Goal: Task Accomplishment & Management: Complete application form

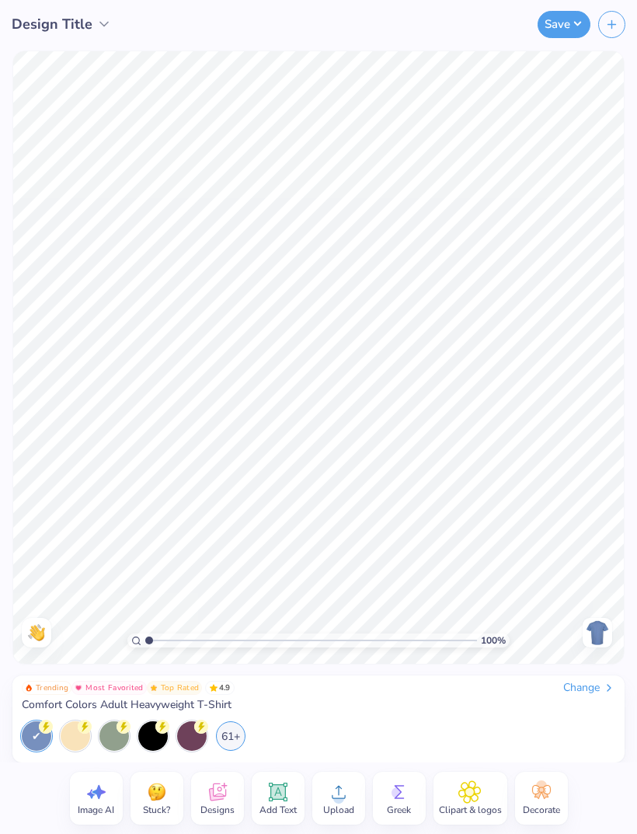
click at [577, 693] on div "Change" at bounding box center [589, 688] width 52 height 14
click at [230, 734] on div "61+" at bounding box center [231, 736] width 30 height 30
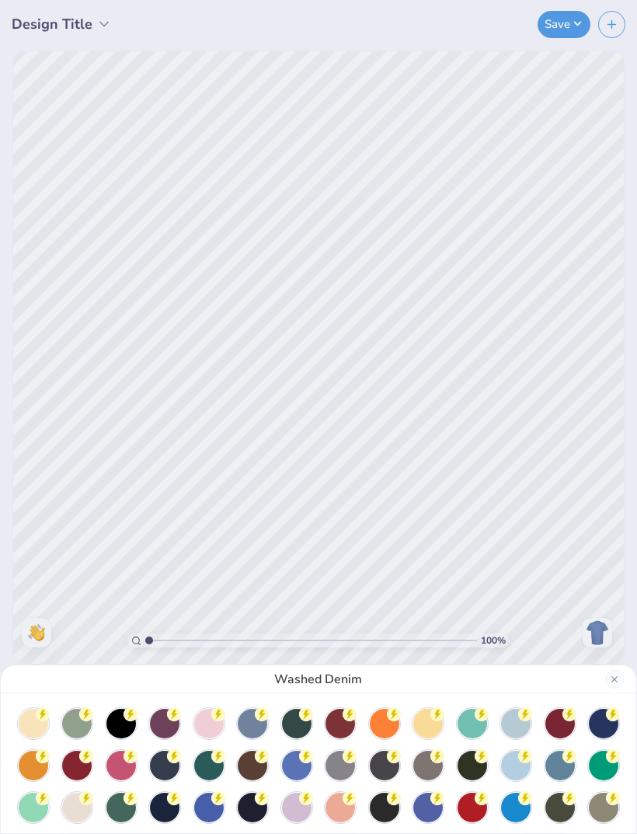
click at [304, 755] on circle at bounding box center [306, 756] width 14 height 14
click at [560, 396] on div "Flo Blue" at bounding box center [318, 417] width 637 height 834
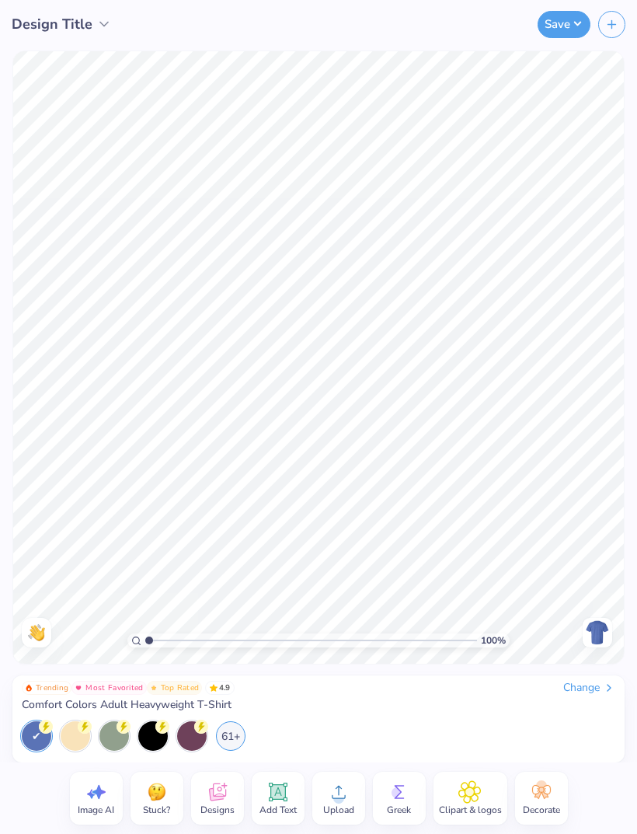
click at [277, 797] on icon at bounding box center [277, 792] width 15 height 15
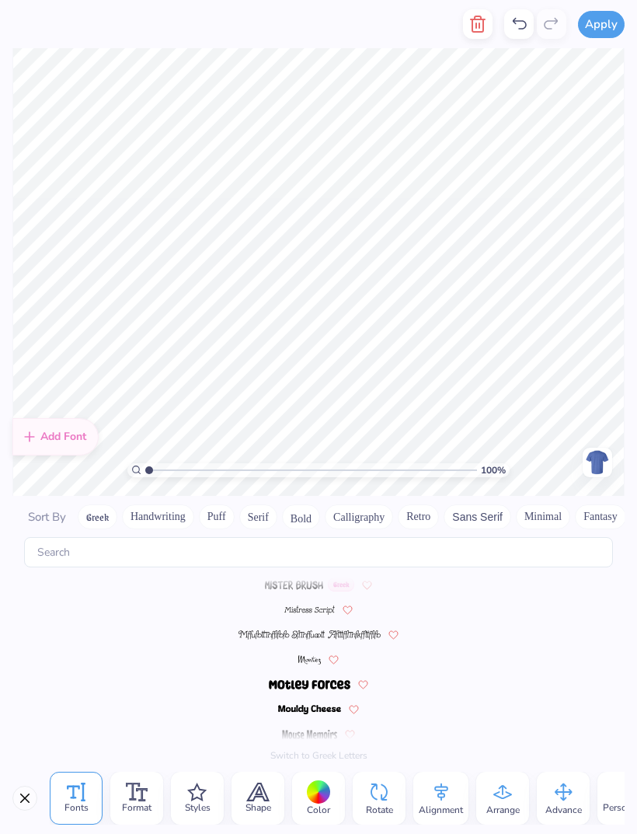
scroll to position [6775, 0]
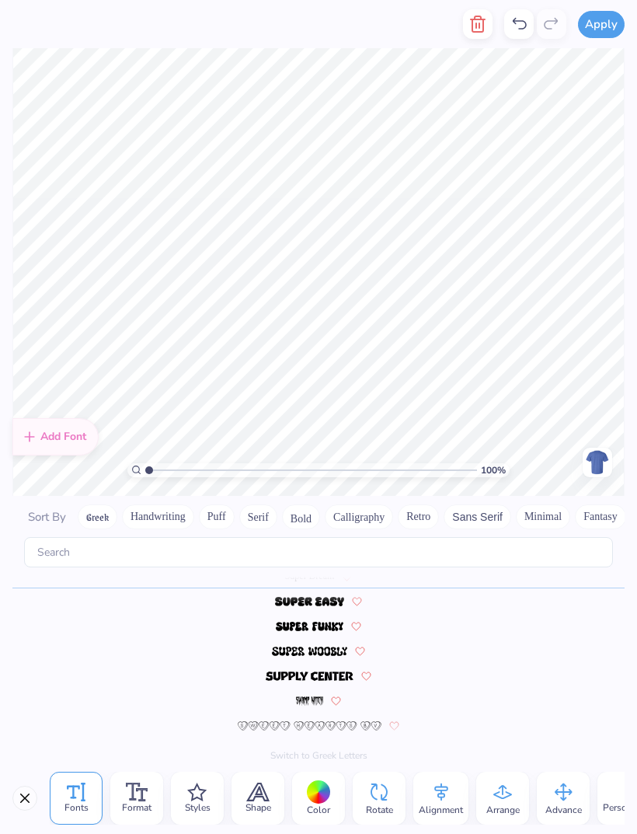
click at [23, 796] on button "Close" at bounding box center [24, 798] width 25 height 25
click at [96, 504] on button "Greek" at bounding box center [98, 516] width 40 height 25
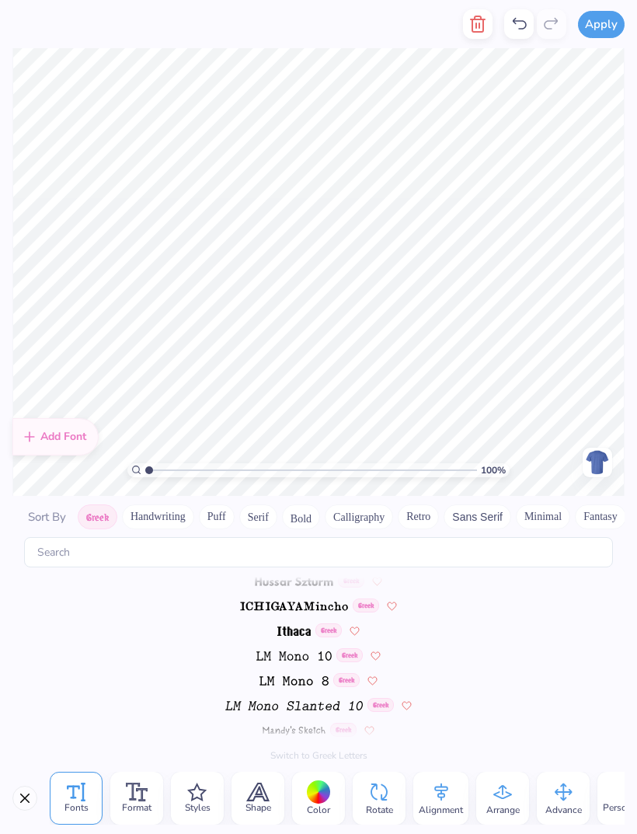
scroll to position [0, 0]
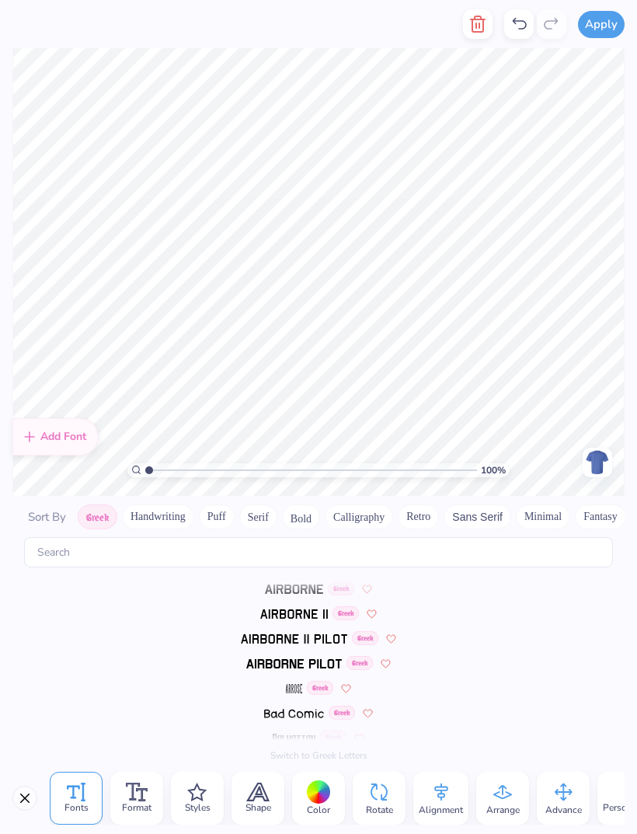
click at [38, 791] on div "Fonts Format Styles Shape Color Rotate Alignment Arrange Advance Personalized N…" at bounding box center [318, 797] width 637 height 71
click at [479, 26] on line "button" at bounding box center [479, 25] width 0 height 5
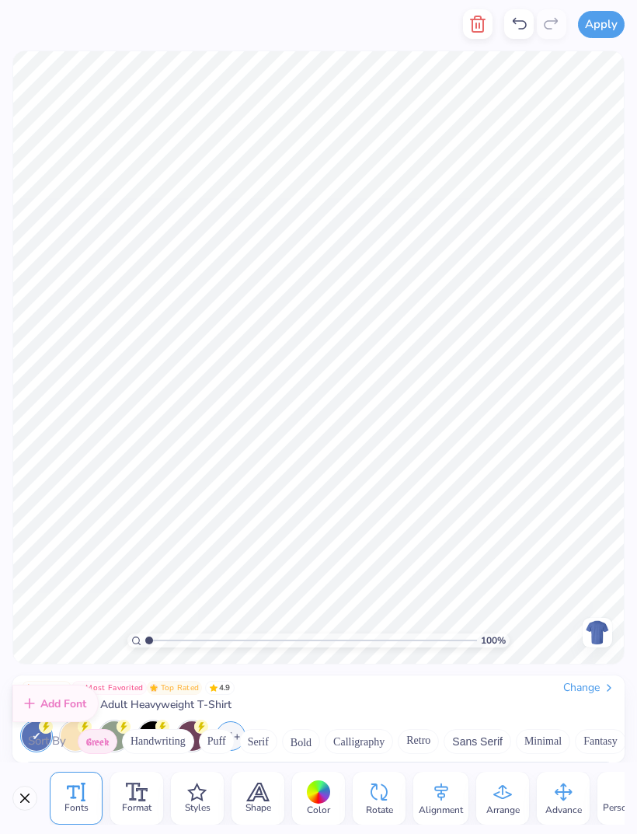
scroll to position [37, 0]
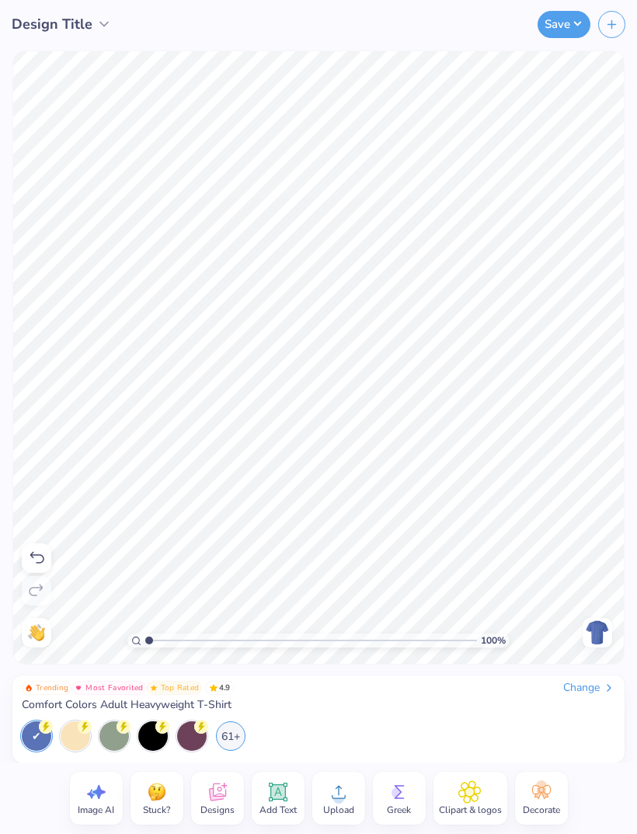
click at [392, 808] on span "Greek" at bounding box center [399, 809] width 24 height 12
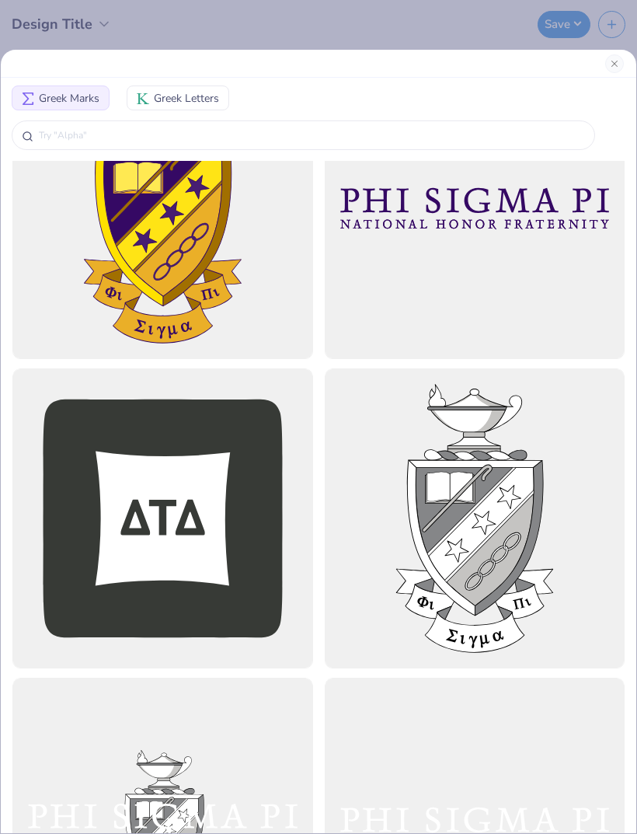
scroll to position [1363, 0]
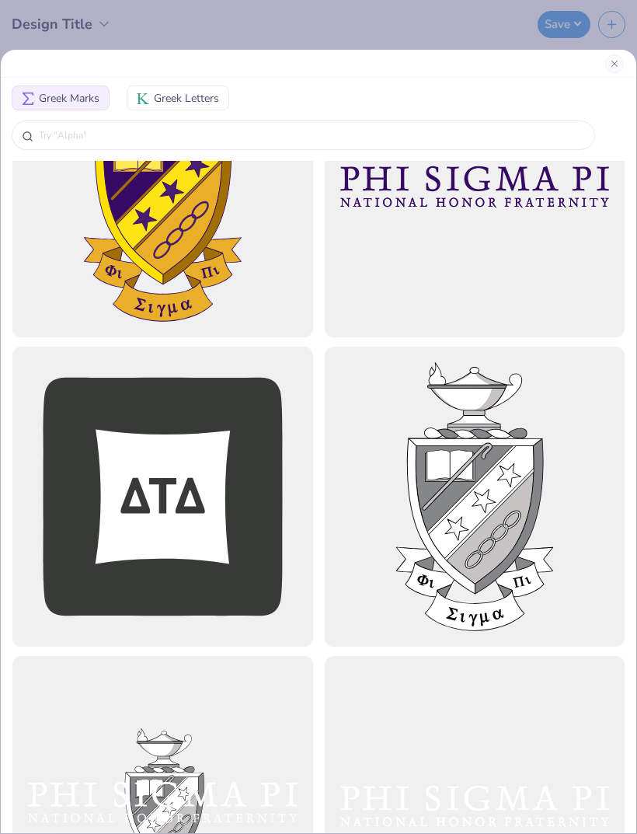
click at [199, 95] on span "Greek Letters" at bounding box center [186, 98] width 65 height 16
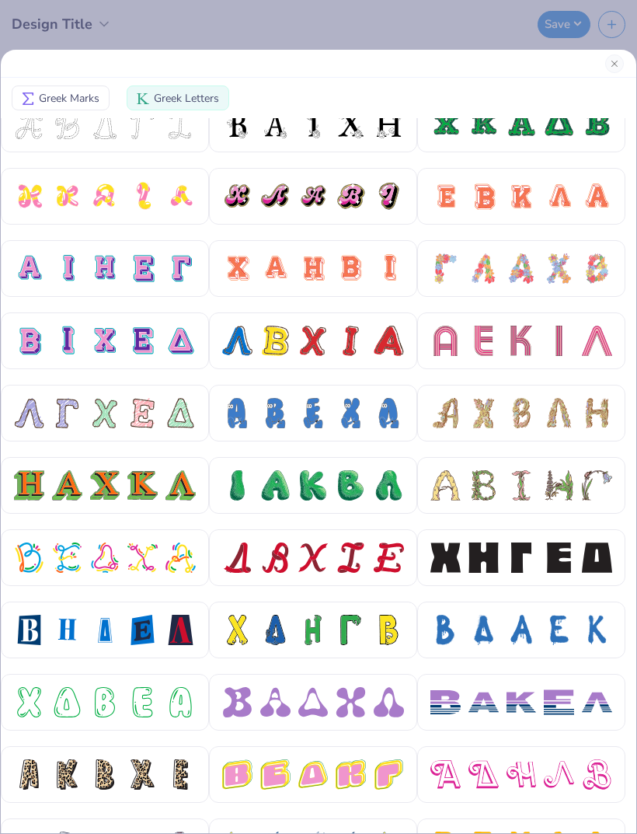
scroll to position [247, 0]
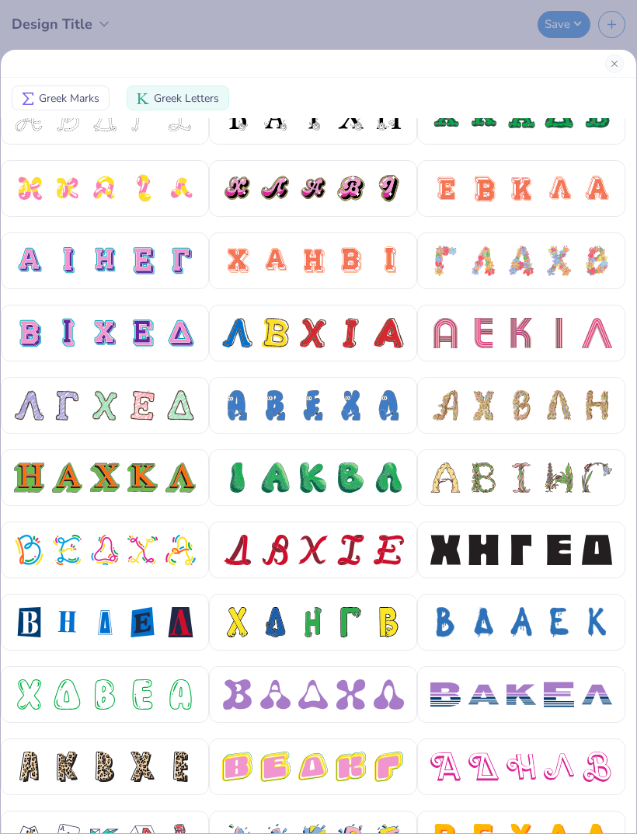
click at [549, 255] on div at bounding box center [559, 261] width 30 height 30
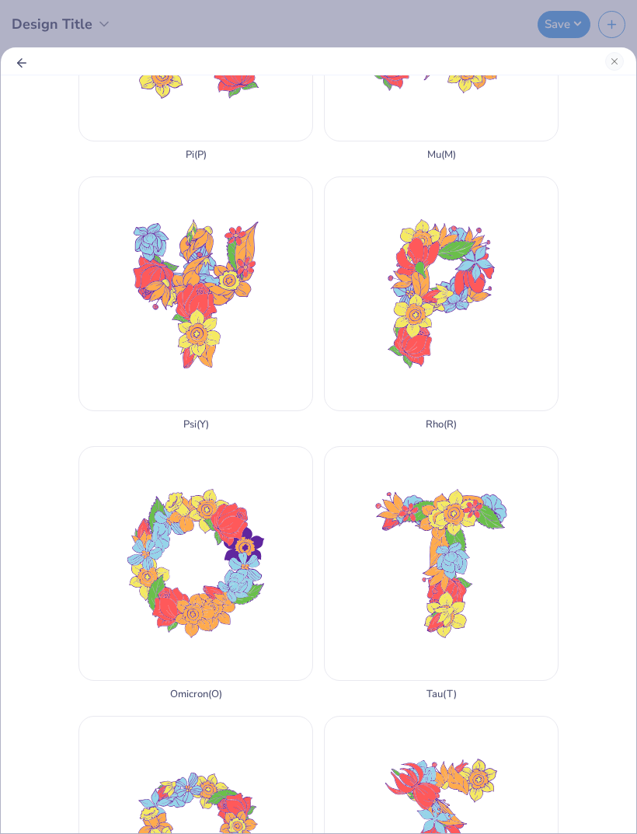
scroll to position [1798, 0]
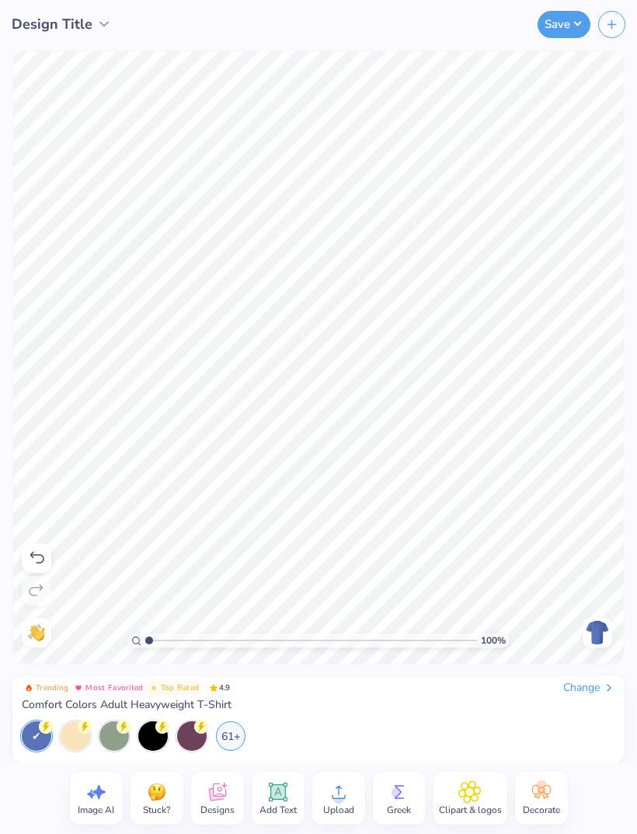
click at [396, 795] on circle at bounding box center [397, 792] width 11 height 11
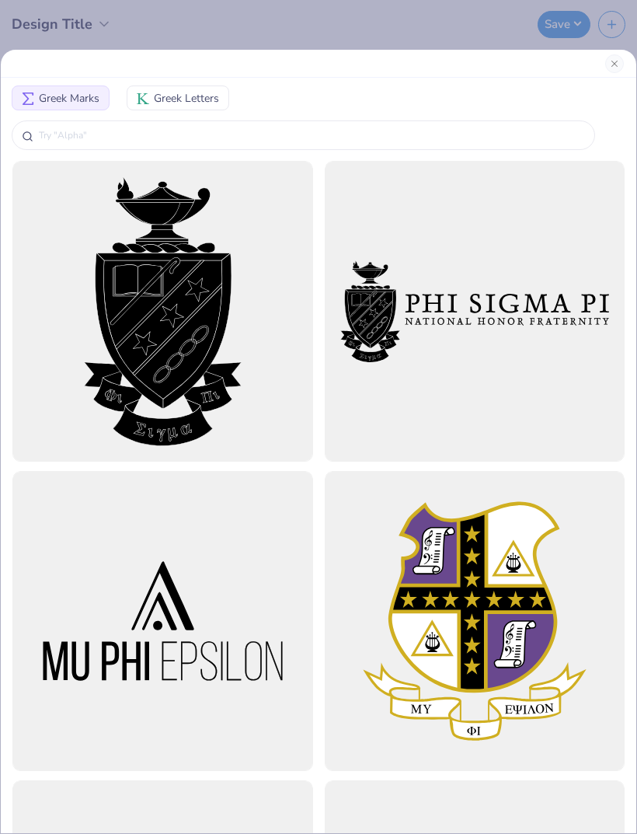
click at [217, 103] on span "Greek Letters" at bounding box center [186, 98] width 65 height 16
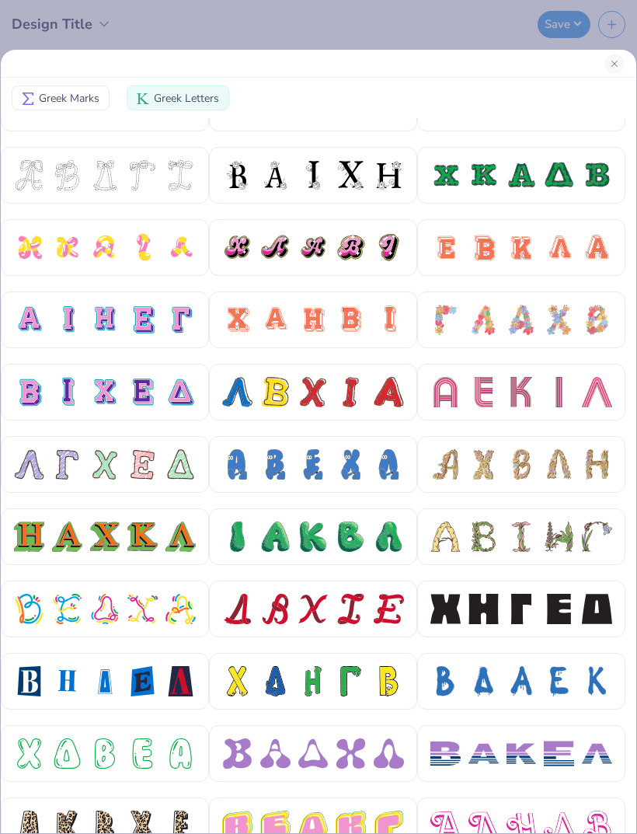
scroll to position [168, 0]
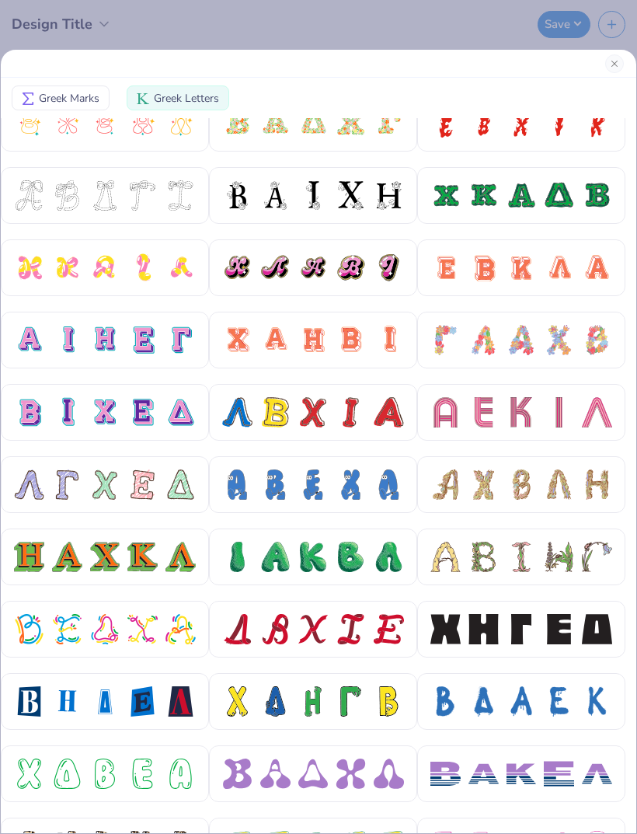
click at [605, 343] on div at bounding box center [597, 340] width 30 height 30
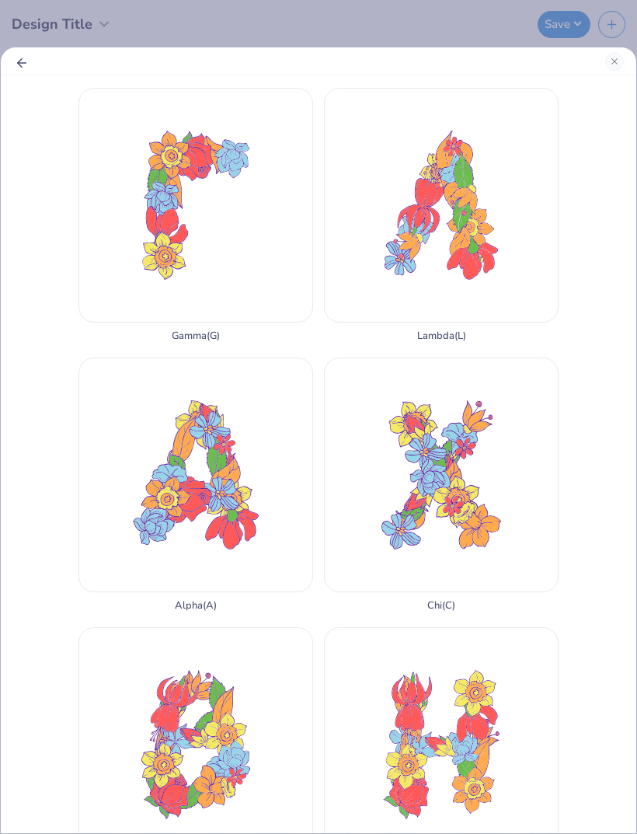
click at [435, 402] on div "Chi ( C )" at bounding box center [441, 484] width 235 height 254
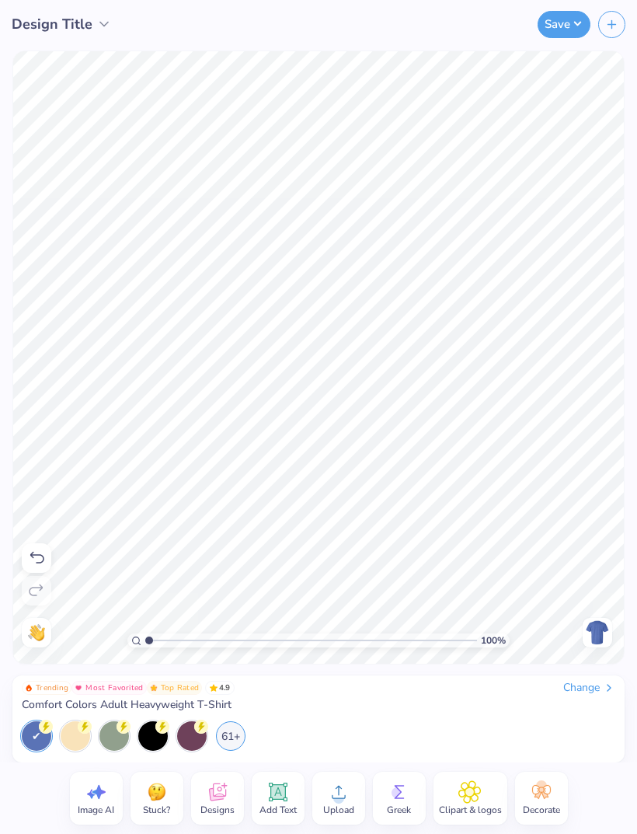
click at [402, 793] on circle at bounding box center [397, 792] width 11 height 11
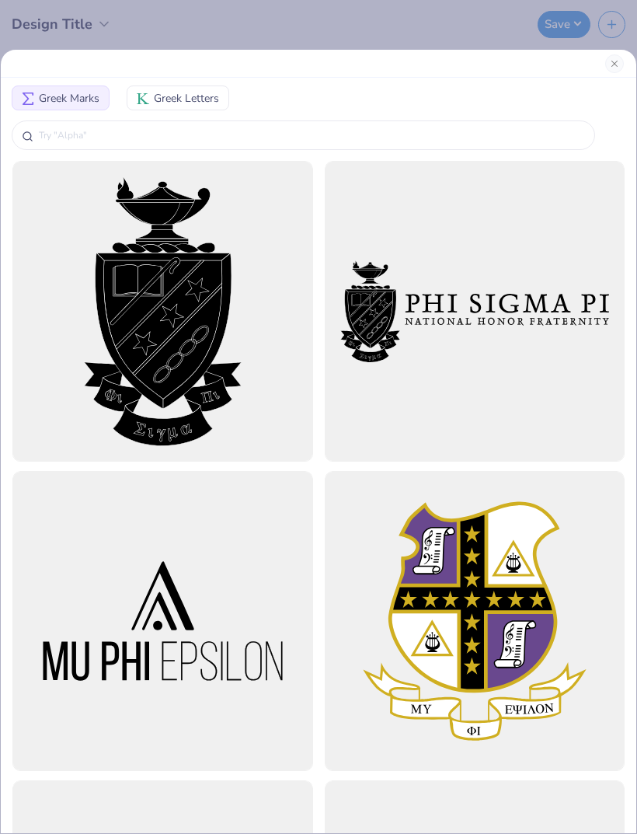
click at [199, 96] on span "Greek Letters" at bounding box center [186, 98] width 65 height 16
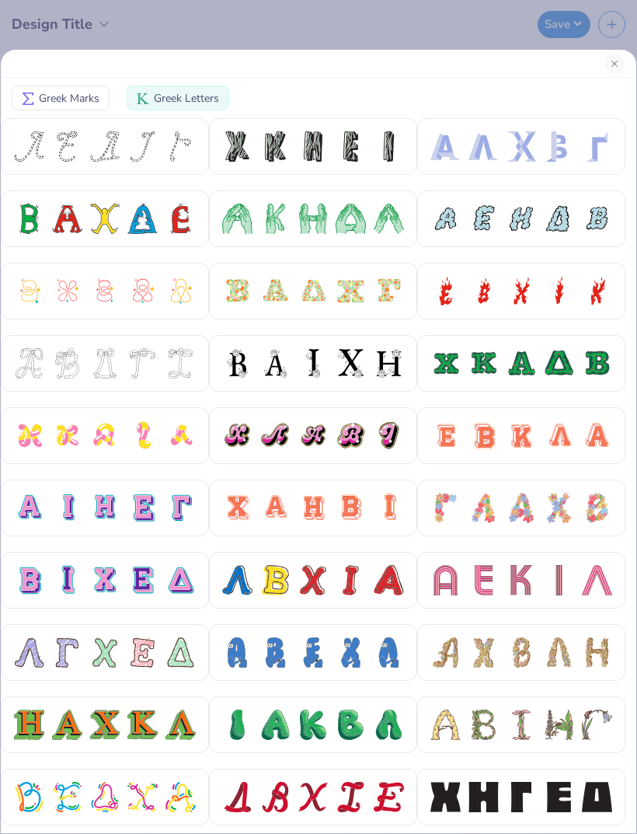
click at [545, 500] on div at bounding box center [559, 508] width 30 height 30
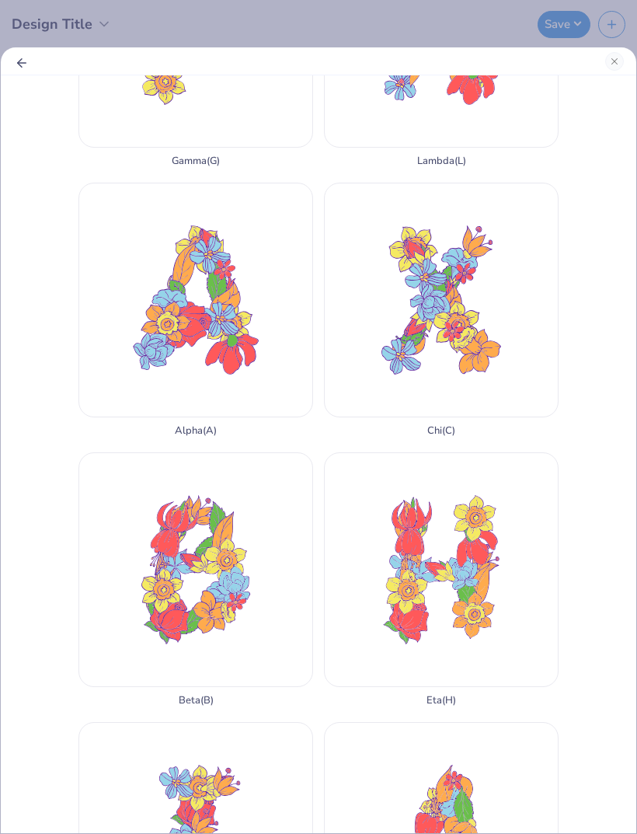
scroll to position [231, 0]
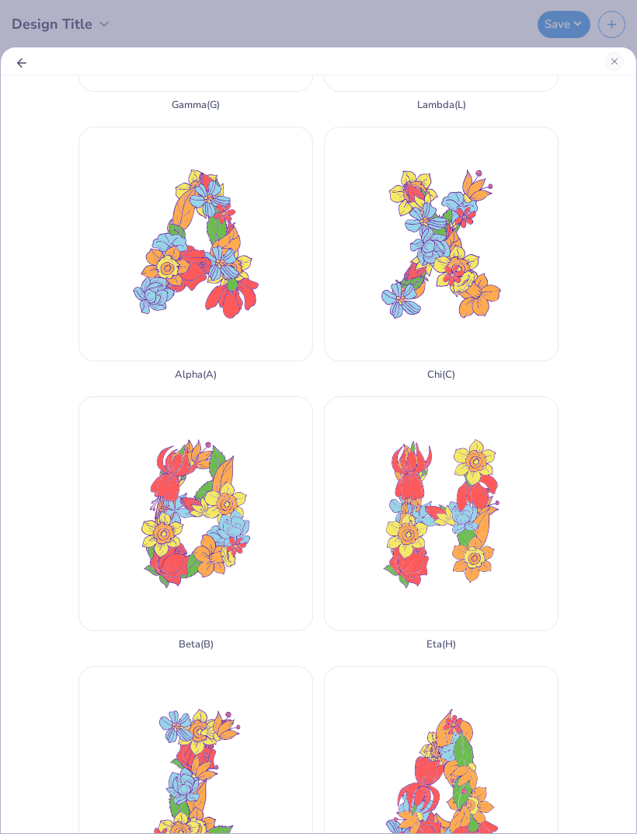
click at [427, 666] on div "Delta ( D )" at bounding box center [441, 793] width 235 height 254
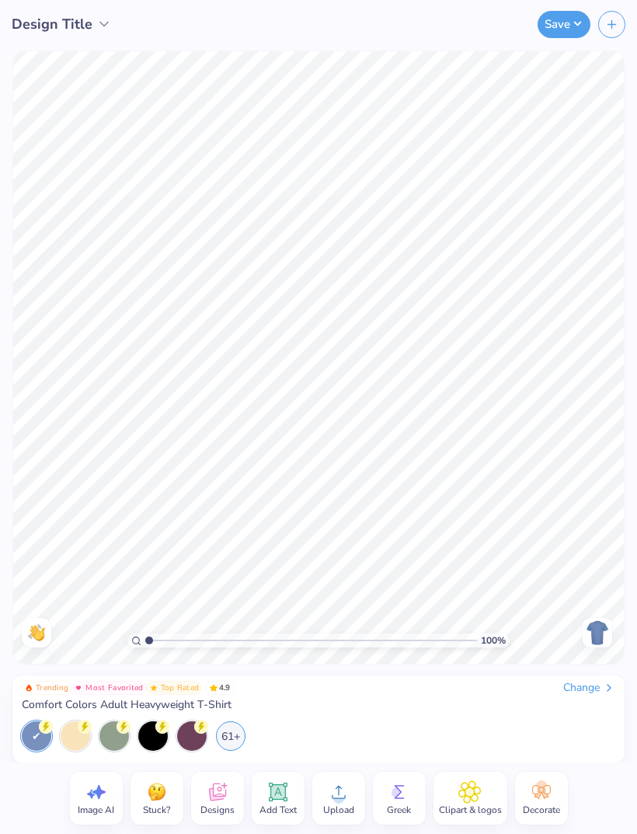
click at [632, 471] on div "100 % Need help? Chat with us. Back" at bounding box center [318, 357] width 637 height 618
click at [586, 643] on img at bounding box center [597, 632] width 25 height 25
click at [585, 643] on img at bounding box center [597, 632] width 25 height 25
click at [589, 633] on img at bounding box center [597, 632] width 25 height 25
click at [591, 627] on img at bounding box center [597, 632] width 25 height 25
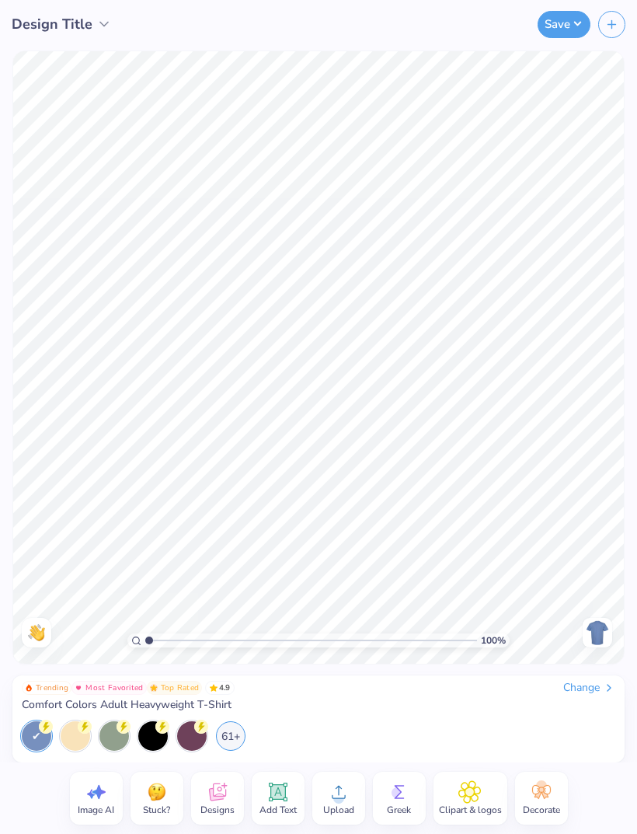
click at [208, 702] on span "Comfort Colors Adult Heavyweight T-Shirt" at bounding box center [127, 705] width 210 height 14
click at [220, 703] on span "Comfort Colors Adult Heavyweight T-Shirt" at bounding box center [127, 705] width 210 height 14
click at [47, 688] on span "Trending" at bounding box center [52, 688] width 33 height 8
click at [56, 685] on span "Trending" at bounding box center [52, 688] width 33 height 8
click at [82, 32] on span "Design Title" at bounding box center [52, 24] width 81 height 21
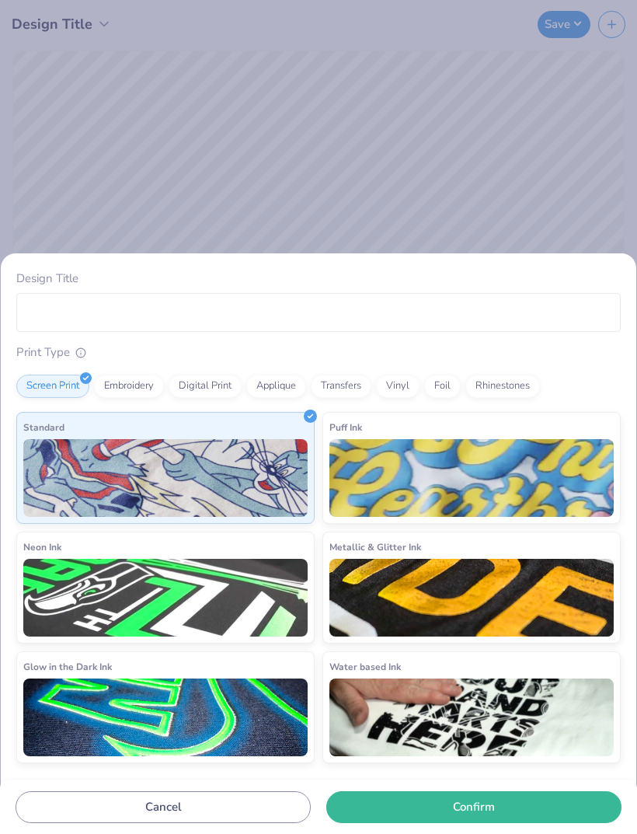
click at [619, 107] on div "Design Title Print Type Screen Print Embroidery Digital Print Applique Transfer…" at bounding box center [318, 417] width 637 height 834
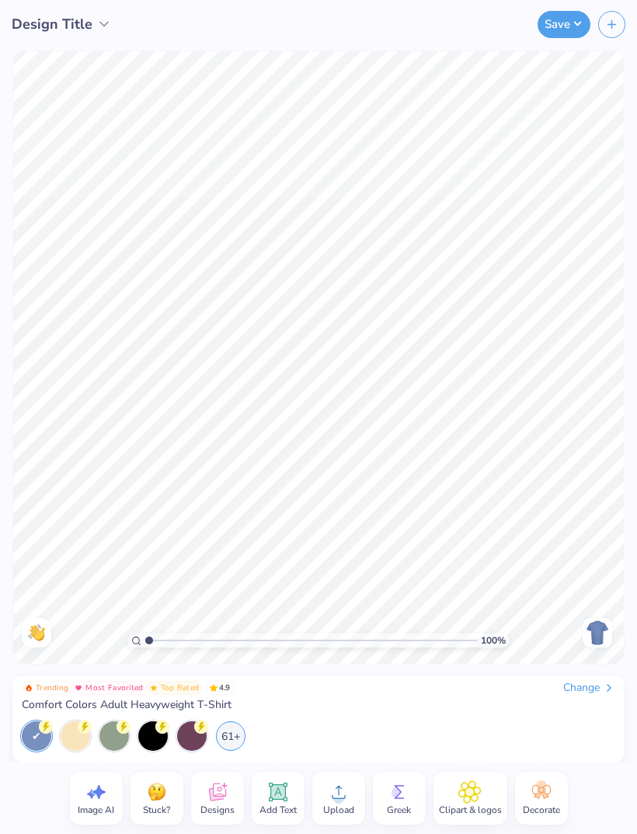
click at [588, 685] on div "Change" at bounding box center [589, 688] width 52 height 14
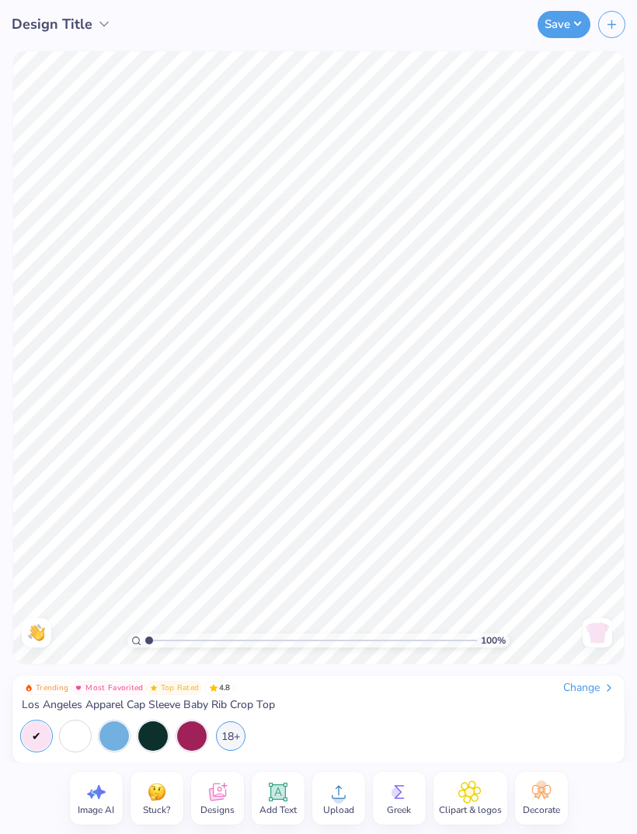
click at [385, 795] on div "Greek" at bounding box center [399, 798] width 53 height 53
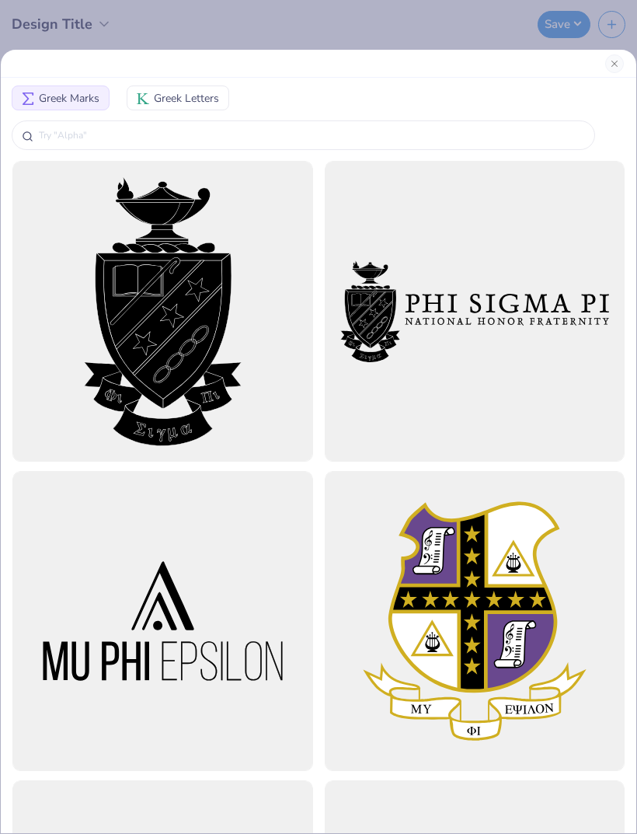
click at [186, 101] on span "Greek Letters" at bounding box center [186, 98] width 65 height 16
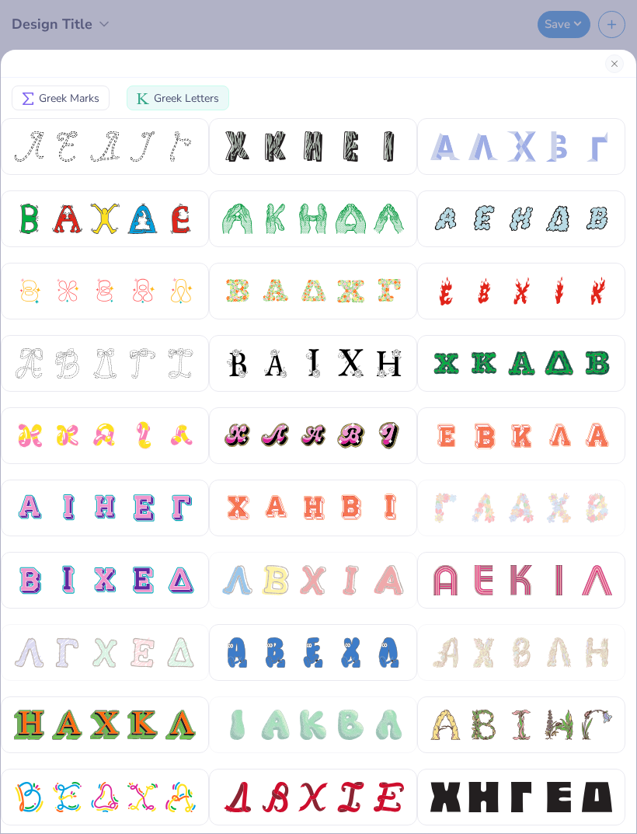
click at [622, 61] on button "Close" at bounding box center [614, 63] width 19 height 19
click at [621, 60] on button "Close" at bounding box center [614, 63] width 19 height 19
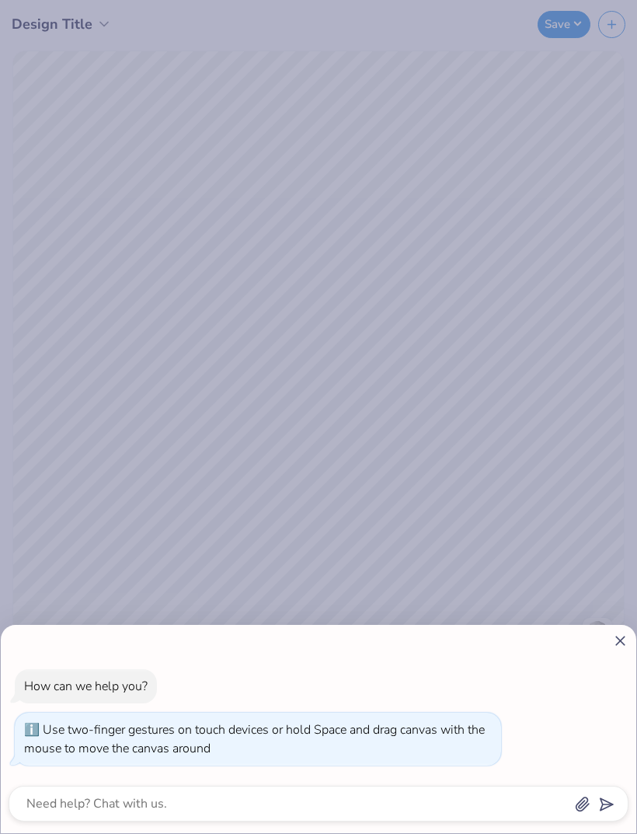
type input "1.40807833133956"
click at [604, 640] on div at bounding box center [319, 640] width 620 height 16
click at [603, 645] on div at bounding box center [319, 640] width 620 height 16
click at [604, 645] on div at bounding box center [319, 640] width 620 height 16
click at [614, 646] on icon at bounding box center [620, 640] width 16 height 16
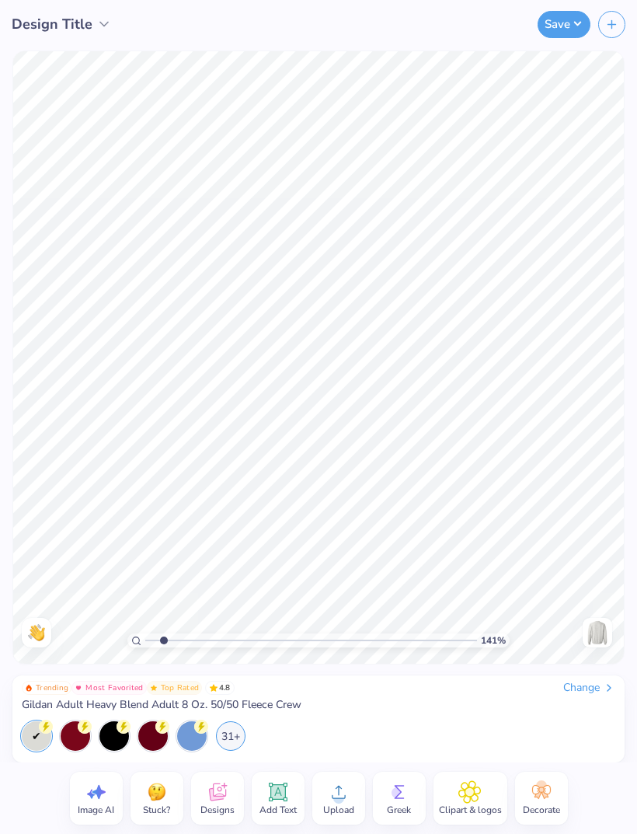
type textarea "x"
click at [196, 738] on div at bounding box center [192, 736] width 30 height 30
type input "1"
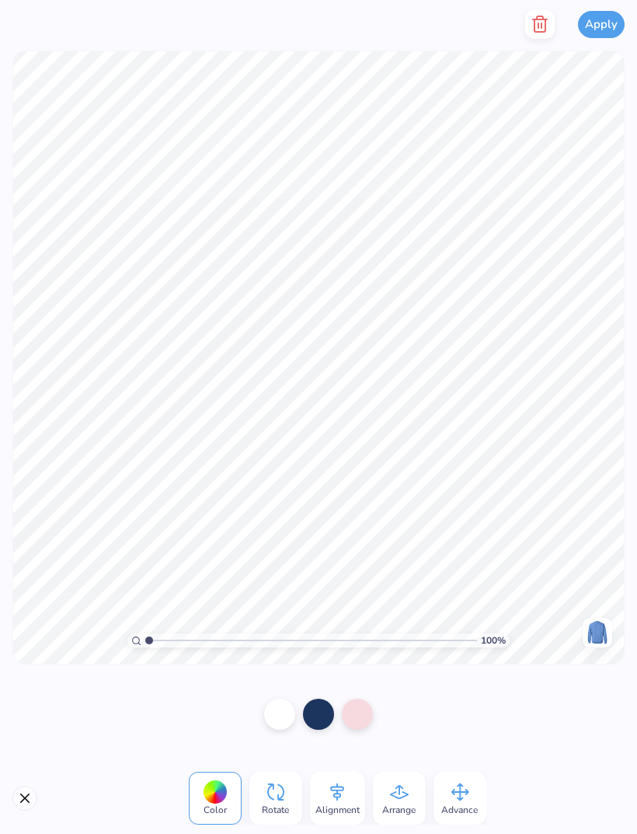
click at [354, 710] on div at bounding box center [357, 714] width 31 height 31
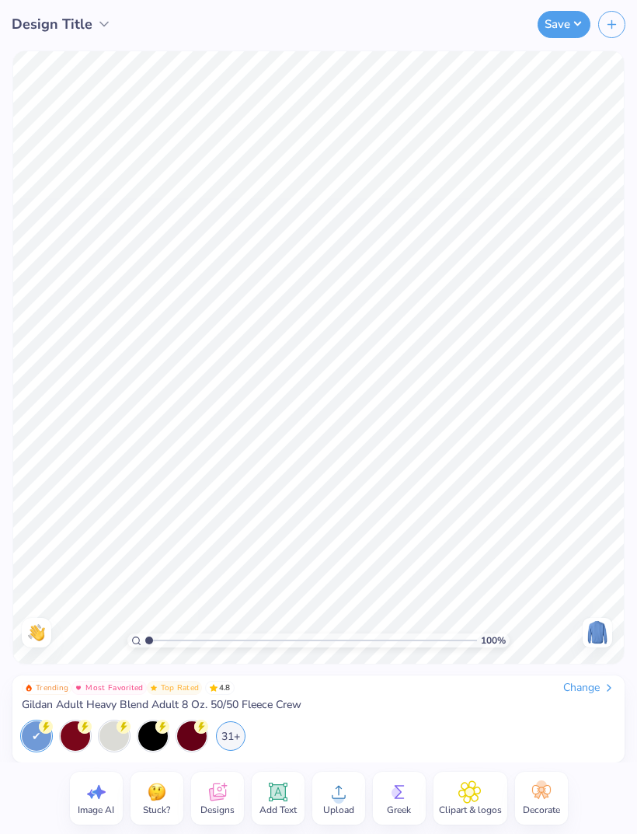
click at [388, 796] on icon at bounding box center [399, 791] width 23 height 23
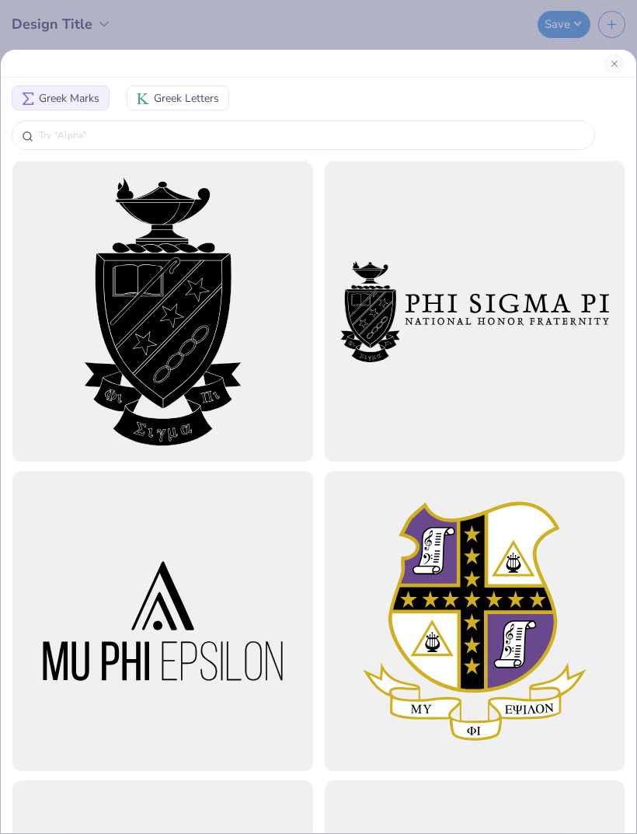
click at [204, 92] on span "Greek Letters" at bounding box center [186, 98] width 65 height 16
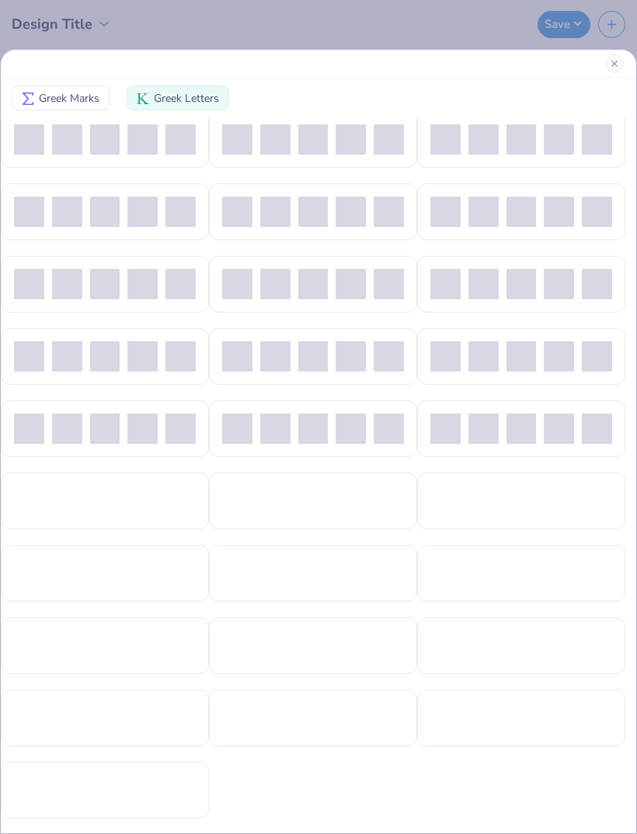
scroll to position [368, 0]
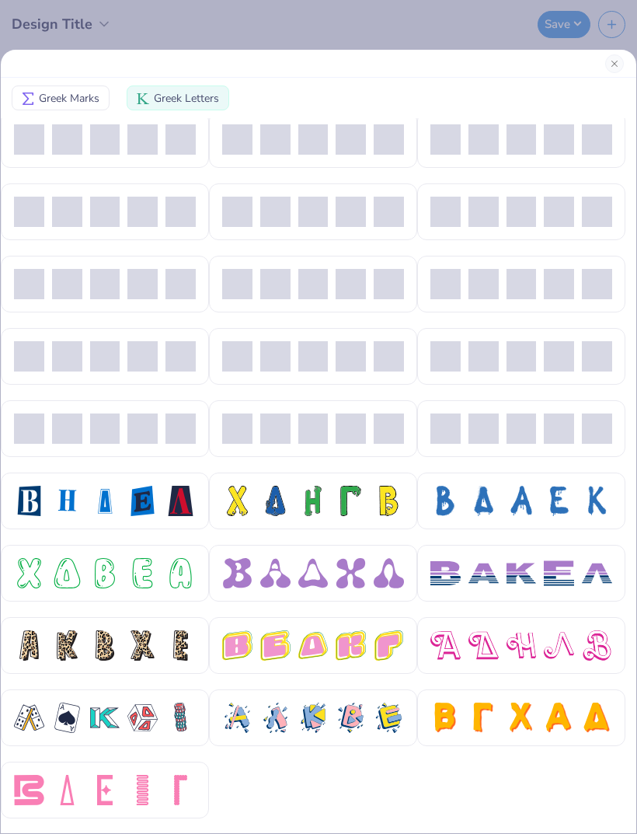
click at [160, 491] on div at bounding box center [105, 501] width 182 height 30
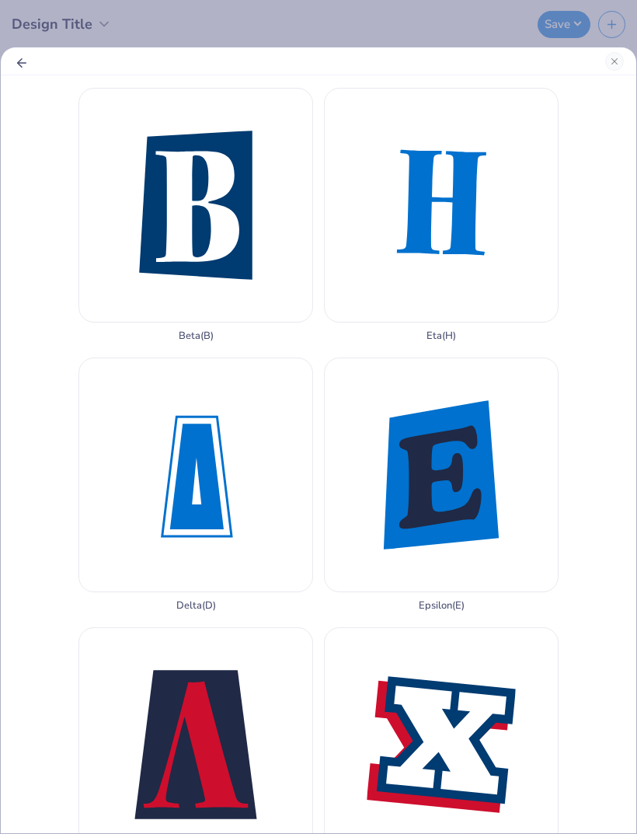
scroll to position [0, 0]
click at [28, 68] on icon "Back" at bounding box center [22, 63] width 14 height 14
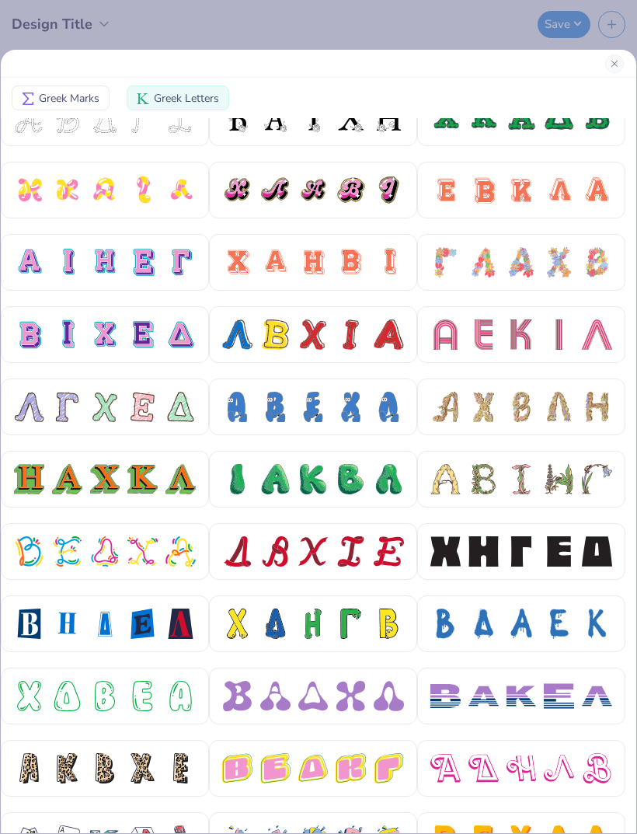
scroll to position [172, 0]
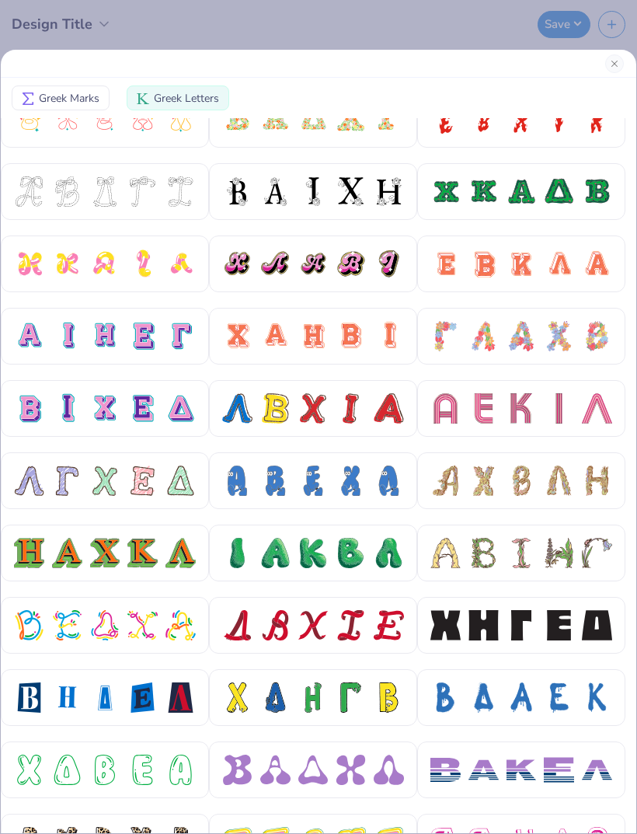
click at [561, 485] on div at bounding box center [559, 480] width 30 height 30
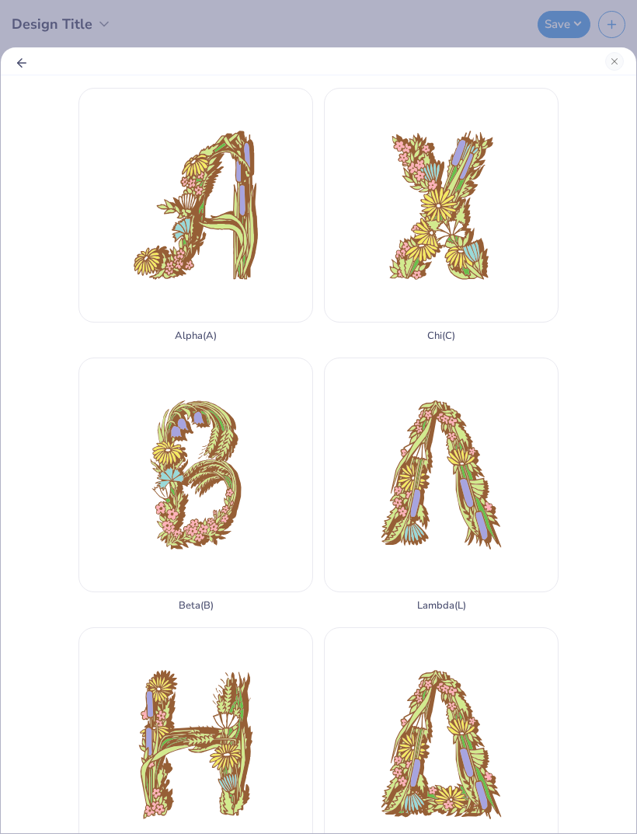
click at [20, 64] on polyline "Back" at bounding box center [20, 62] width 4 height 9
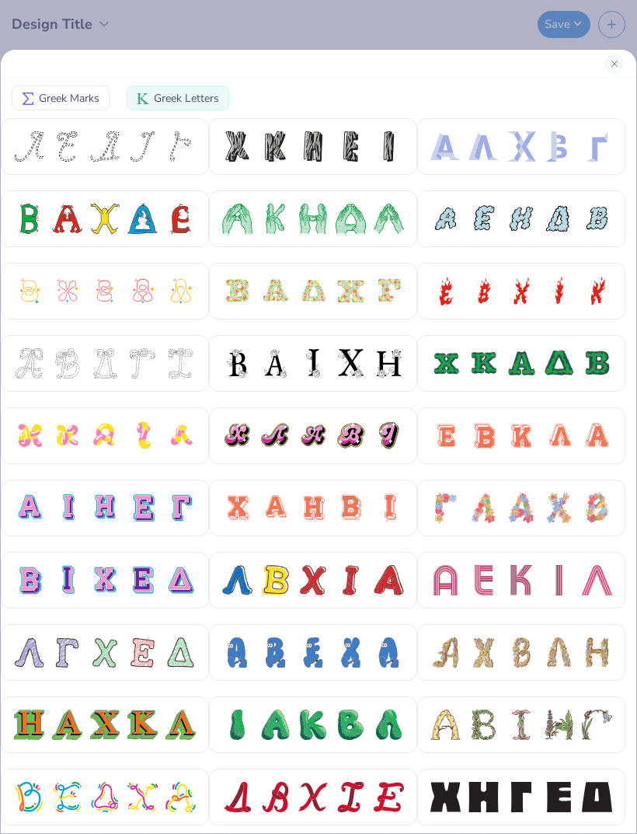
click at [555, 513] on div at bounding box center [559, 508] width 30 height 30
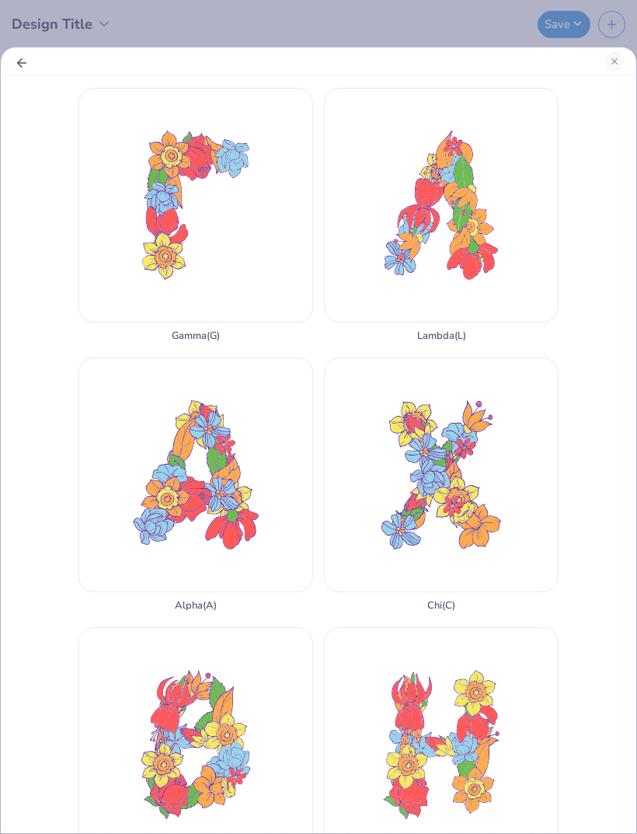
click at [431, 395] on div "Chi ( C )" at bounding box center [441, 484] width 235 height 254
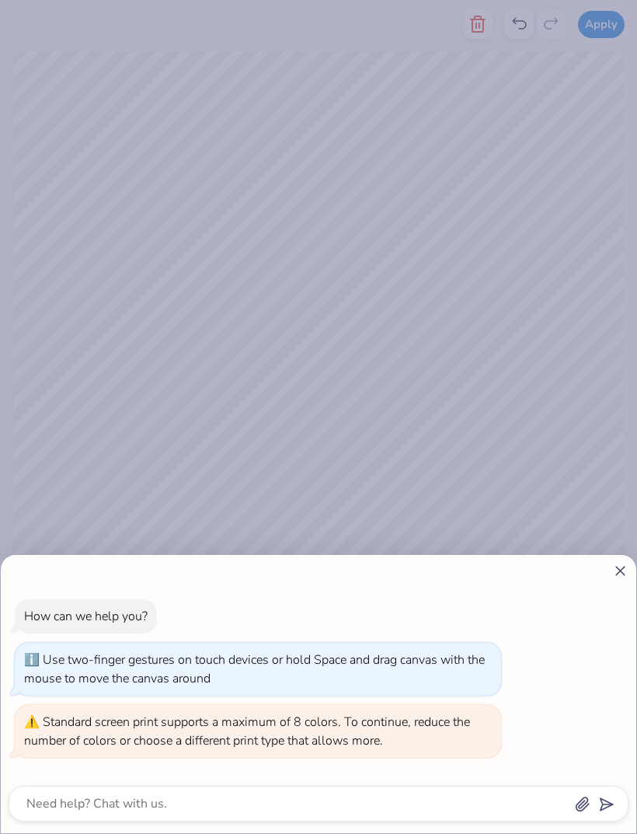
click at [604, 573] on div at bounding box center [319, 571] width 620 height 16
click at [613, 573] on icon at bounding box center [620, 571] width 16 height 16
type textarea "x"
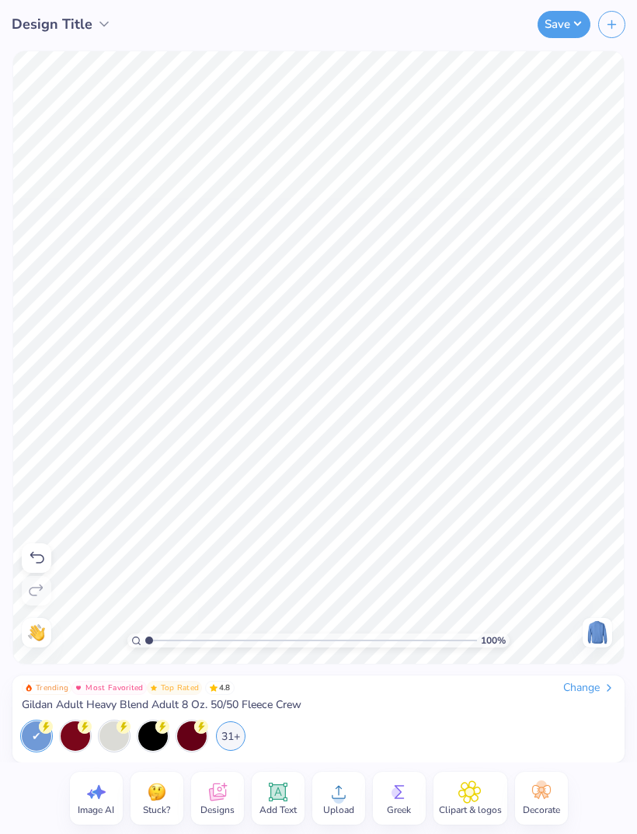
click at [399, 786] on icon at bounding box center [399, 791] width 23 height 23
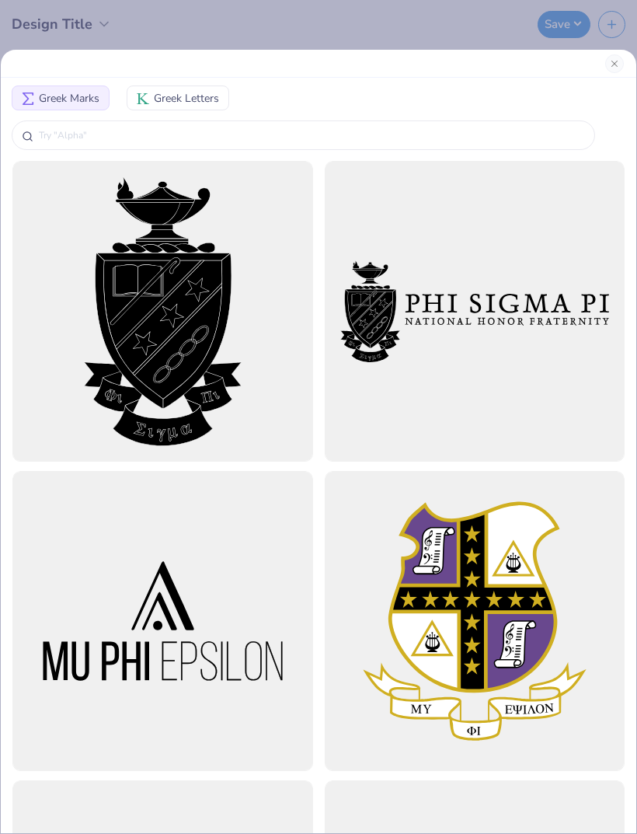
click at [185, 98] on span "Greek Letters" at bounding box center [186, 98] width 65 height 16
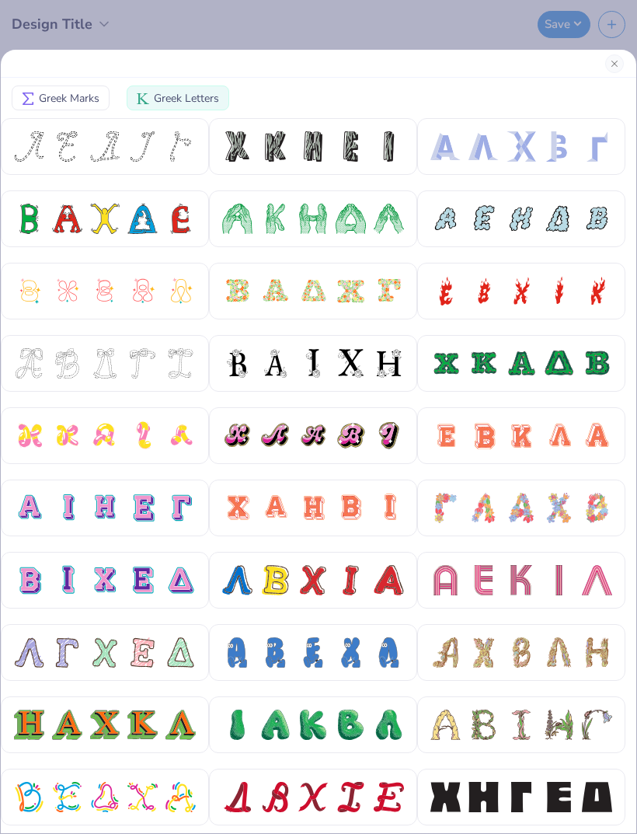
click at [496, 519] on div at bounding box center [484, 508] width 30 height 30
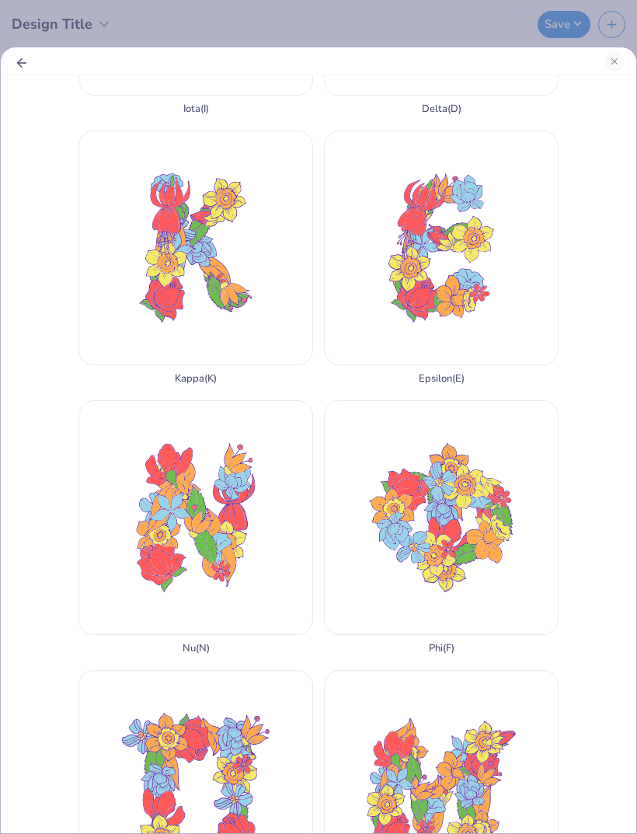
scroll to position [1033, 0]
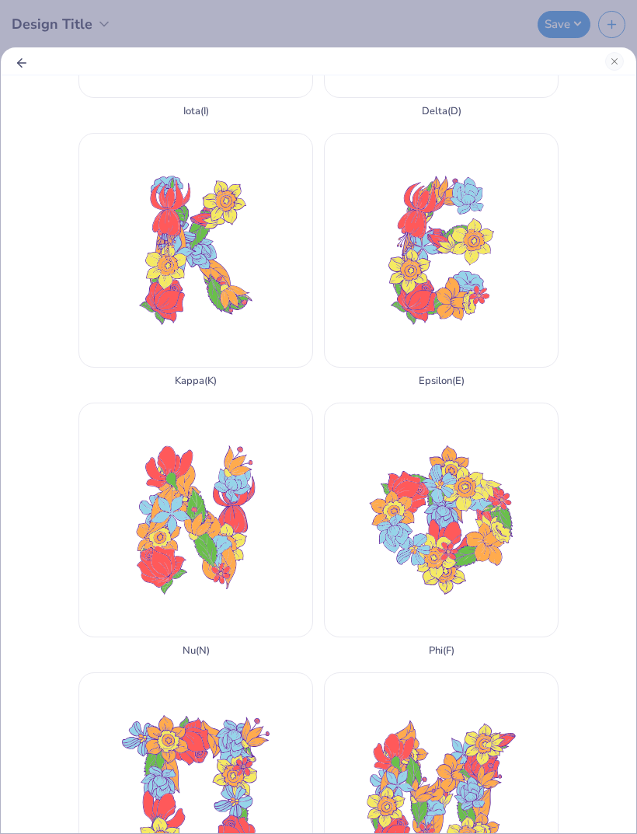
click at [26, 65] on icon "Back" at bounding box center [22, 63] width 14 height 14
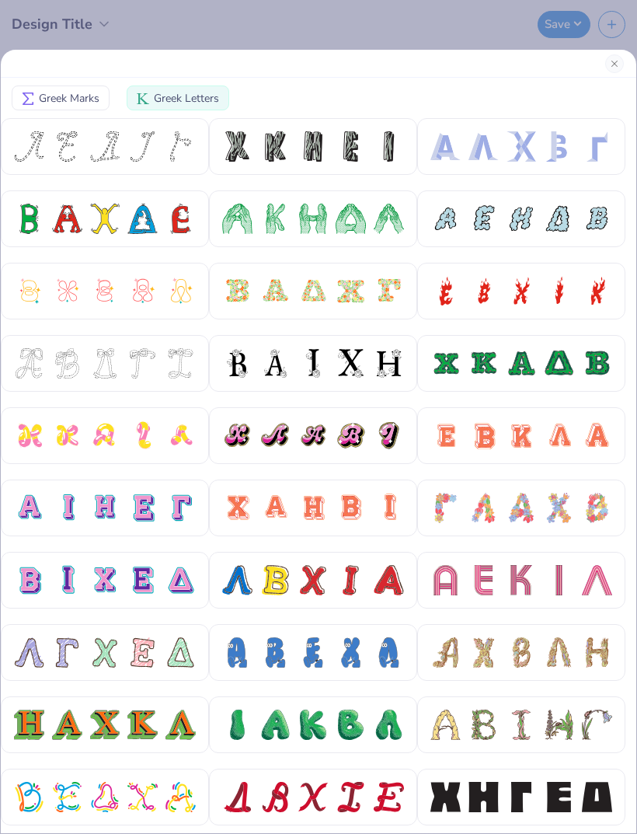
scroll to position [0, 0]
click at [546, 494] on div at bounding box center [559, 508] width 30 height 30
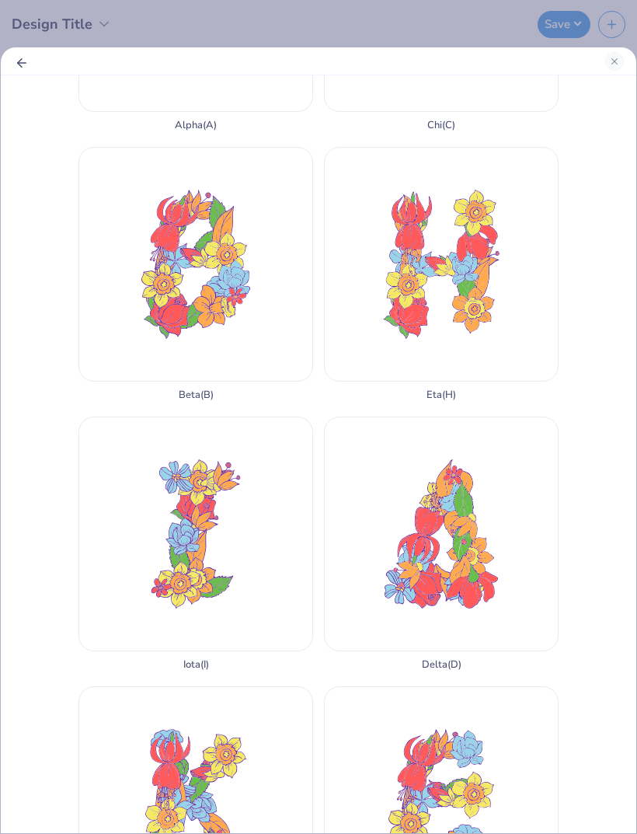
scroll to position [487, 0]
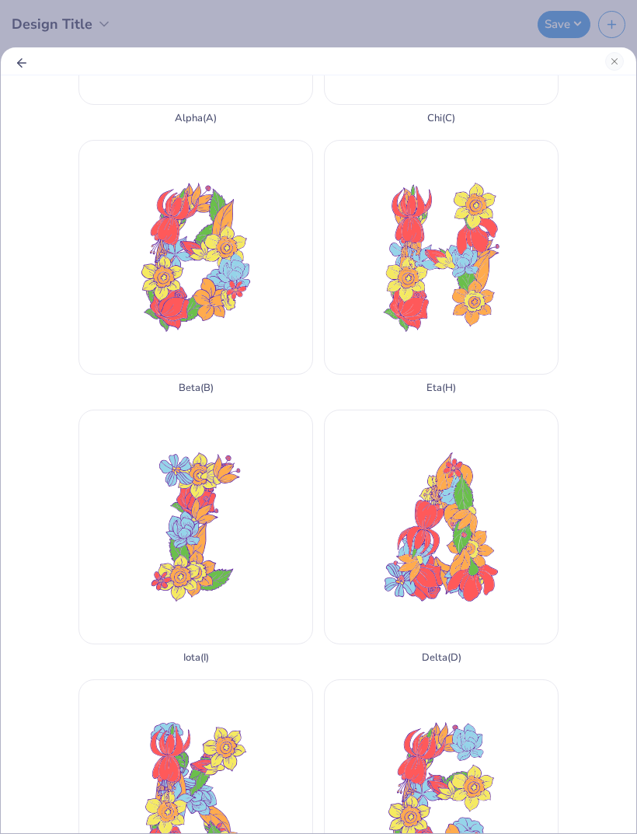
click at [420, 409] on div "Delta ( D )" at bounding box center [441, 536] width 235 height 254
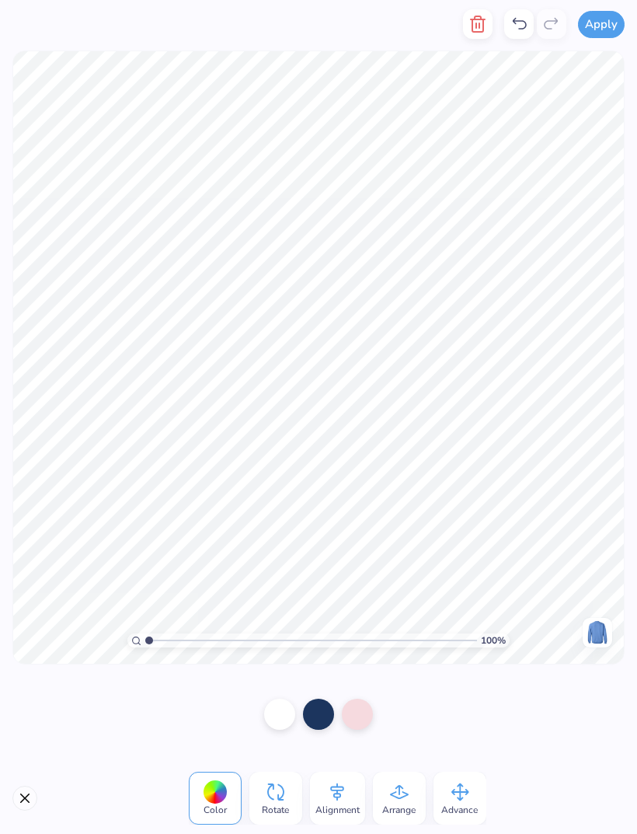
click at [465, 33] on button "button" at bounding box center [478, 24] width 30 height 30
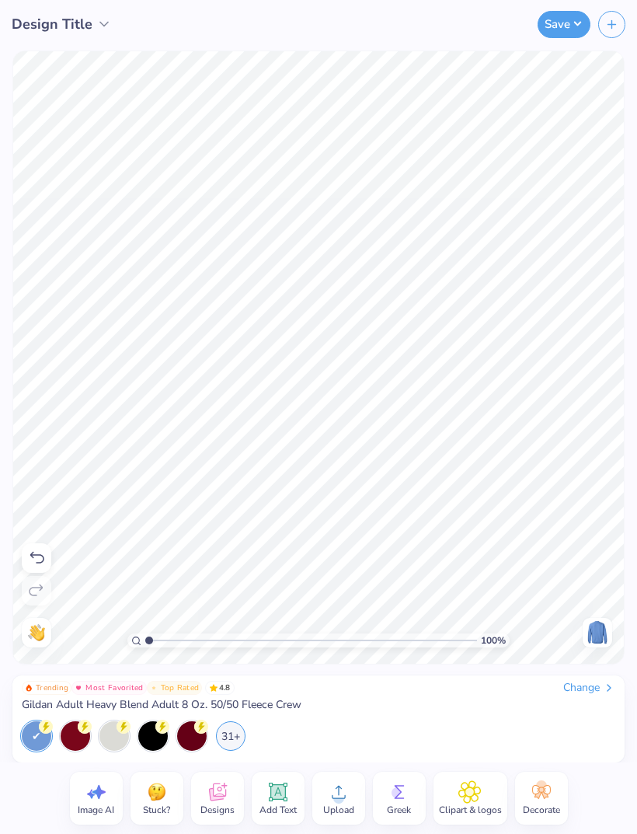
click at [392, 790] on circle at bounding box center [397, 792] width 11 height 11
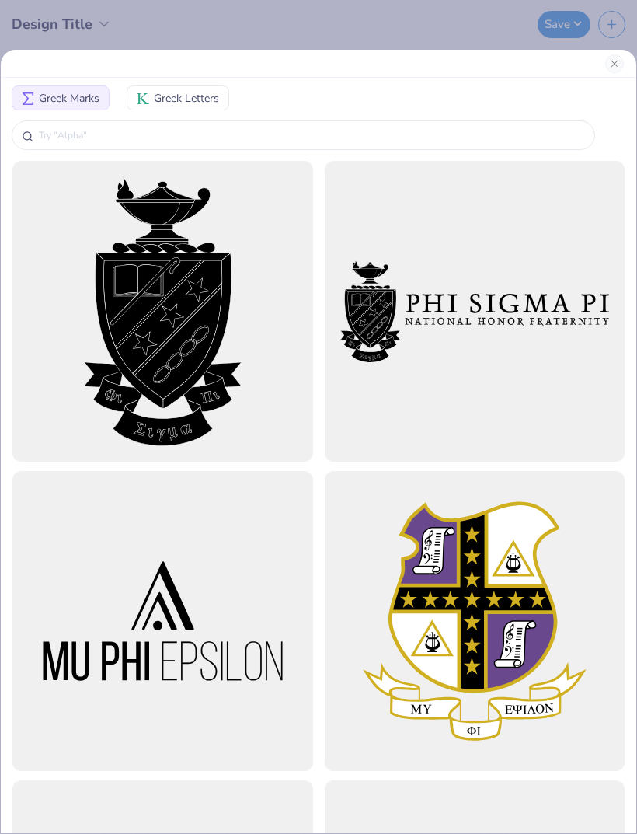
click at [197, 90] on span "Greek Letters" at bounding box center [186, 98] width 65 height 16
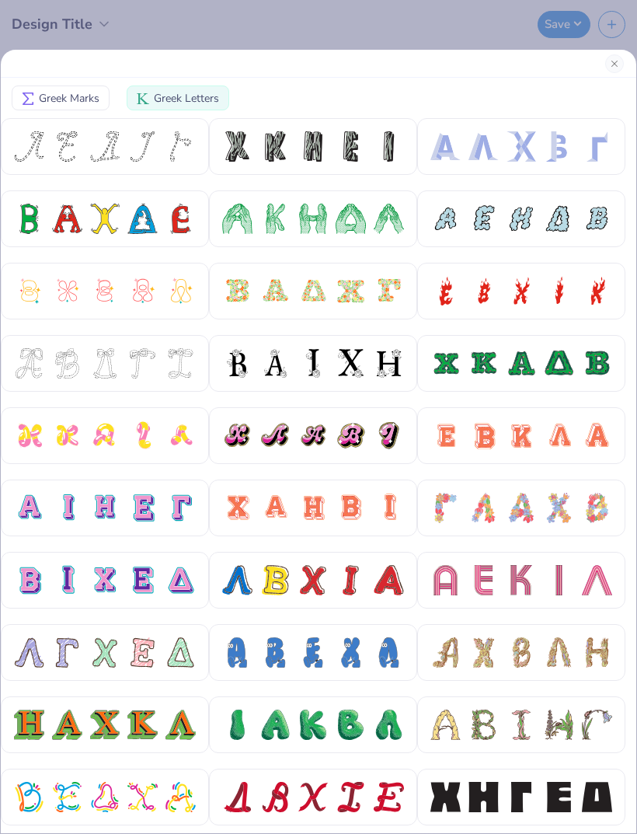
click at [535, 510] on div at bounding box center [522, 508] width 30 height 30
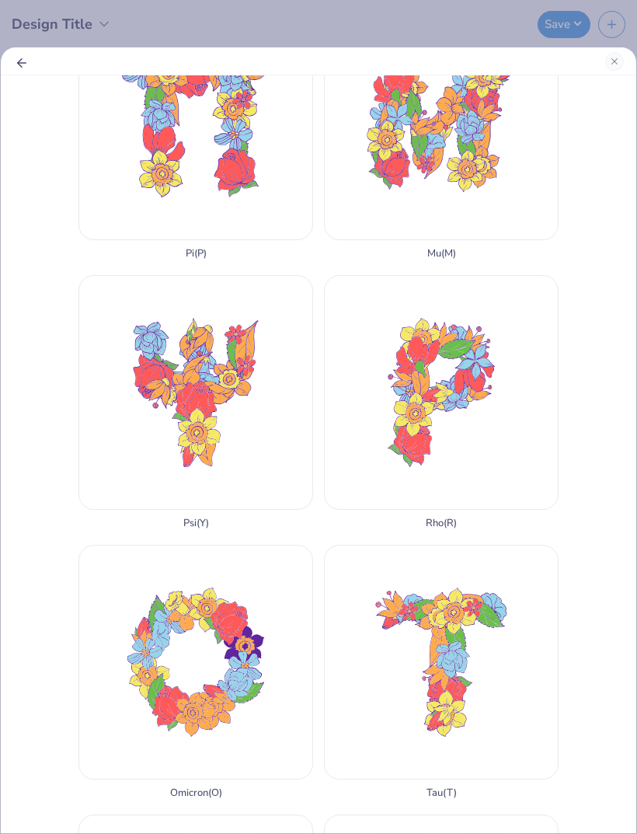
scroll to position [1699, 0]
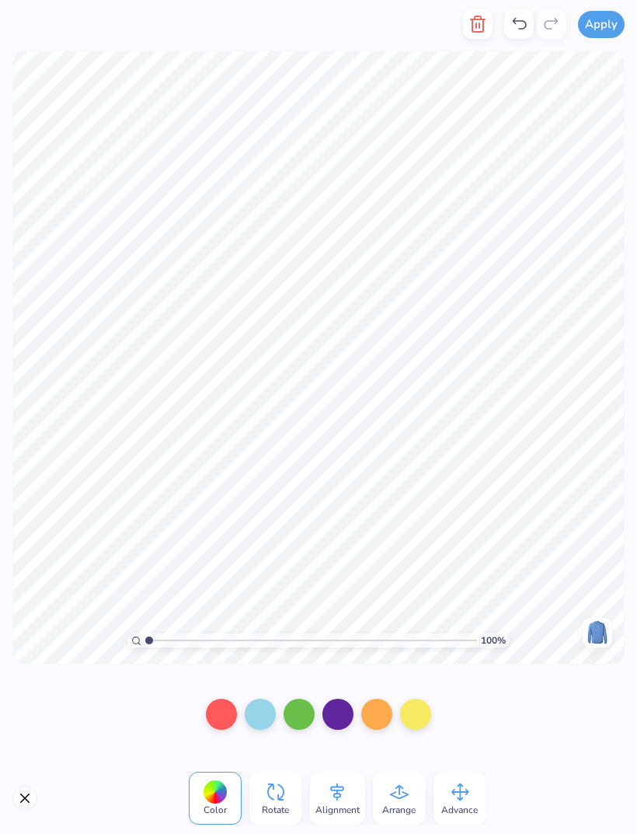
click at [317, 808] on span "Alignment" at bounding box center [337, 809] width 44 height 12
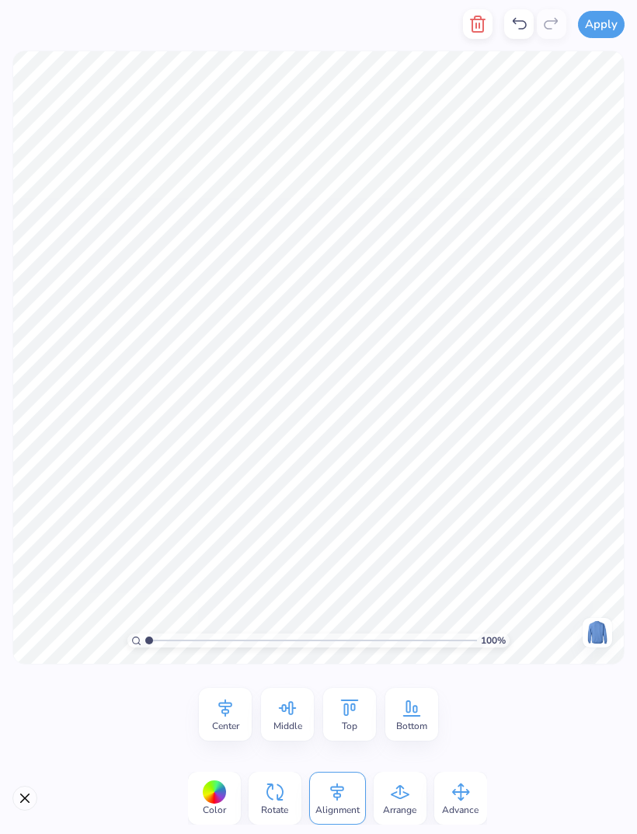
click at [400, 810] on span "Arrange" at bounding box center [399, 809] width 33 height 12
click at [442, 794] on div "Advance" at bounding box center [460, 798] width 53 height 53
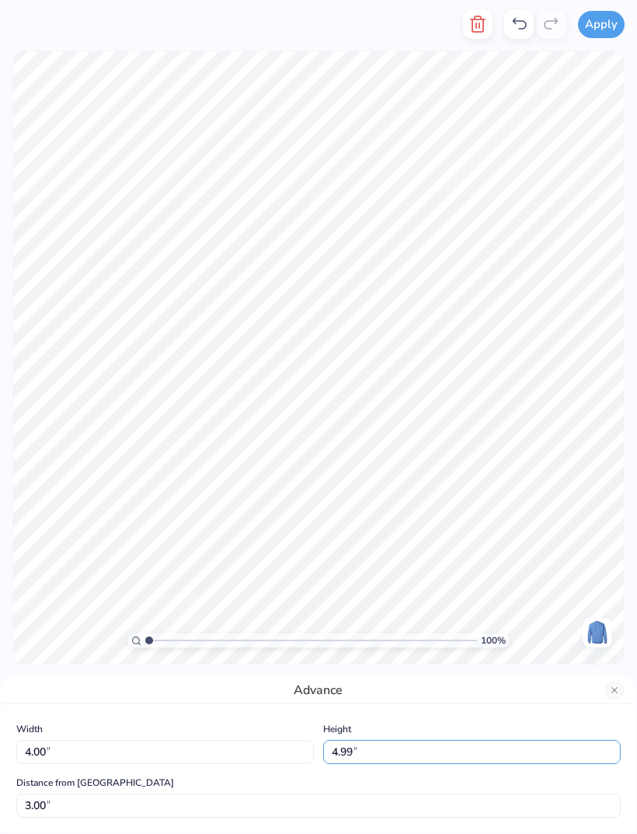
click at [410, 756] on input "4.99" at bounding box center [472, 752] width 298 height 24
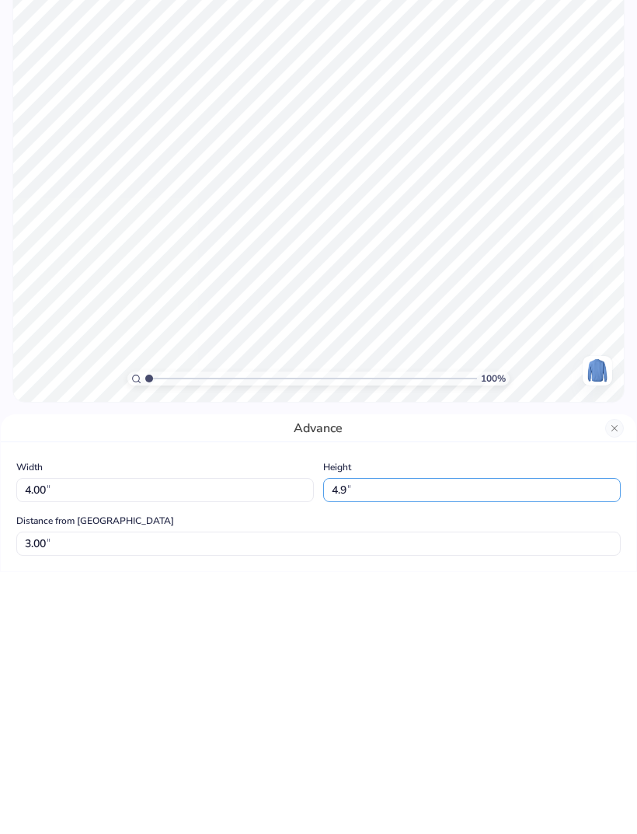
type input "4"
type input "5.00"
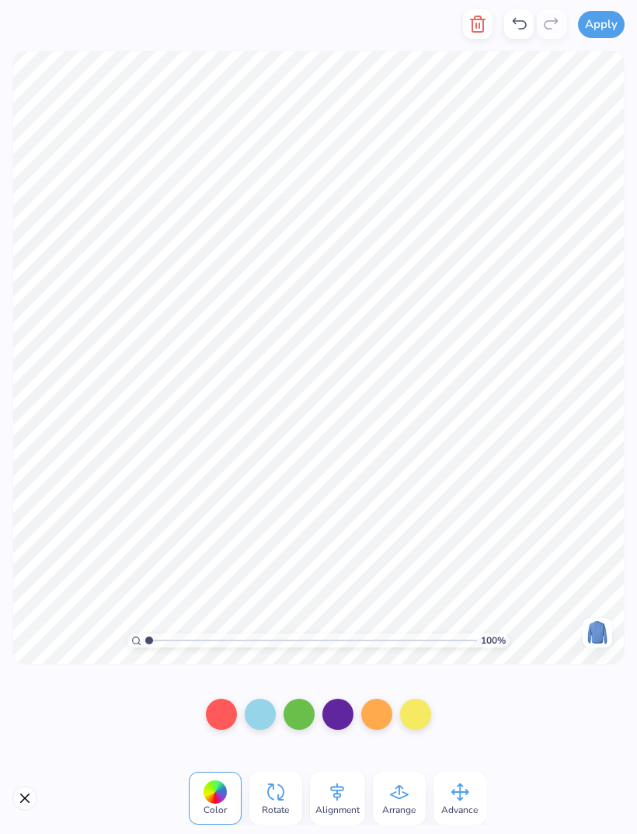
click at [454, 788] on icon at bounding box center [459, 791] width 23 height 23
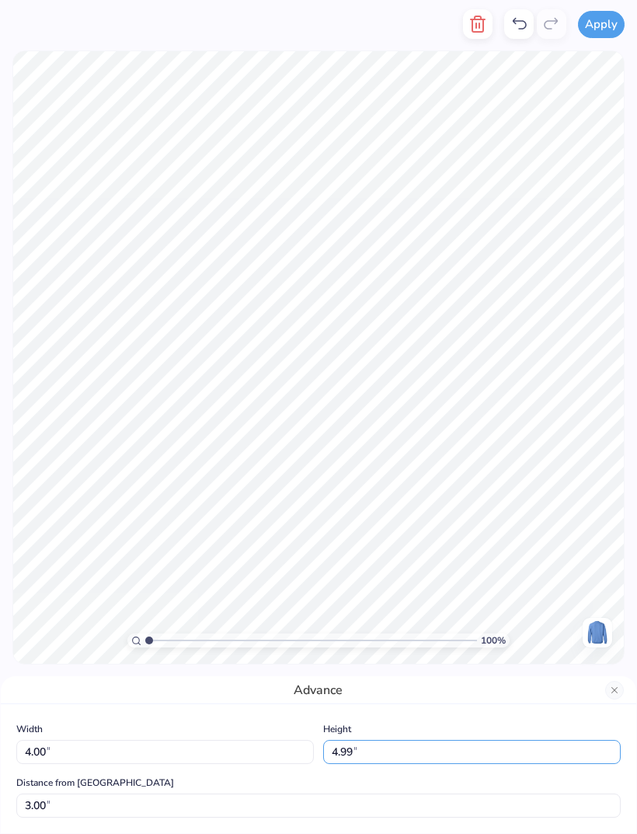
click at [399, 761] on input "4.99" at bounding box center [472, 752] width 298 height 24
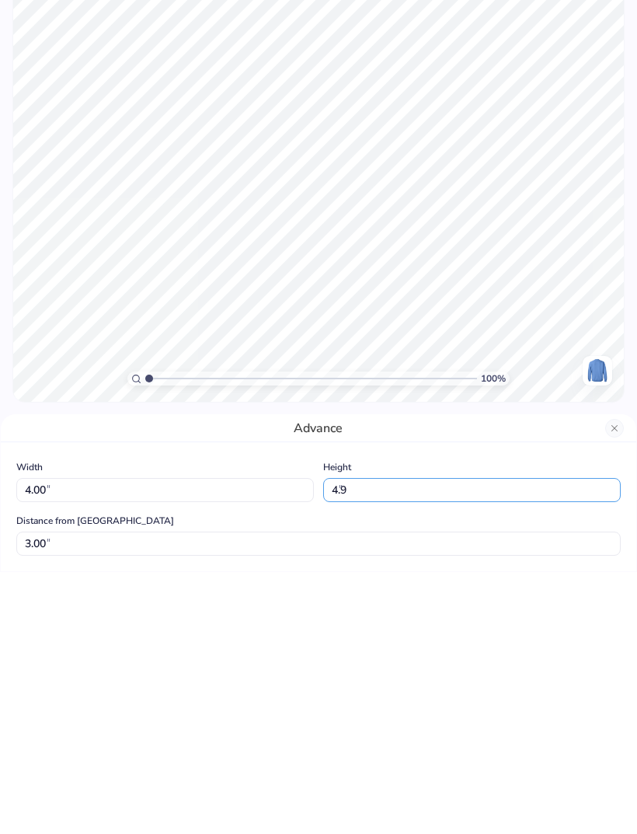
type input "4"
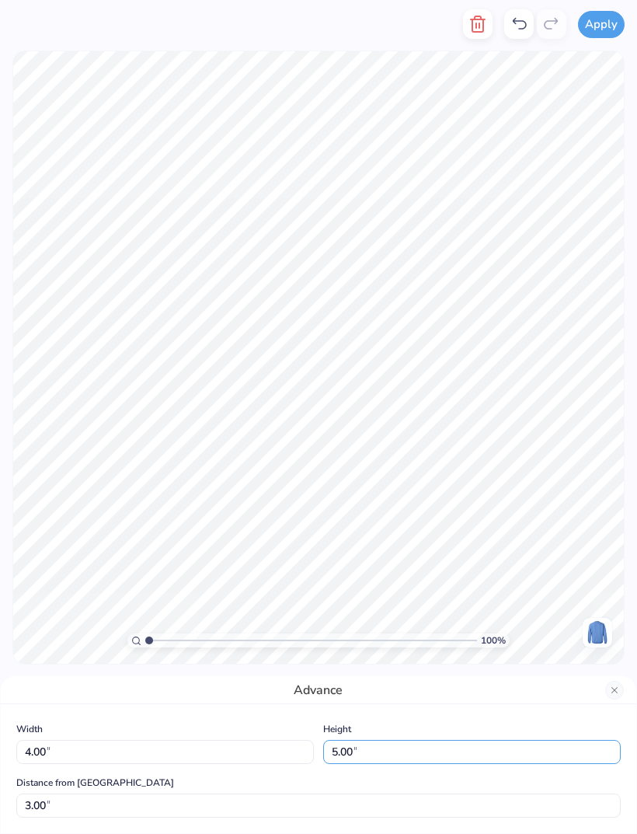
click at [517, 757] on input "5.00" at bounding box center [472, 752] width 298 height 24
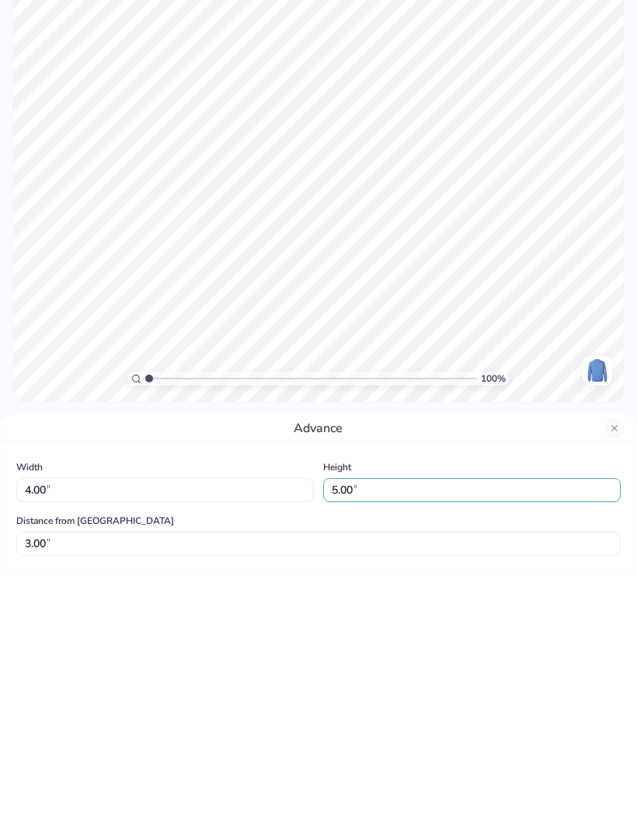
type input "5.00"
type input "4.01"
type input "2.99"
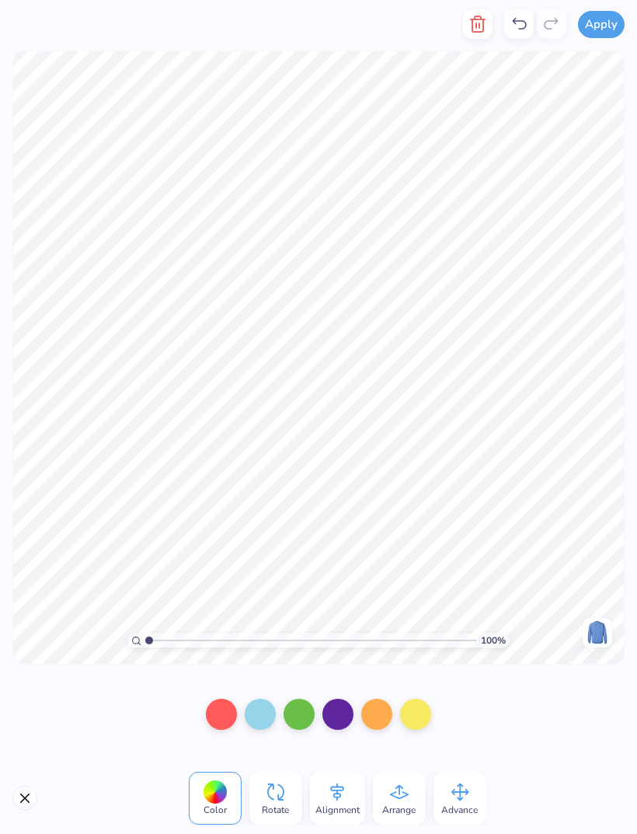
click at [457, 798] on icon at bounding box center [460, 792] width 18 height 18
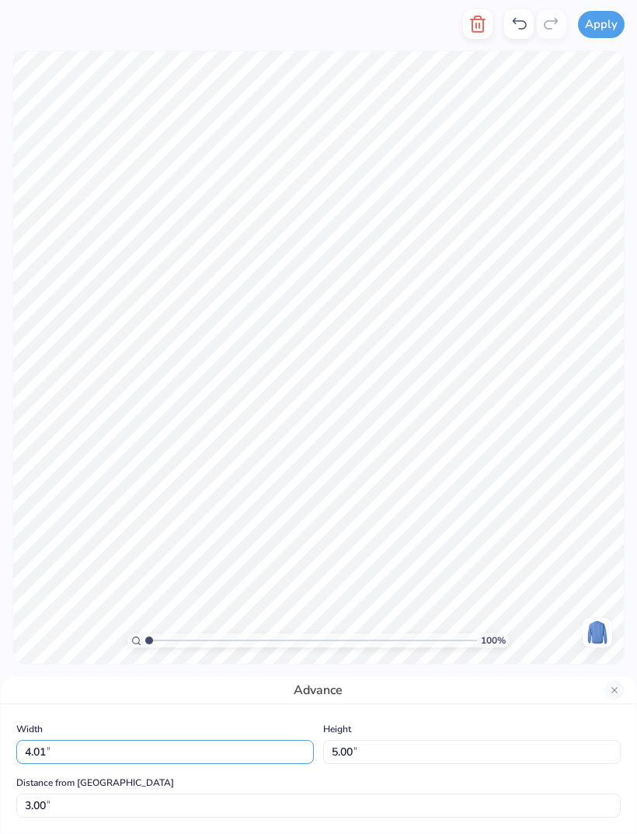
click at [99, 762] on input "4.01" at bounding box center [165, 752] width 298 height 24
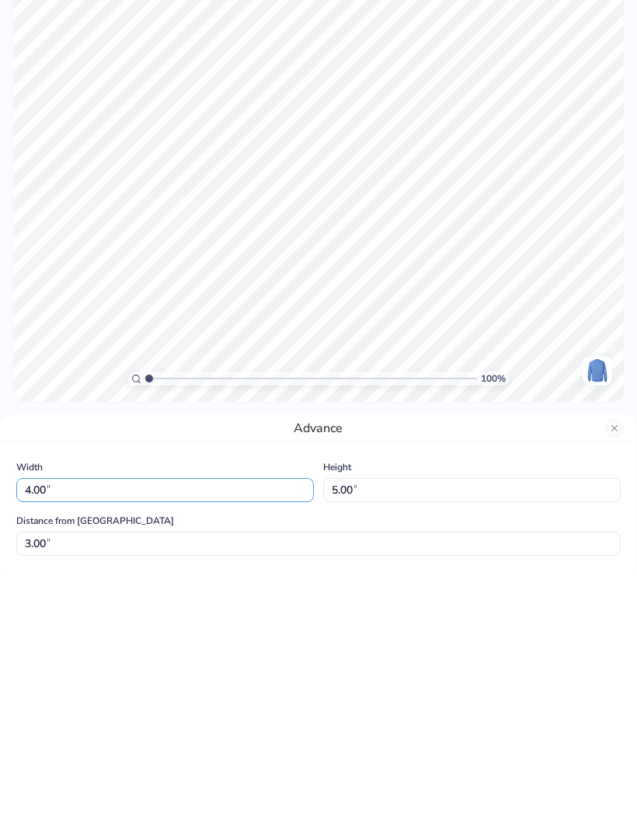
type input "4.00"
type input "4.99"
type input "3.01"
click at [389, 740] on input "4.99" at bounding box center [472, 752] width 298 height 24
type input "4"
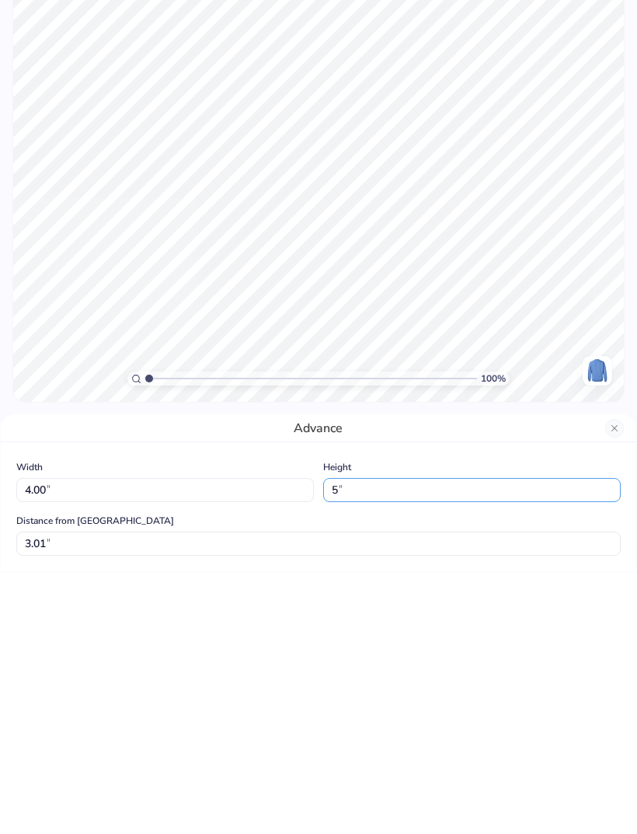
type input "5.00"
type input "4.01"
type input "3.00"
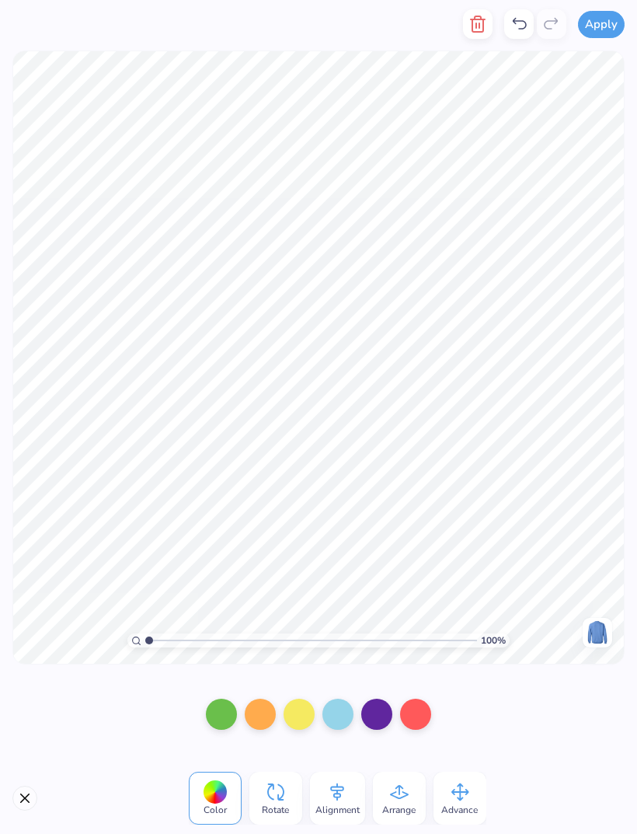
click at [448, 792] on icon at bounding box center [459, 791] width 23 height 23
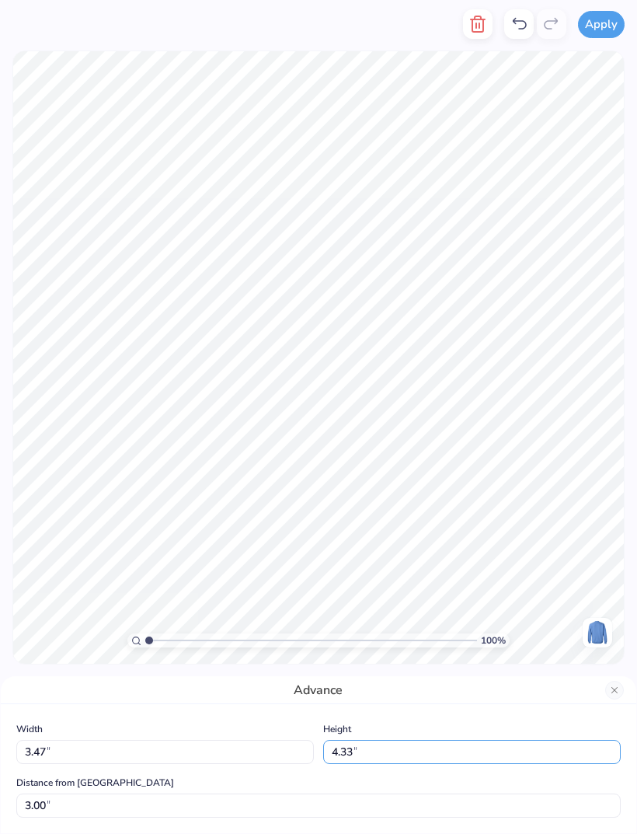
click at [400, 740] on input "4.33" at bounding box center [472, 752] width 298 height 24
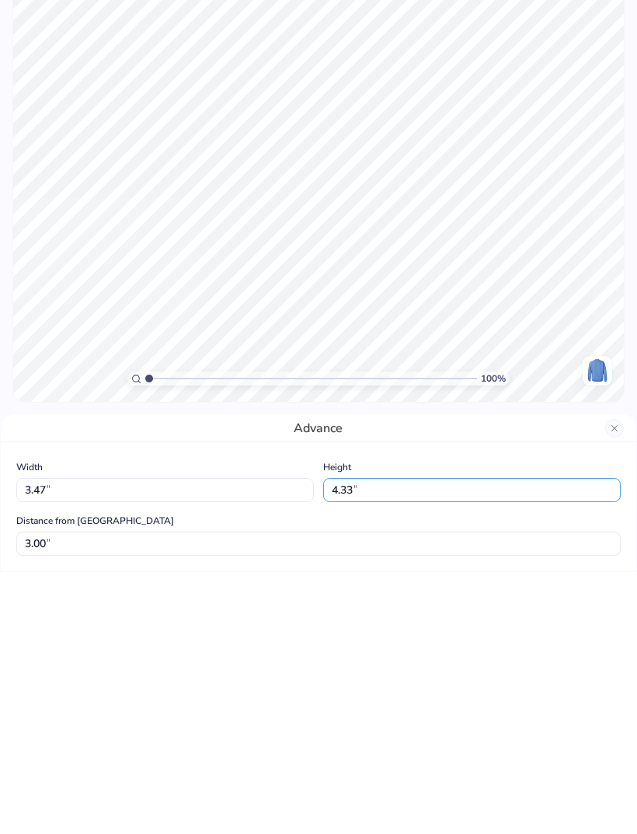
click at [529, 740] on input "4.33" at bounding box center [472, 752] width 298 height 24
type input "4"
type input "5.00"
click at [221, 740] on input "3.47" at bounding box center [165, 752] width 298 height 24
type input "4.01"
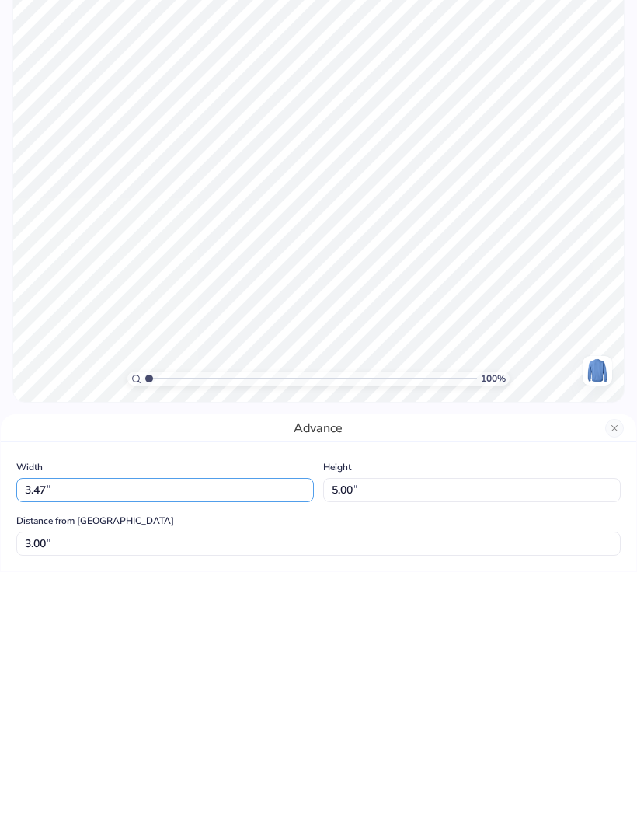
type input "2.66"
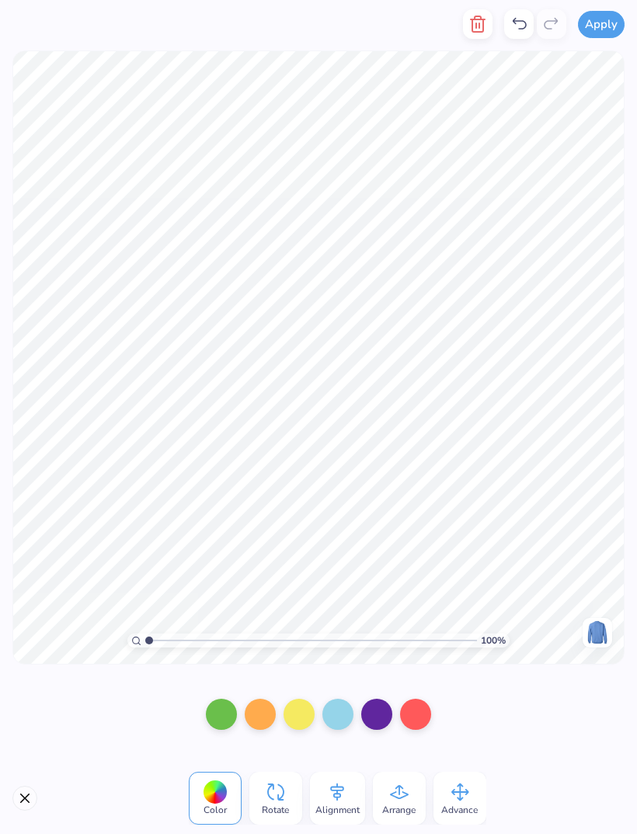
click at [449, 791] on icon at bounding box center [459, 791] width 23 height 23
click at [447, 797] on div "Advance" at bounding box center [460, 798] width 53 height 53
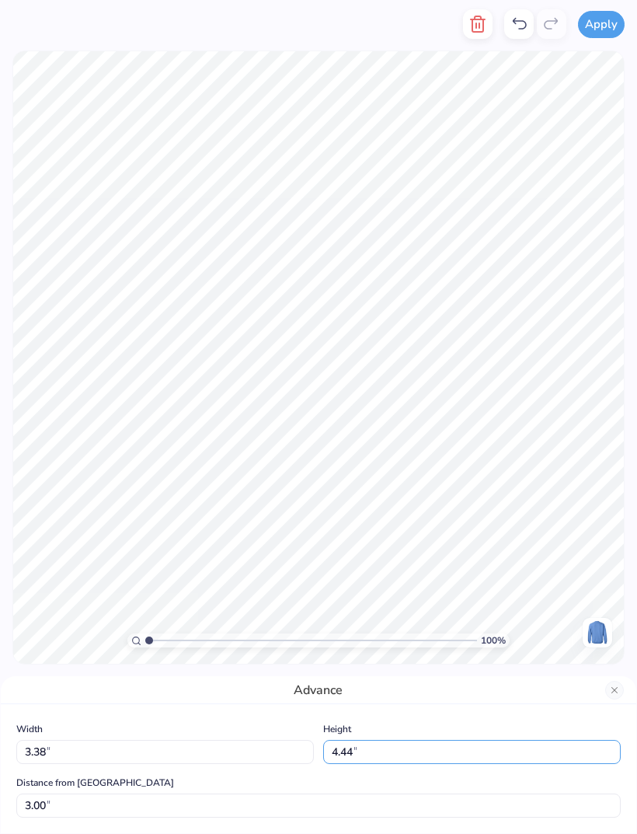
click at [412, 761] on input "4.44" at bounding box center [472, 752] width 298 height 24
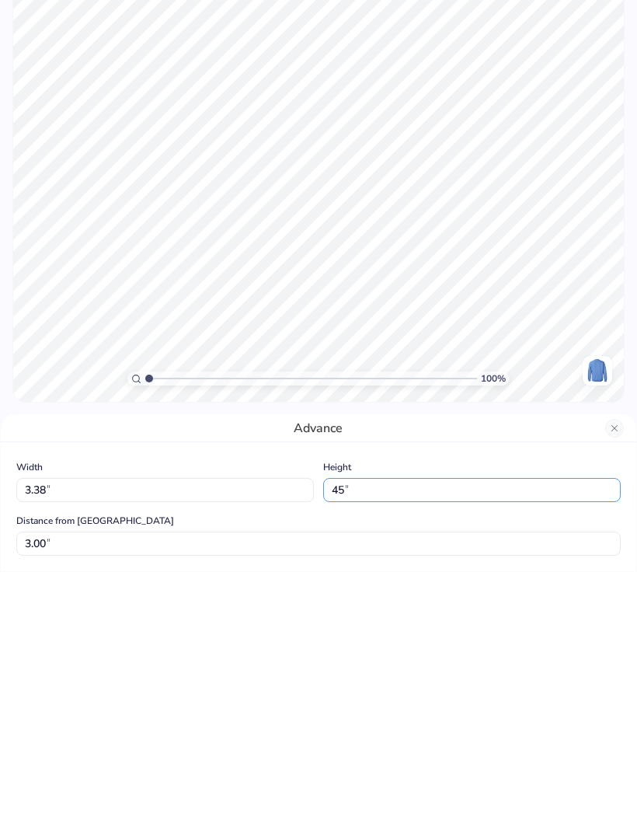
type input "4"
type input "5.00"
type input "3.80"
type input "2.72"
click at [195, 740] on input "3.80" at bounding box center [165, 752] width 298 height 24
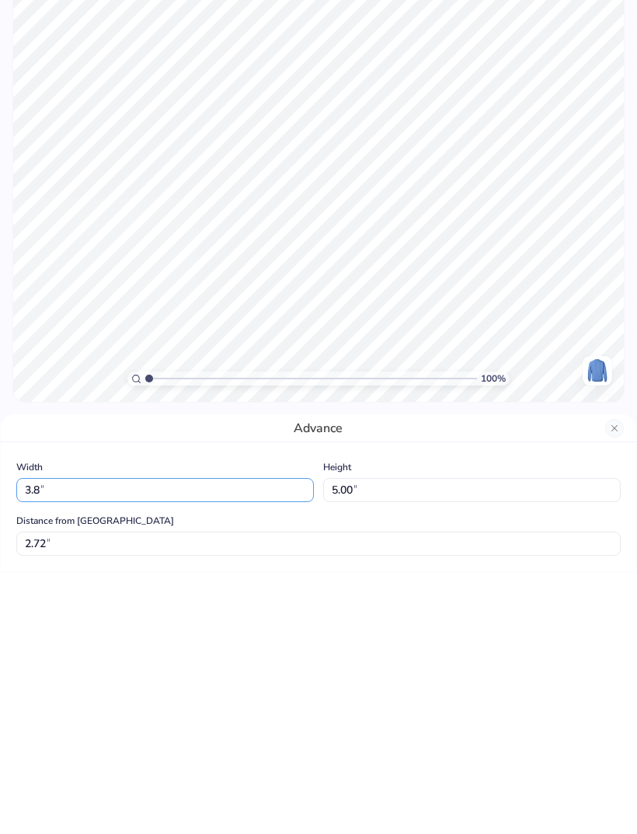
type input "3"
type input "4.01"
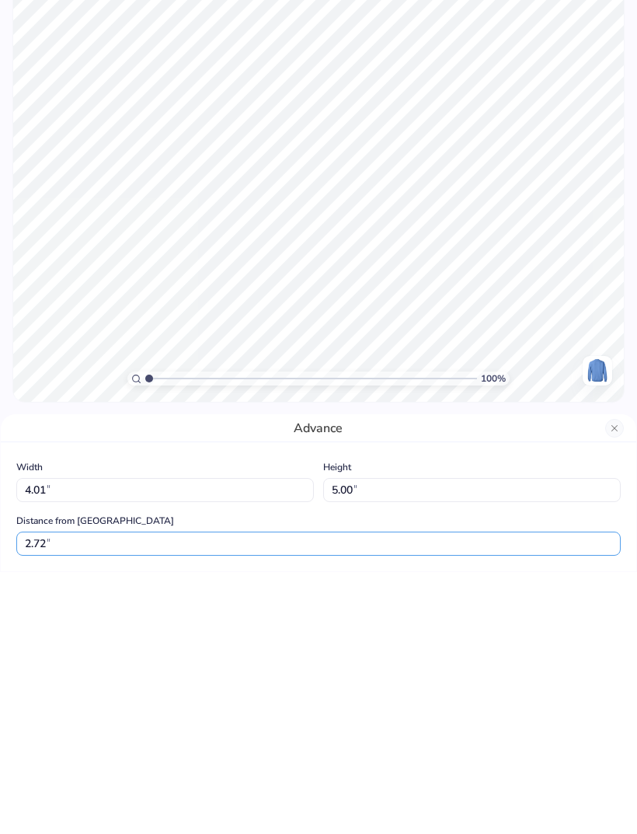
click at [192, 793] on input "2.72" at bounding box center [318, 805] width 604 height 24
type input "5.28"
type input "2.58"
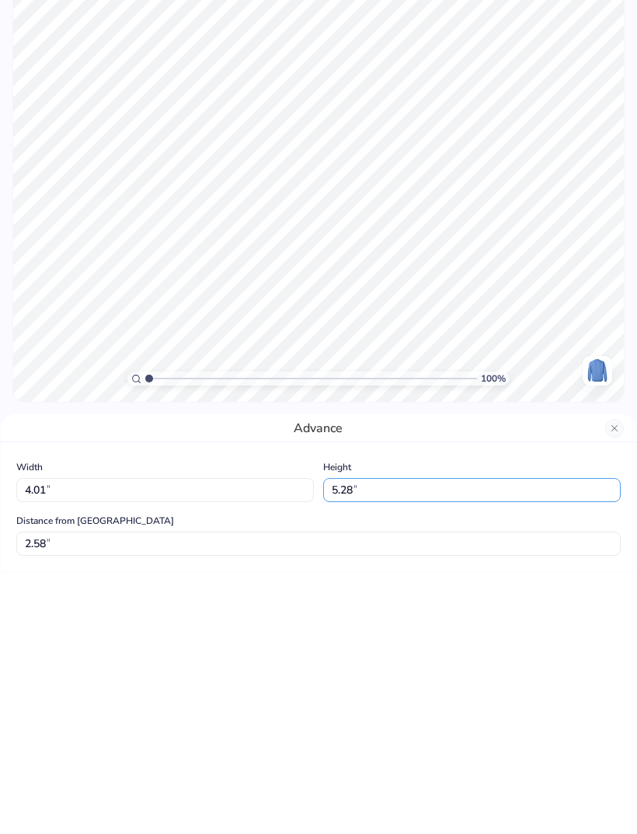
click at [417, 740] on input "5.28" at bounding box center [472, 752] width 298 height 24
type input "5"
type input "5.00"
type input "3.80"
type input "2.72"
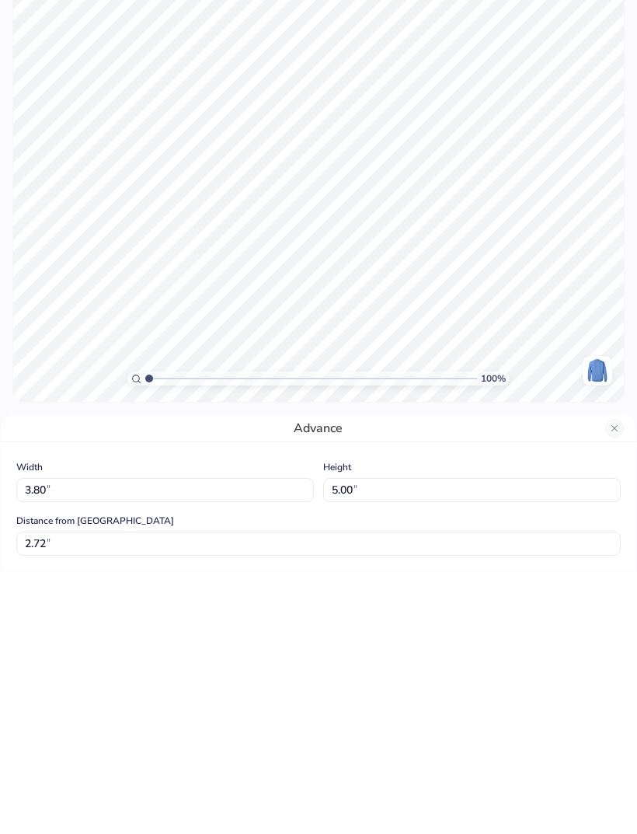
click at [221, 719] on div "Width 3.80 3.80 " Height 5.00 5.00 " Distance from Collar 2.72 2.72 "" at bounding box center [318, 768] width 604 height 98
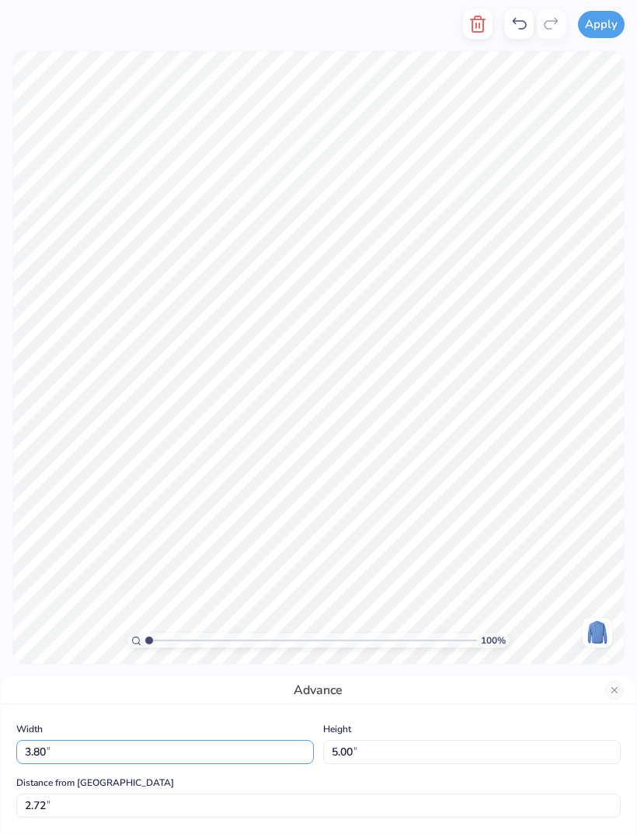
click at [166, 740] on input "3.80" at bounding box center [165, 752] width 298 height 24
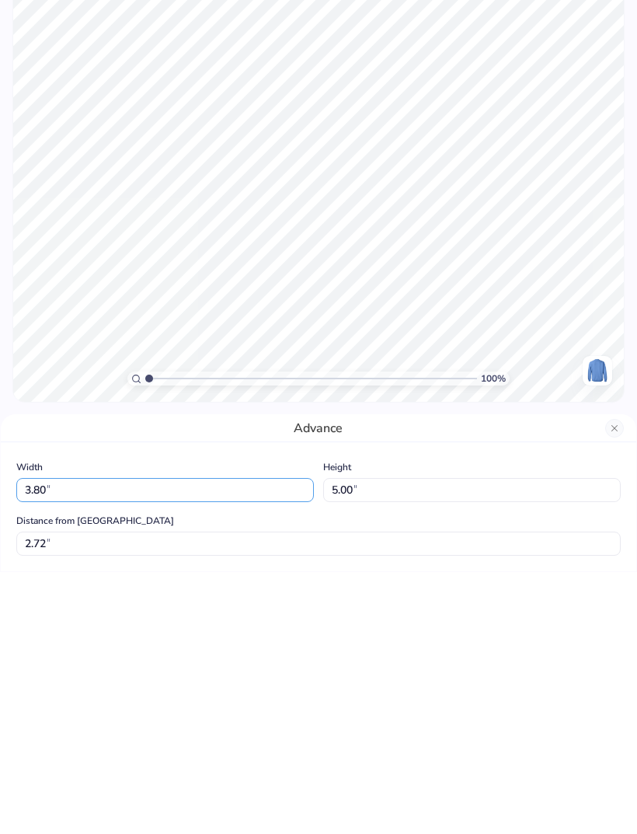
click at [232, 740] on input "3.80" at bounding box center [165, 752] width 298 height 24
type input "3"
type input "5"
type input "4.00"
type input "5.26"
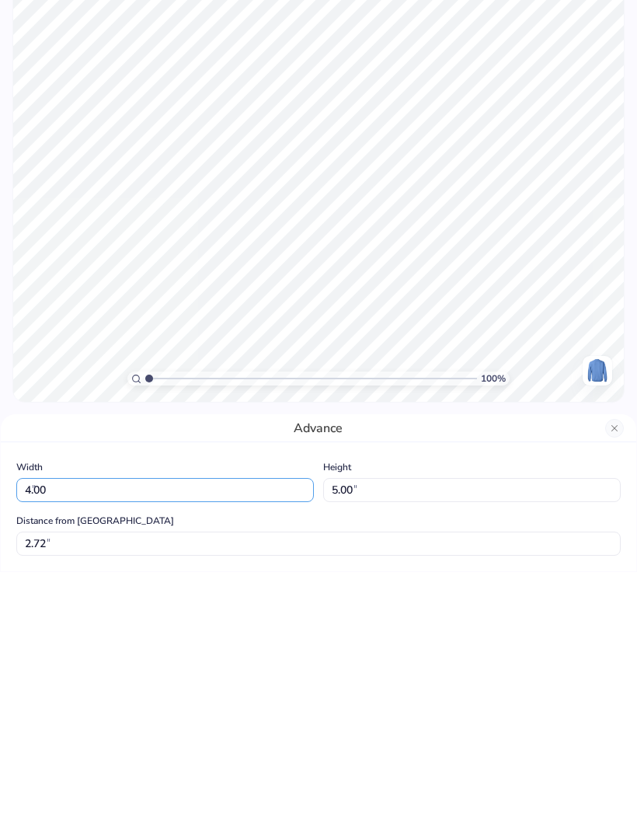
type input "2.59"
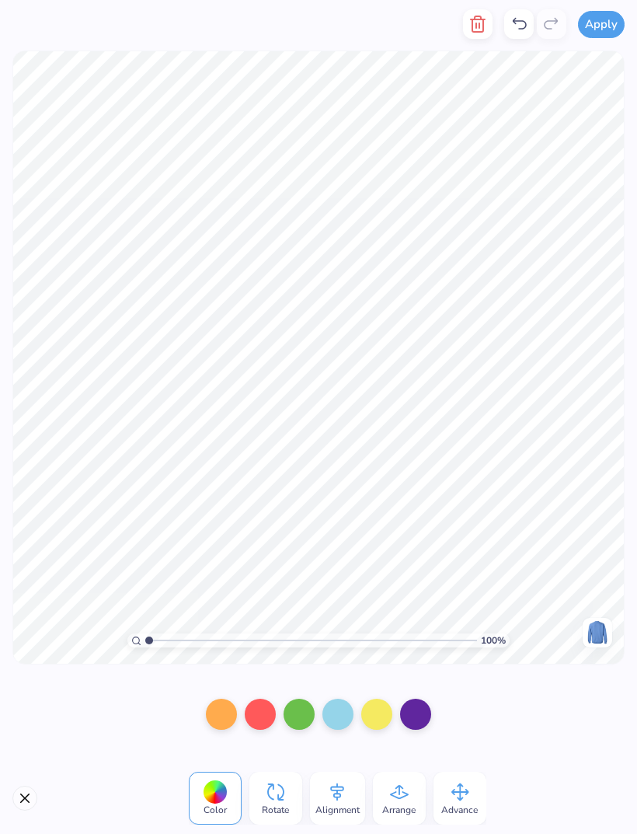
click at [437, 779] on div "Advance" at bounding box center [460, 798] width 53 height 53
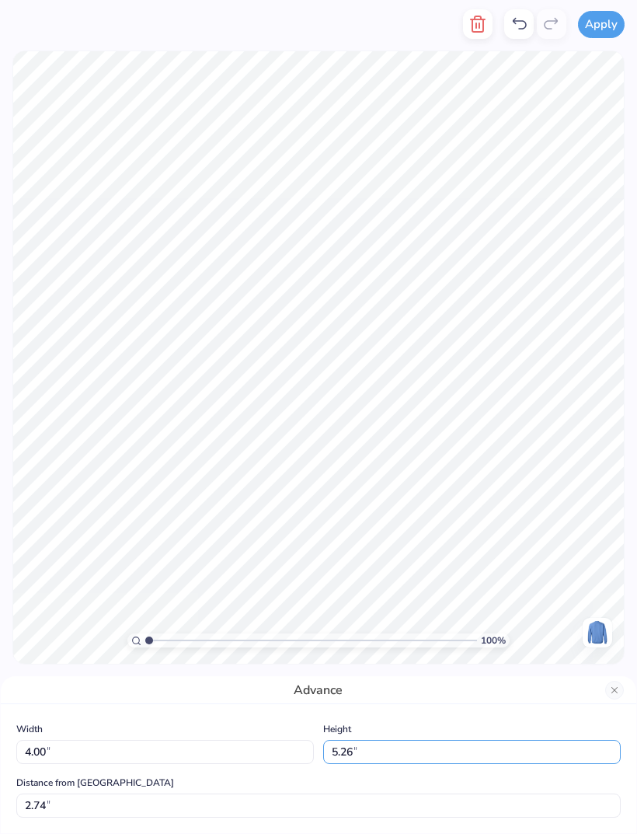
click at [458, 756] on input "5.26" at bounding box center [472, 752] width 298 height 24
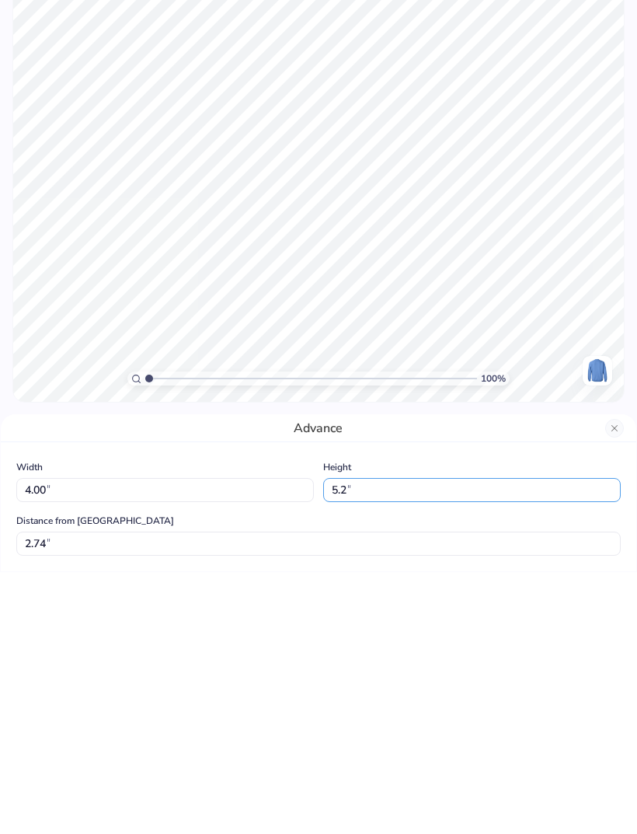
type input "5"
type input "5.00"
type input "3.80"
type input "2.87"
click at [258, 740] on input "3.80" at bounding box center [165, 752] width 298 height 24
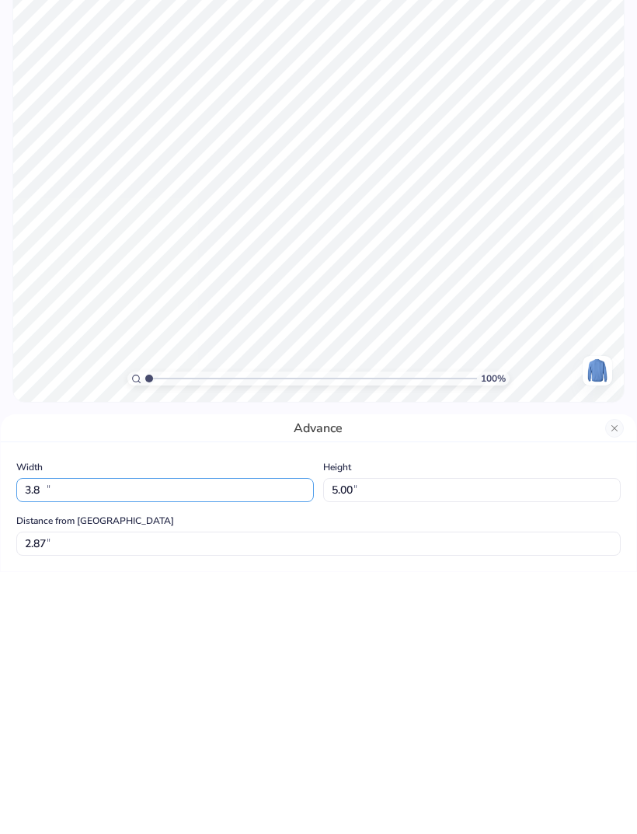
type input "3"
type input "5"
type input "4.00"
type input "5.26"
type input "2.74"
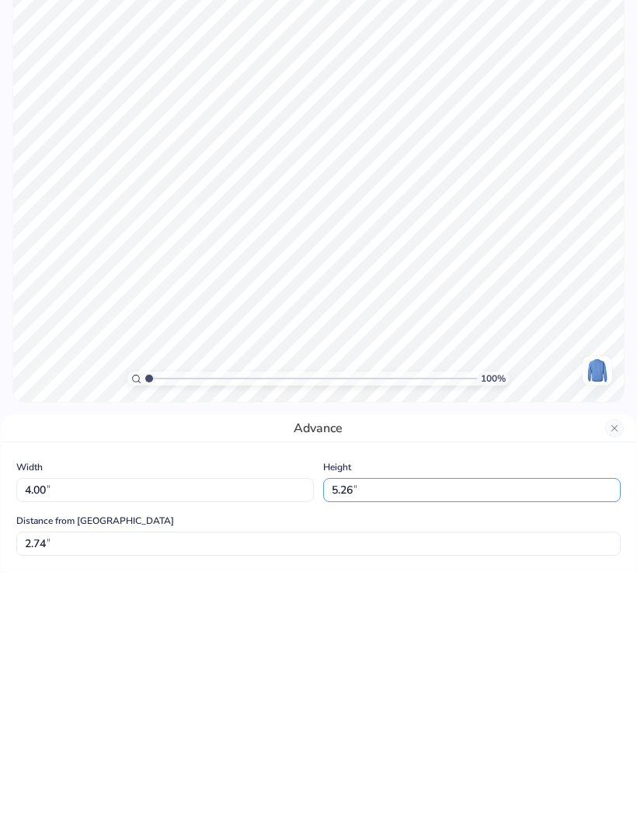
click at [517, 740] on input "5.26" at bounding box center [472, 752] width 298 height 24
type input "5"
type input "4.00"
type input "3.04"
type input "3.37"
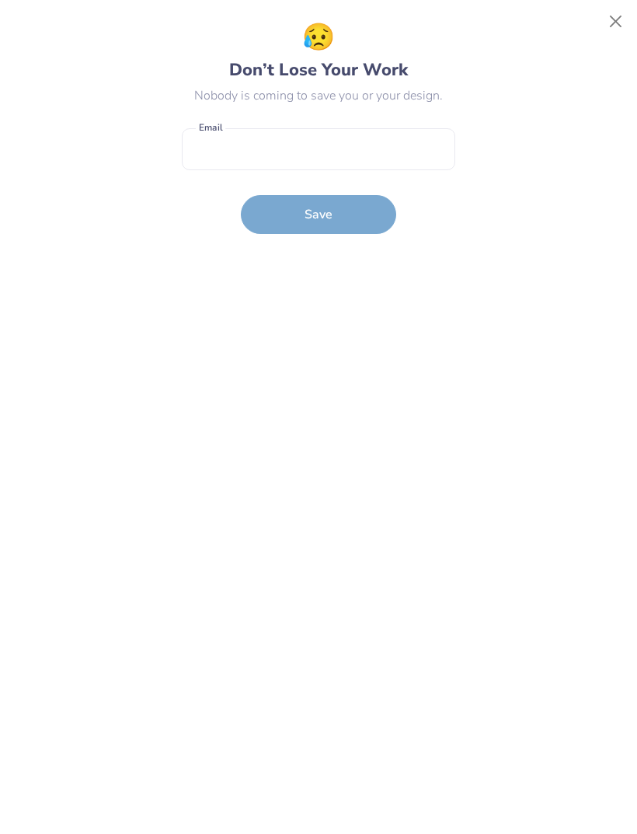
click at [602, 16] on button "Close" at bounding box center [616, 22] width 30 height 30
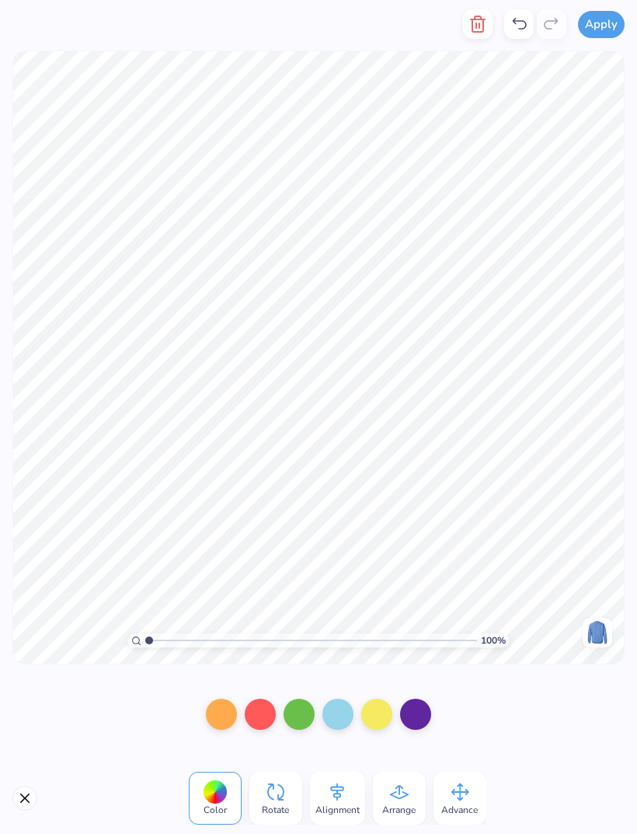
click at [455, 779] on div "Advance" at bounding box center [460, 798] width 53 height 53
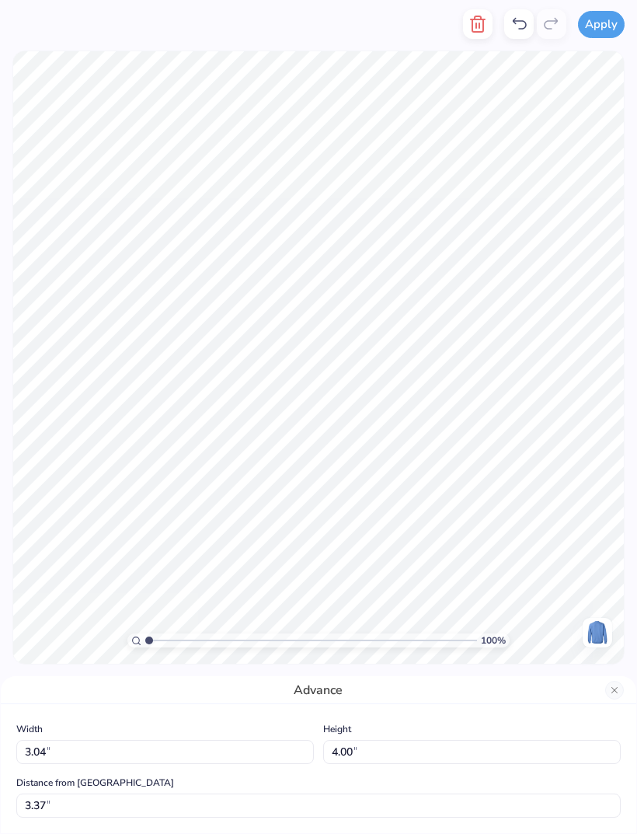
type input "3.00"
click at [434, 744] on input "4.00" at bounding box center [472, 752] width 298 height 24
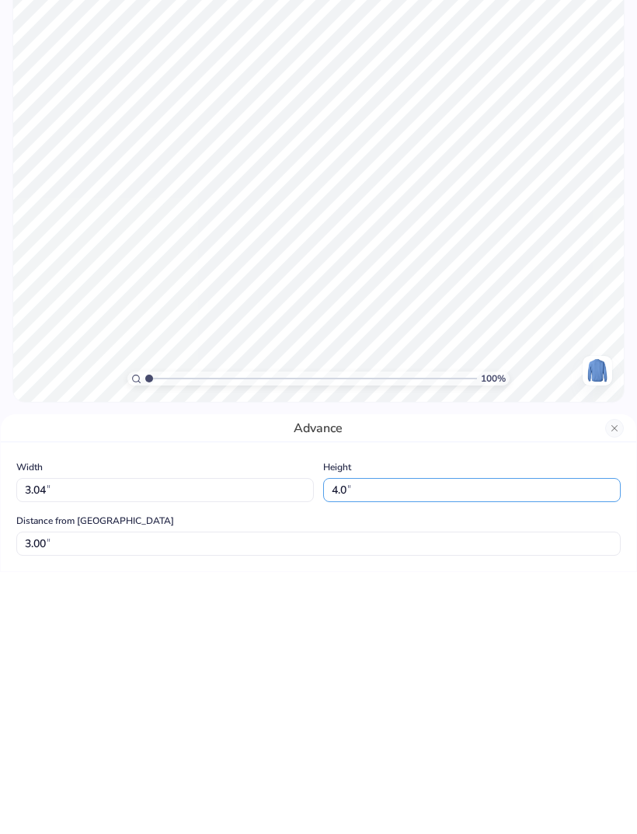
type input "4"
type input "5"
type input "3.80"
type input "5.00"
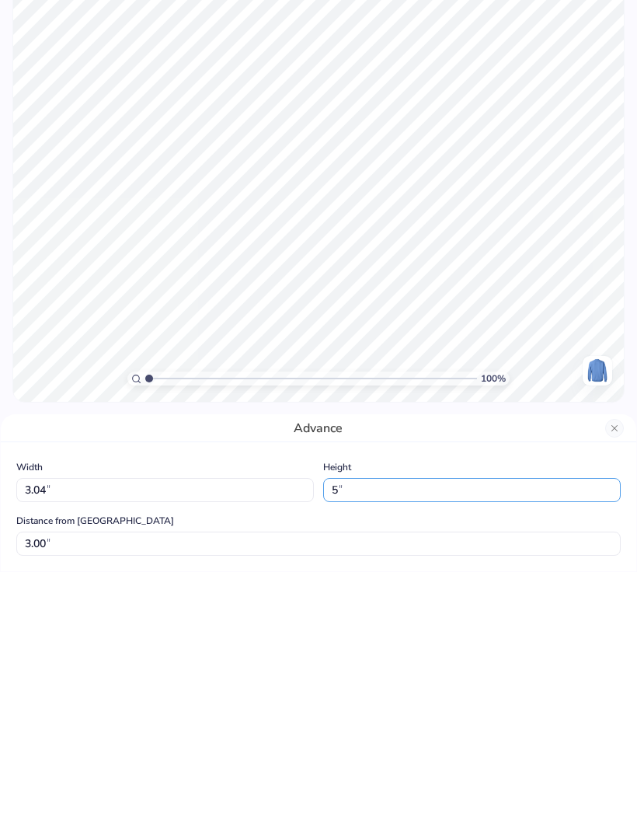
type input "2.50"
click at [216, 740] on input "3.80" at bounding box center [165, 752] width 298 height 24
type input "3"
type input "4.01"
type input "5.28"
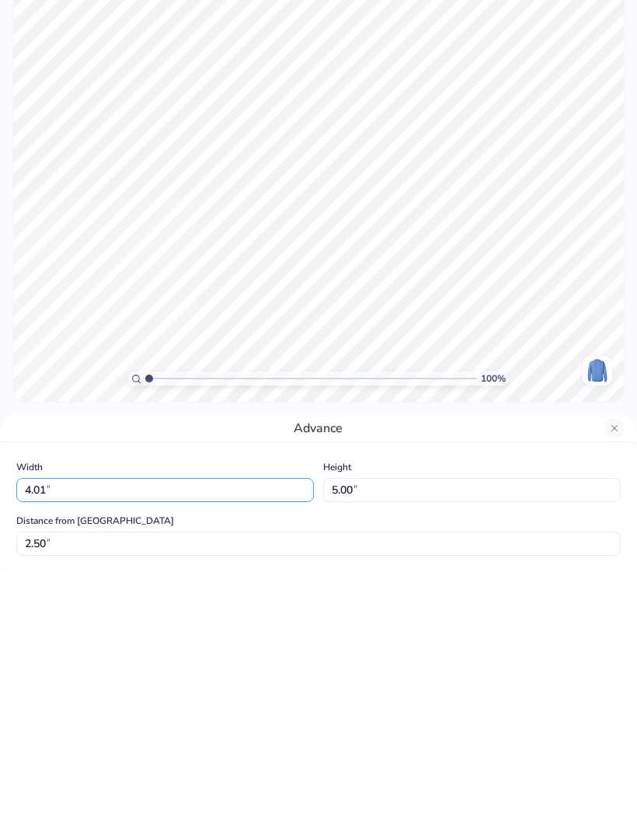
type input "2.36"
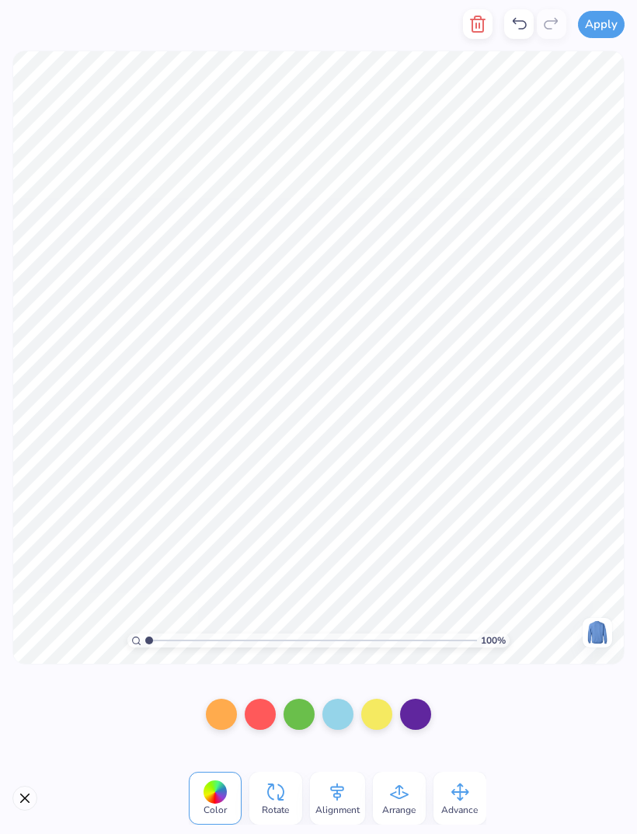
click at [451, 794] on icon at bounding box center [459, 791] width 23 height 23
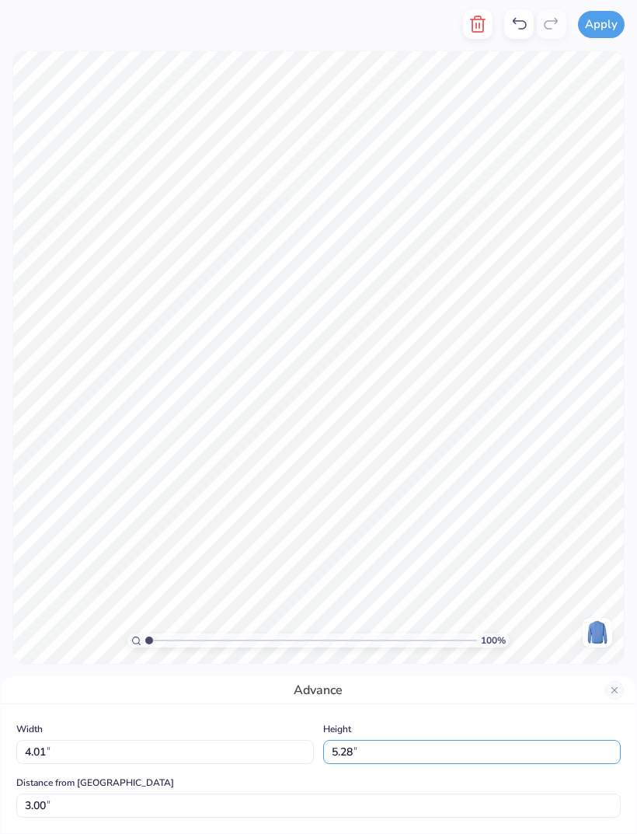
click at [400, 751] on input "5.28" at bounding box center [472, 752] width 298 height 24
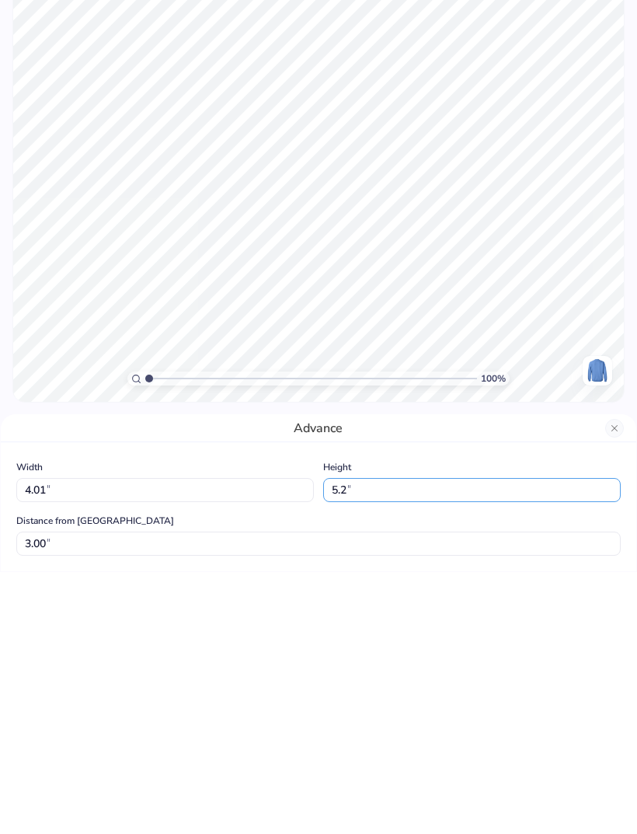
type input "5"
type input "5.00"
type input "3.80"
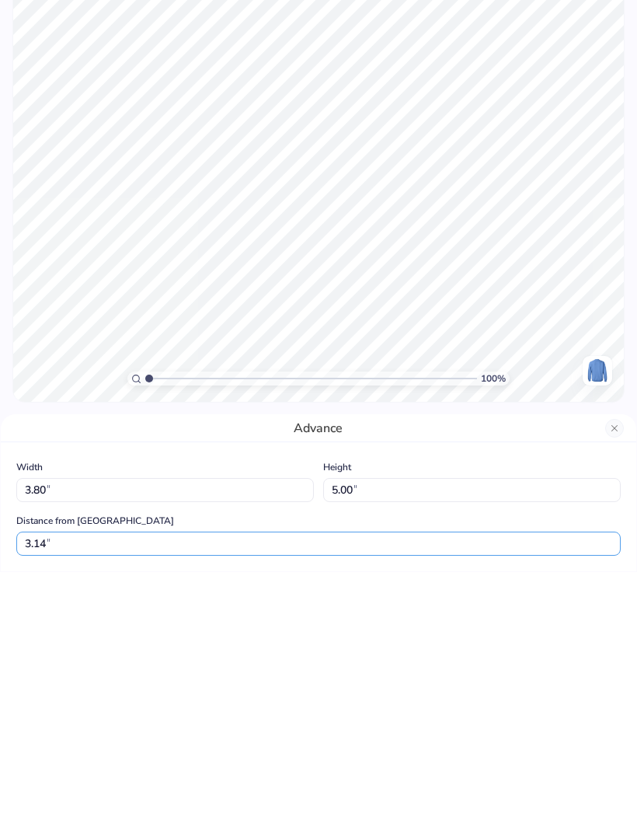
click at [327, 793] on input "3.14" at bounding box center [318, 805] width 604 height 24
type input "3.00"
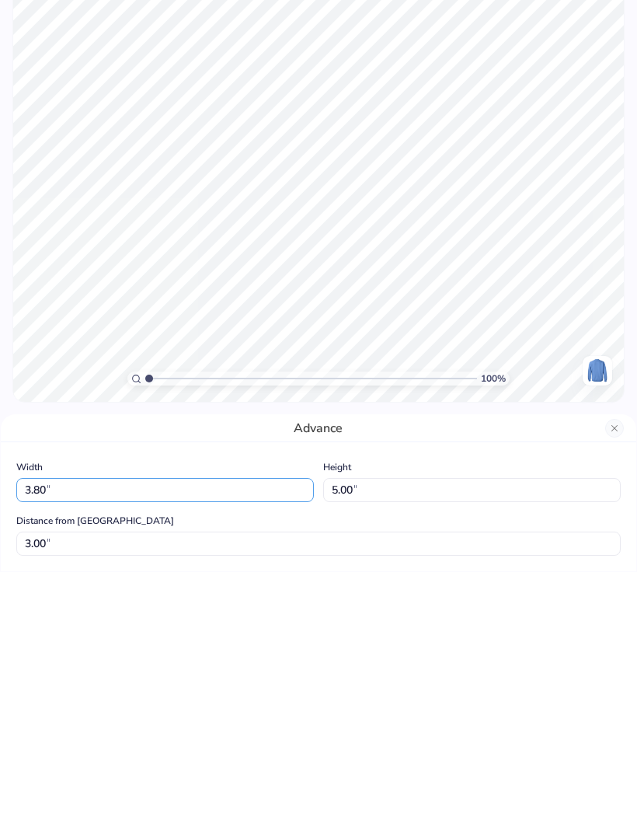
click at [282, 740] on input "3.80" at bounding box center [165, 752] width 298 height 24
type input "3"
type input "5"
type input "4.01"
type input "5.28"
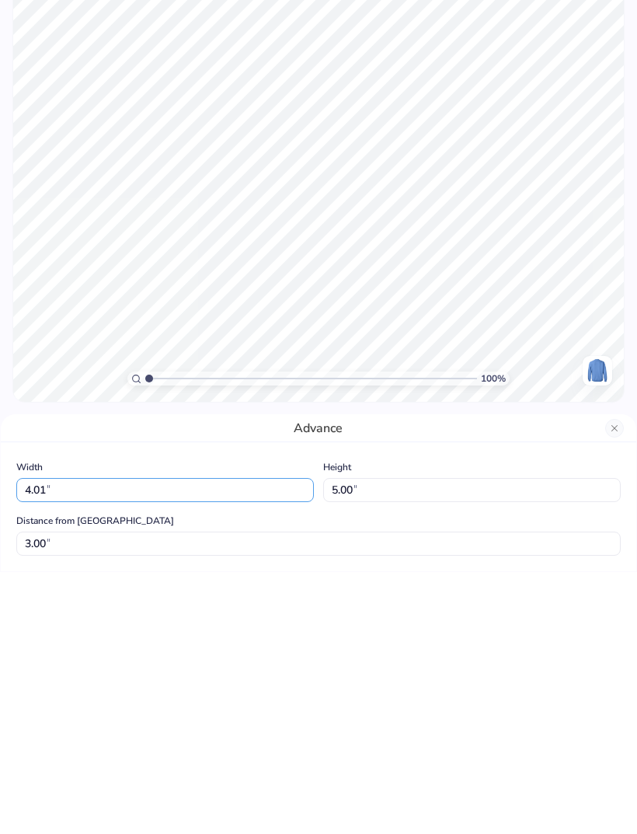
type input "2.86"
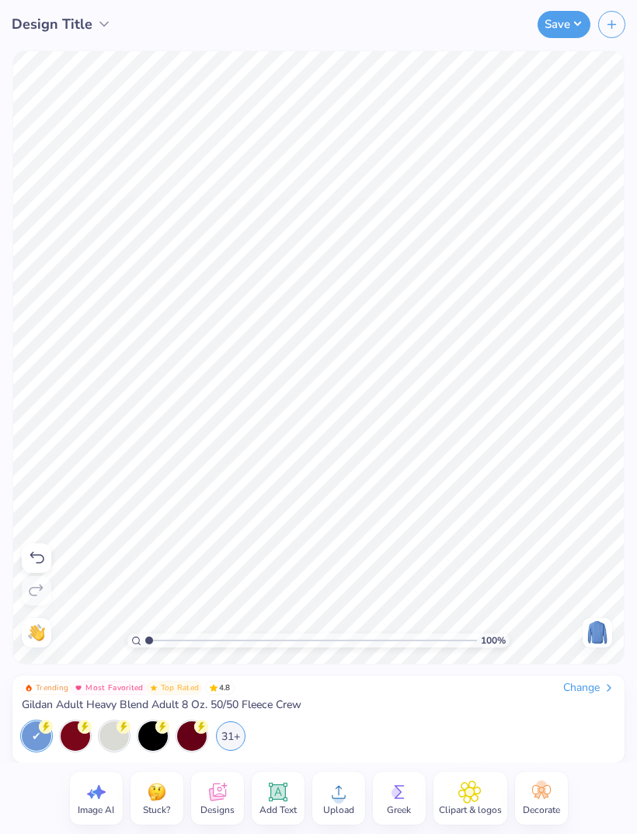
click at [553, 30] on button "Save" at bounding box center [564, 24] width 53 height 27
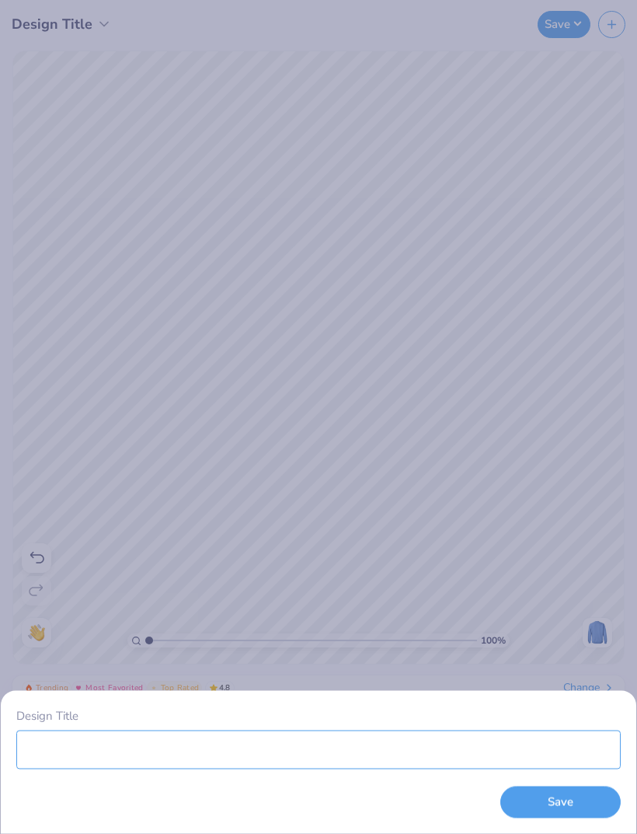
click at [334, 768] on input "Design Title" at bounding box center [318, 749] width 604 height 39
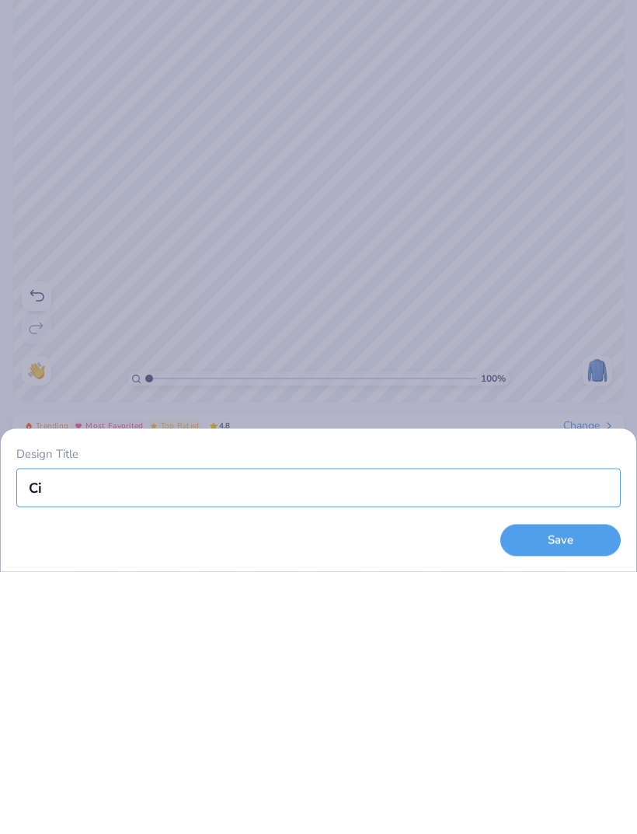
type input "C"
type input "Xi chi blue"
click at [574, 786] on button "Save" at bounding box center [560, 802] width 120 height 32
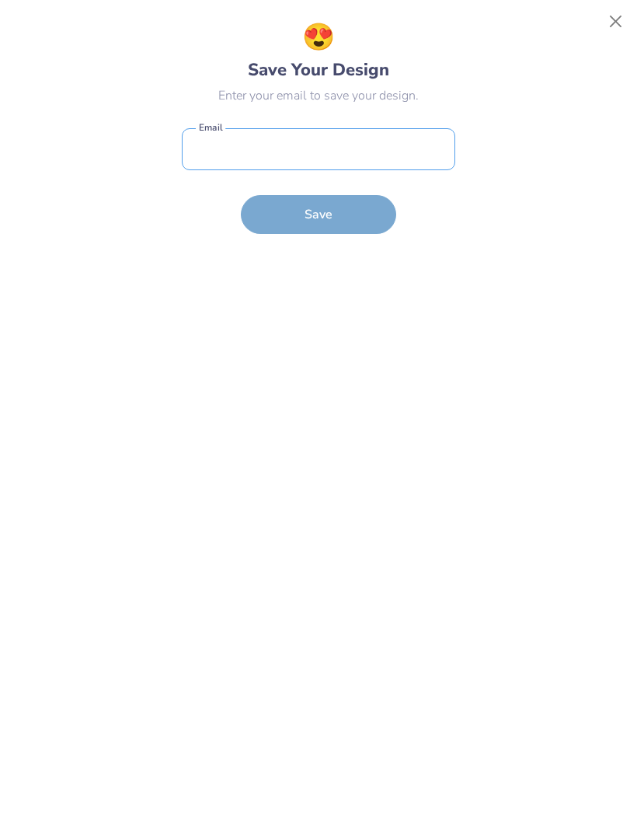
click at [391, 145] on input "email" at bounding box center [318, 149] width 273 height 43
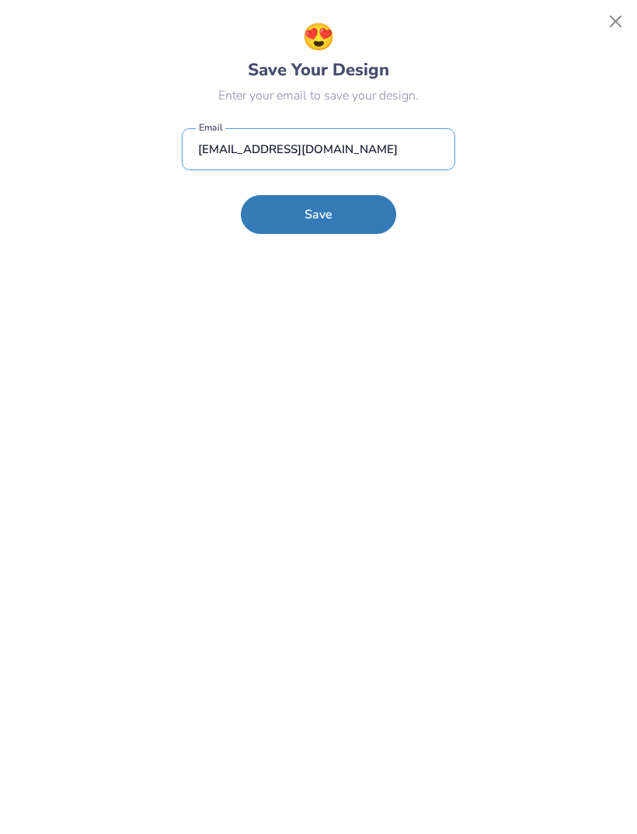
type input "[EMAIL_ADDRESS][DOMAIN_NAME]"
click at [352, 250] on div "😍 Save Your Design Enter your email to save your design. [EMAIL_ADDRESS][DOMAIN…" at bounding box center [318, 417] width 273 height 799
click at [340, 212] on button "Save" at bounding box center [318, 214] width 155 height 39
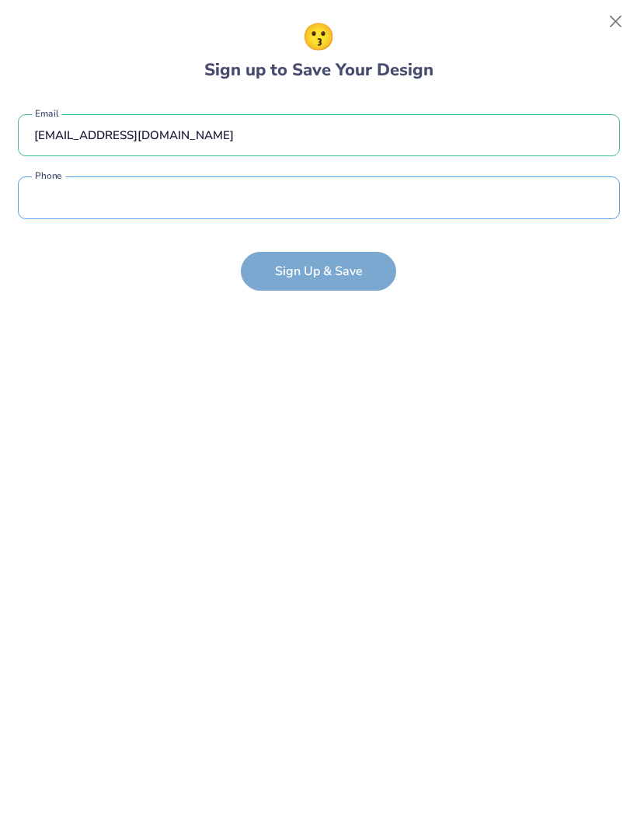
click at [437, 191] on input "tel" at bounding box center [319, 197] width 602 height 43
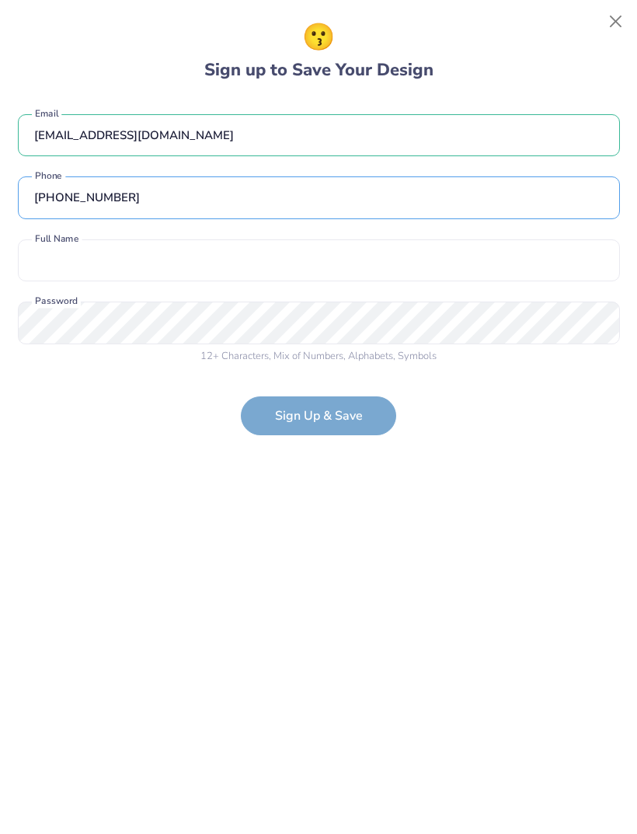
type input "[PHONE_NUMBER]"
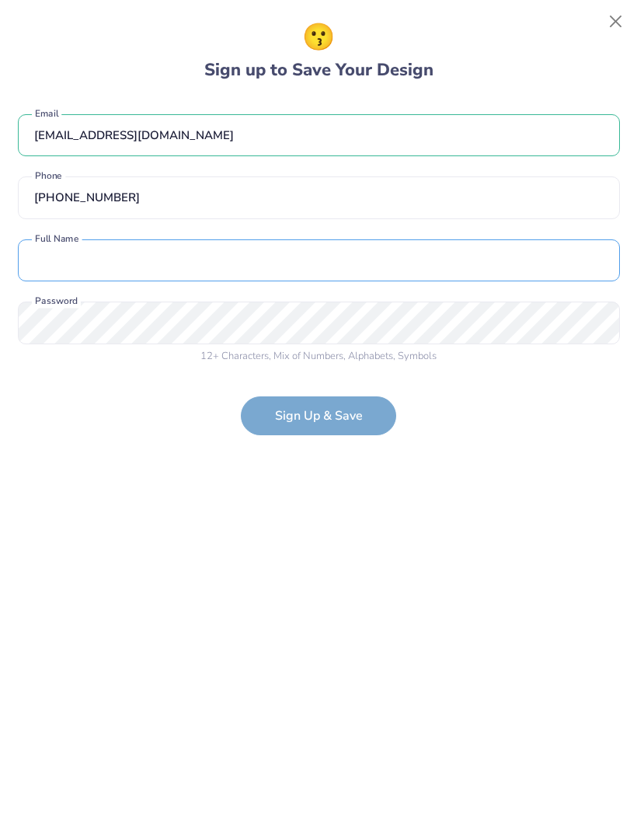
click at [408, 253] on input "text" at bounding box center [319, 260] width 602 height 43
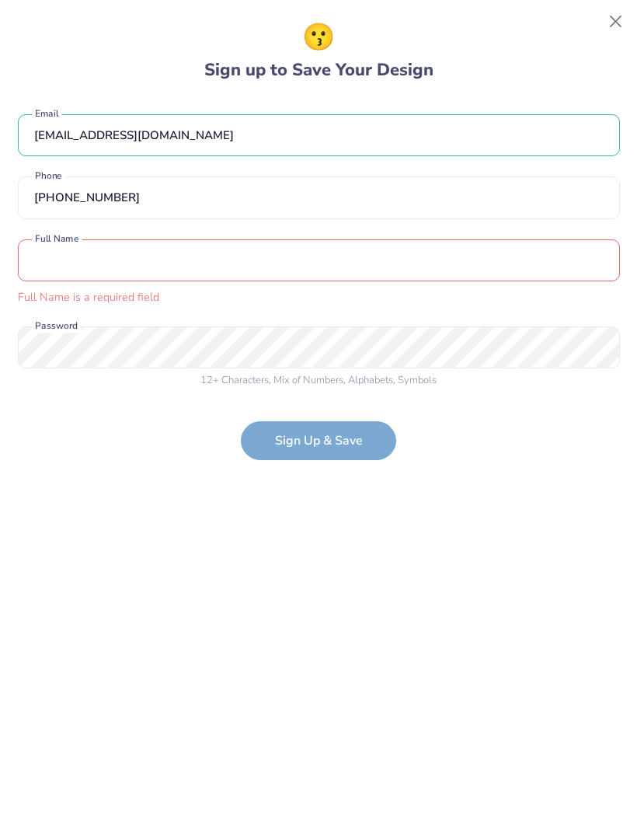
click at [393, 267] on input "text" at bounding box center [319, 260] width 602 height 43
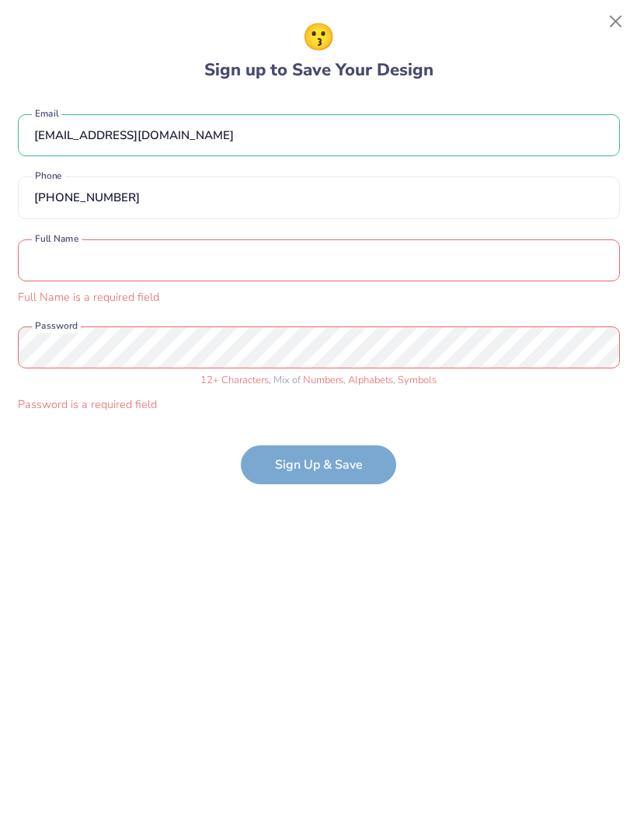
type input "[PERSON_NAME]"
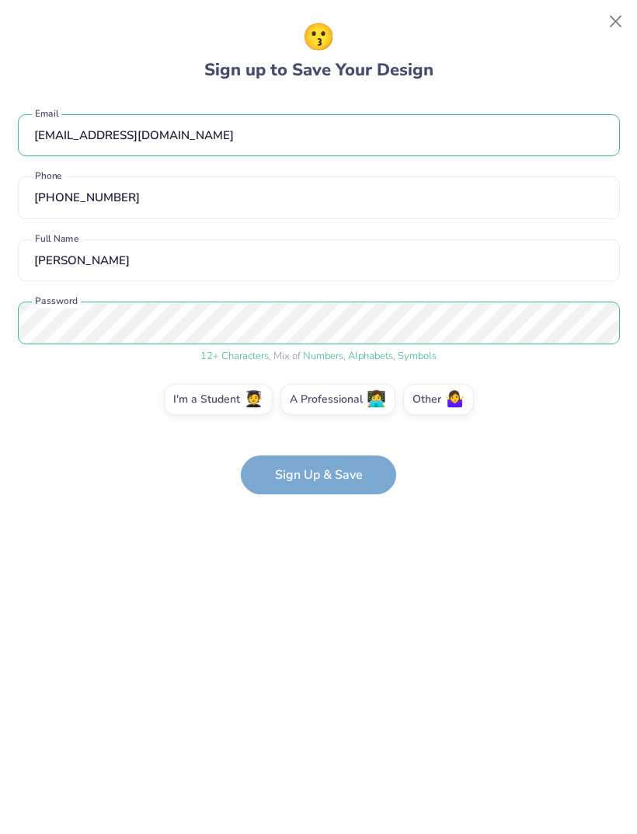
click at [362, 480] on form "[EMAIL_ADDRESS][DOMAIN_NAME] Email [PHONE_NUMBER] Phone [PERSON_NAME] Full Name…" at bounding box center [319, 297] width 602 height 396
click at [244, 399] on label "I'm a Student 🧑‍🎓" at bounding box center [218, 399] width 109 height 31
click at [314, 399] on input "I'm a Student 🧑‍🎓" at bounding box center [319, 404] width 10 height 10
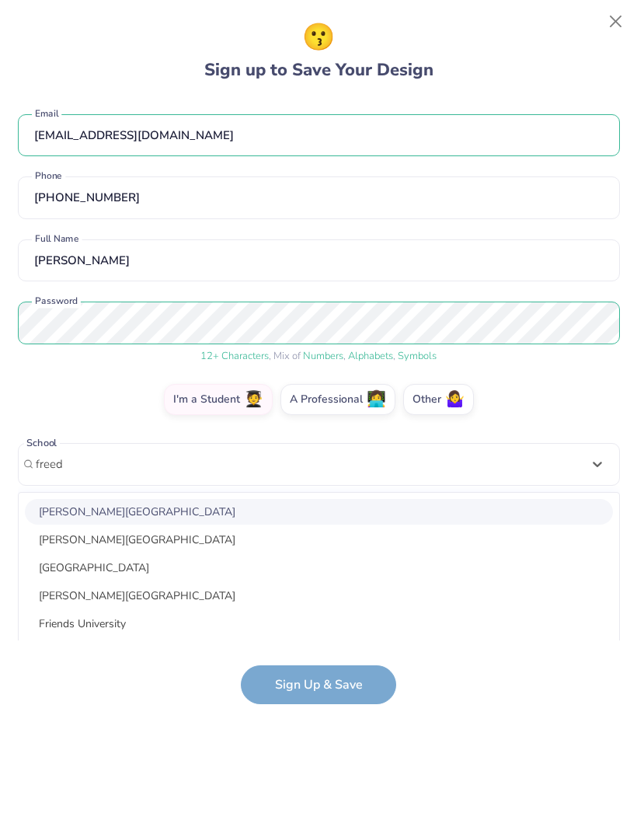
scroll to position [85, 0]
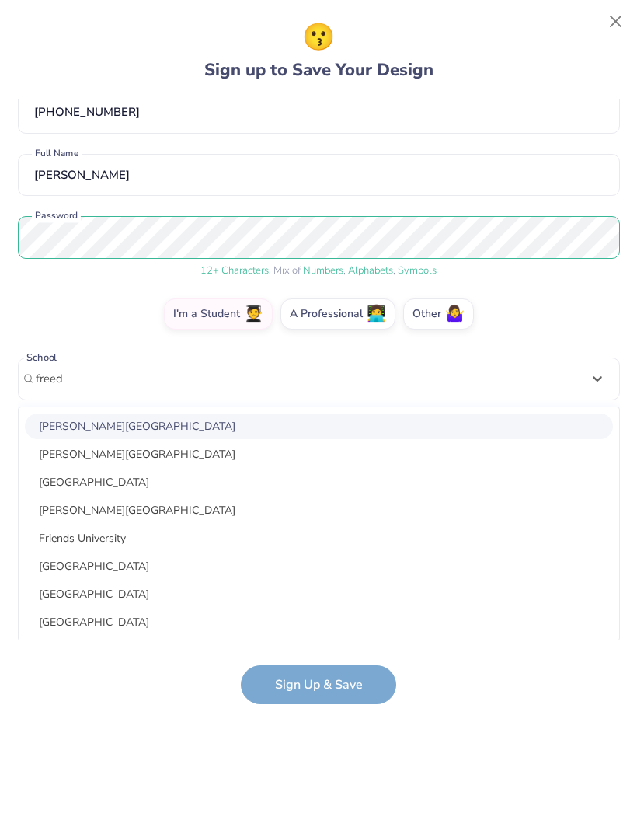
click at [297, 424] on div "[PERSON_NAME][GEOGRAPHIC_DATA]" at bounding box center [319, 426] width 588 height 26
type input "freed"
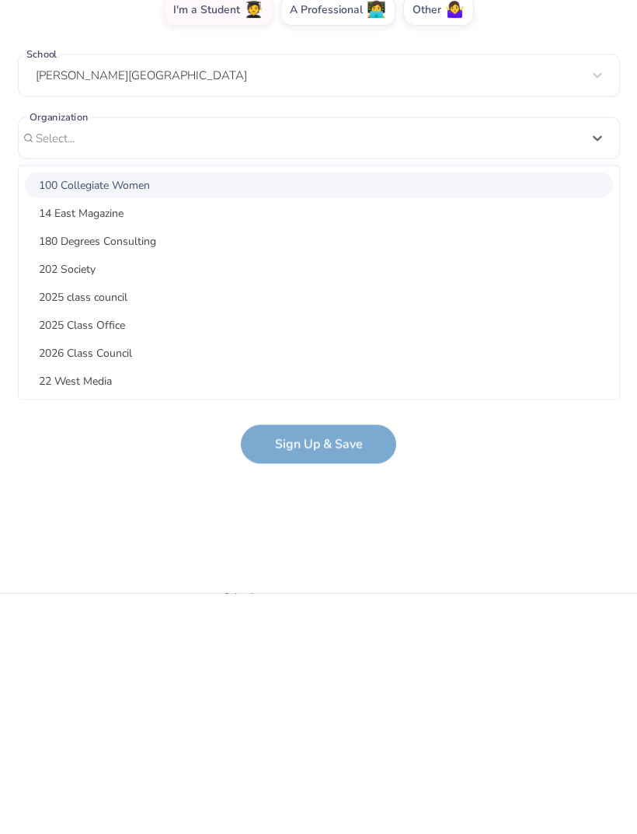
scroll to position [0, 0]
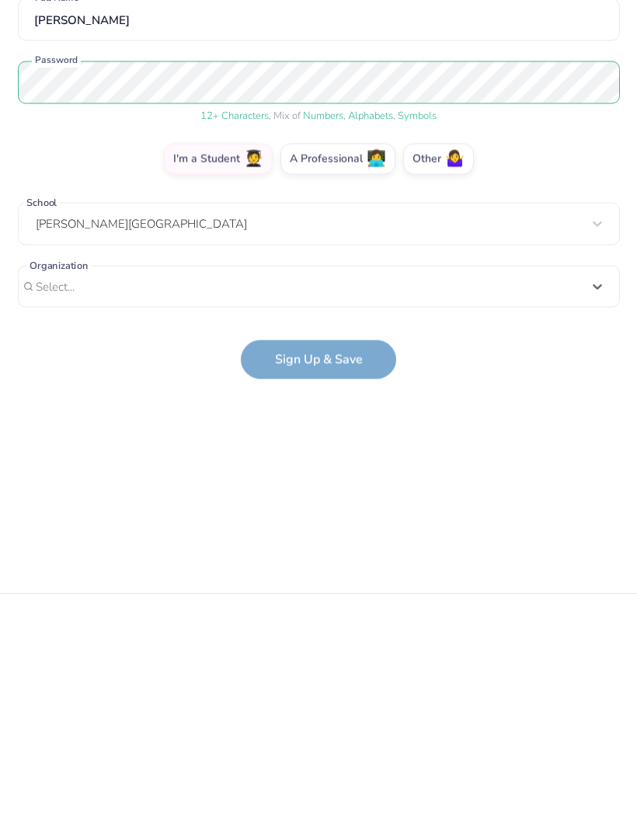
click at [339, 359] on form "[EMAIL_ADDRESS][DOMAIN_NAME] Email [PHONE_NUMBER] Phone [PERSON_NAME] Full Name…" at bounding box center [319, 359] width 602 height 521
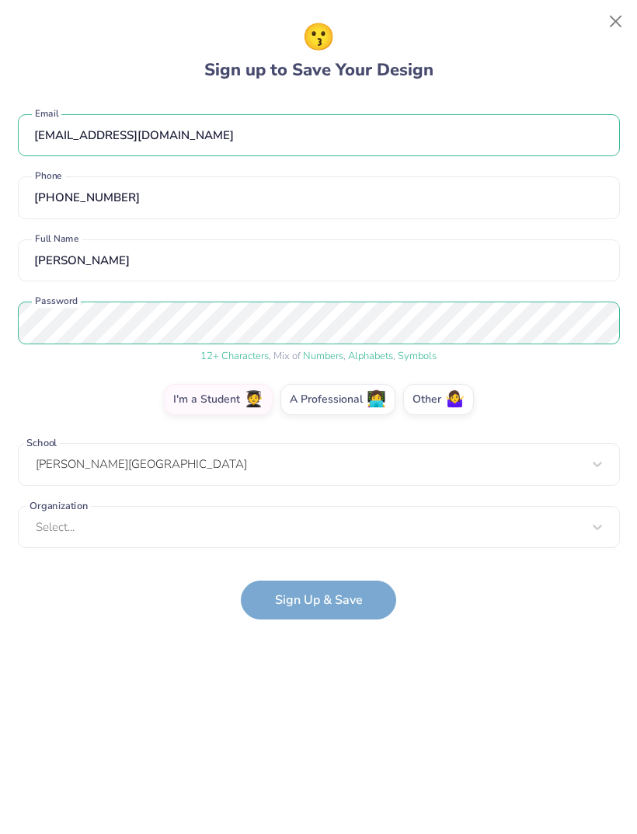
click at [356, 611] on form "[EMAIL_ADDRESS][DOMAIN_NAME] Email [PHONE_NUMBER] Phone [PERSON_NAME] Full Name…" at bounding box center [319, 359] width 602 height 521
click at [361, 608] on form "[EMAIL_ADDRESS][DOMAIN_NAME] Email [PHONE_NUMBER] Phone [PERSON_NAME] Full Name…" at bounding box center [319, 359] width 602 height 521
click at [361, 607] on form "[EMAIL_ADDRESS][DOMAIN_NAME] Email [PHONE_NUMBER] Phone [PERSON_NAME] Full Name…" at bounding box center [319, 359] width 602 height 521
click at [345, 608] on form "[EMAIL_ADDRESS][DOMAIN_NAME] Email [PHONE_NUMBER] Phone [PERSON_NAME] Full Name…" at bounding box center [319, 359] width 602 height 521
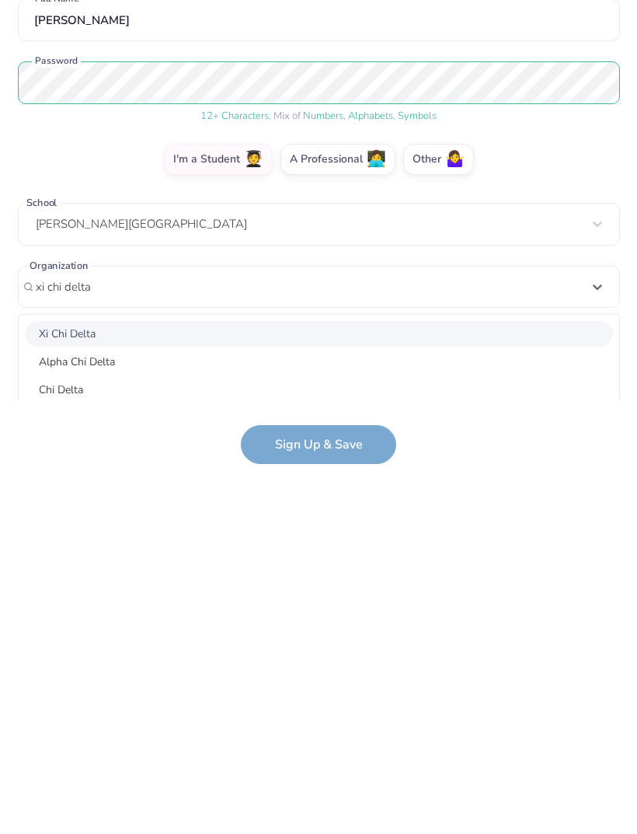
scroll to position [148, 0]
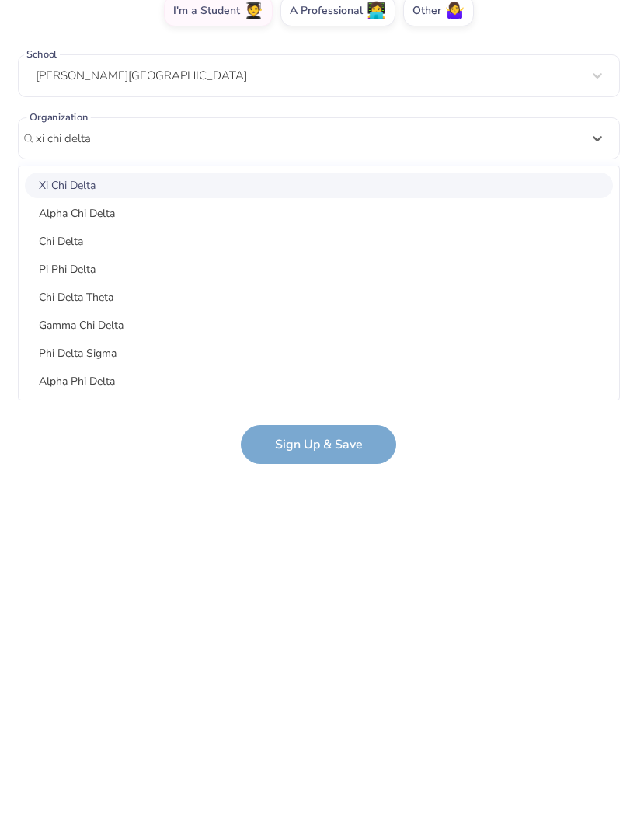
click at [176, 413] on div "Xi Chi Delta" at bounding box center [319, 426] width 588 height 26
type input "xi chi delta"
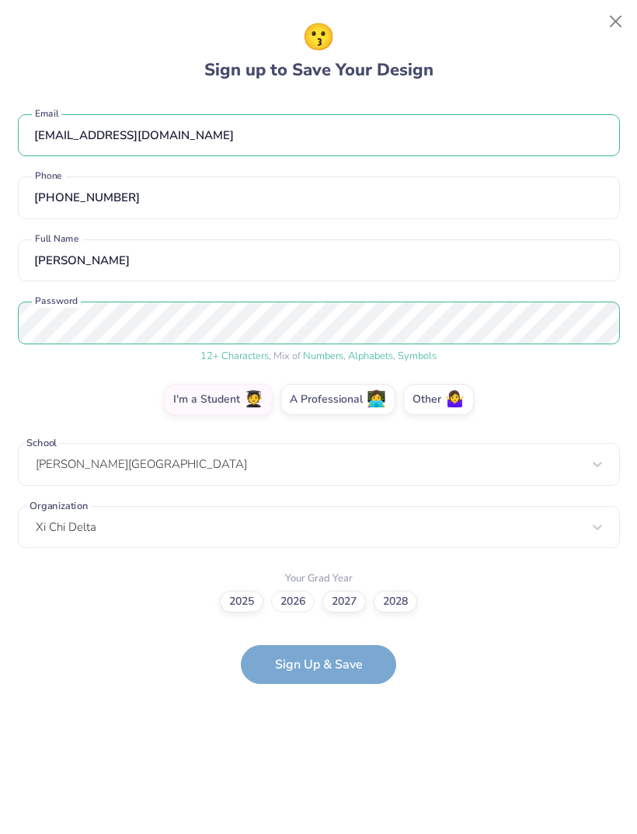
click at [294, 601] on label "2026" at bounding box center [293, 602] width 44 height 22
click at [314, 601] on input "2026" at bounding box center [319, 601] width 10 height 10
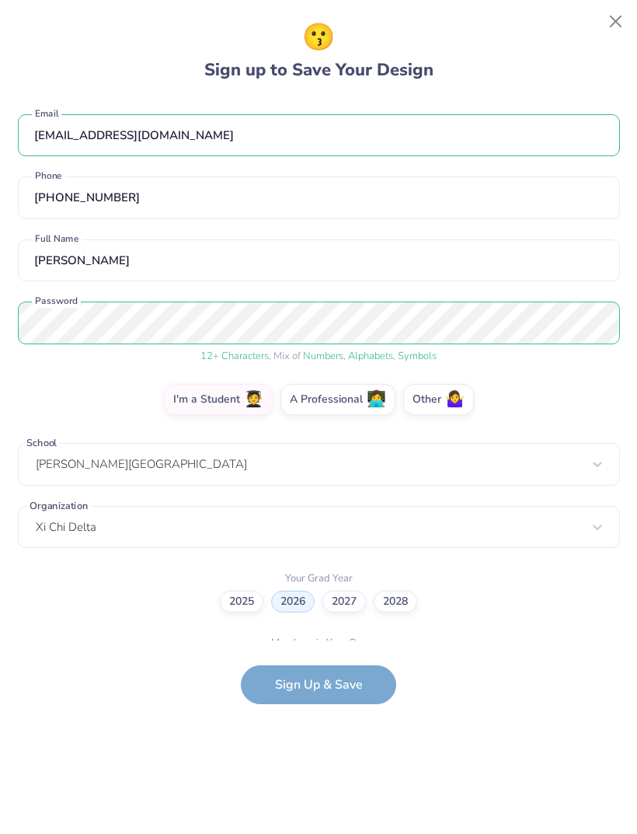
scroll to position [41, 0]
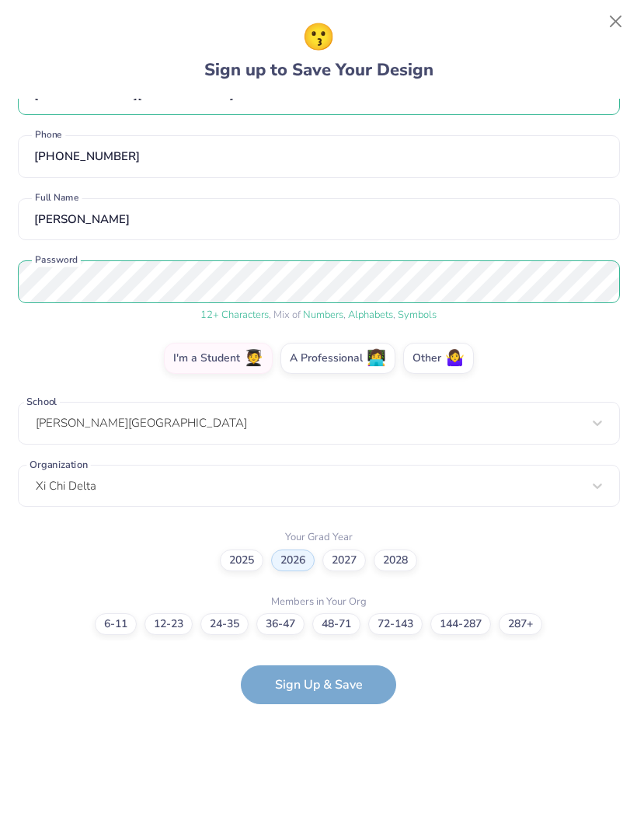
click at [338, 683] on form "[EMAIL_ADDRESS][DOMAIN_NAME] Email [PHONE_NUMBER] Phone [PERSON_NAME] Full Name…" at bounding box center [319, 401] width 602 height 605
click at [462, 627] on label "144-287" at bounding box center [460, 624] width 61 height 22
click at [324, 660] on input "144-287" at bounding box center [319, 665] width 10 height 10
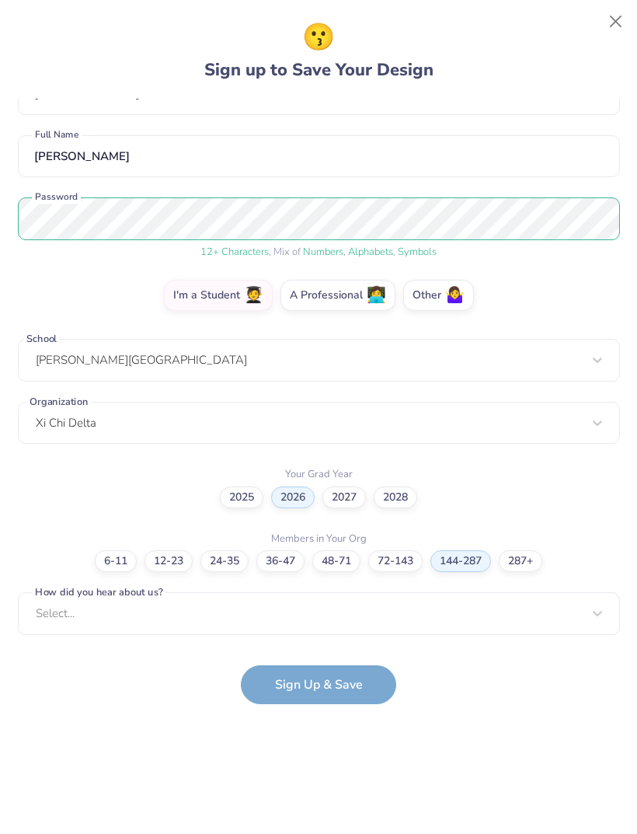
click at [347, 692] on form "[EMAIL_ADDRESS][DOMAIN_NAME] Email [PHONE_NUMBER] Phone [PERSON_NAME] Full Name…" at bounding box center [319, 401] width 602 height 605
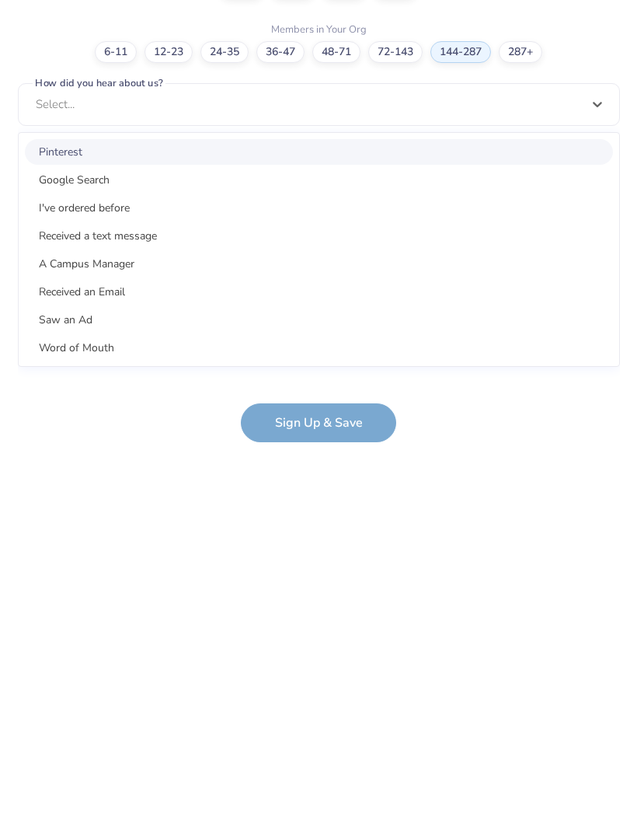
scroll to position [336, 0]
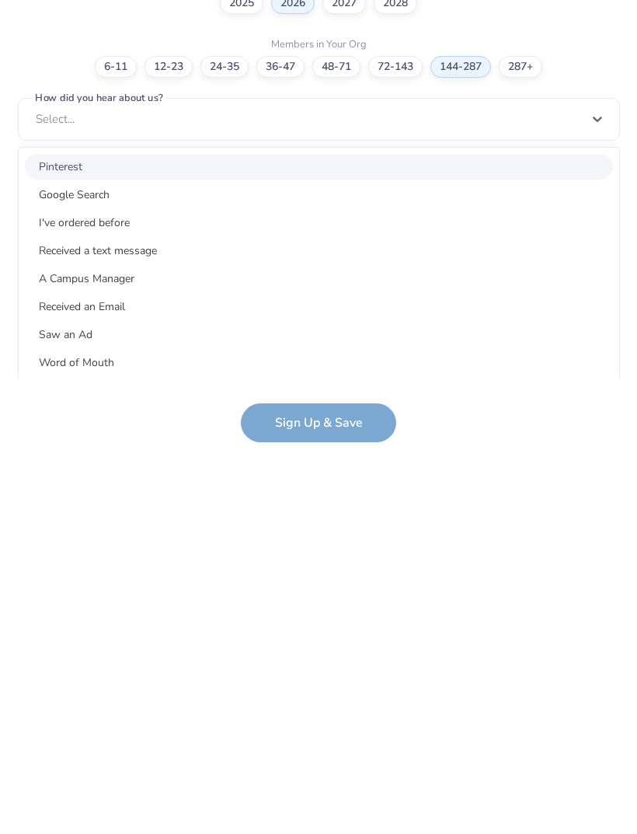
click at [154, 528] on div "A Campus Manager" at bounding box center [319, 541] width 588 height 26
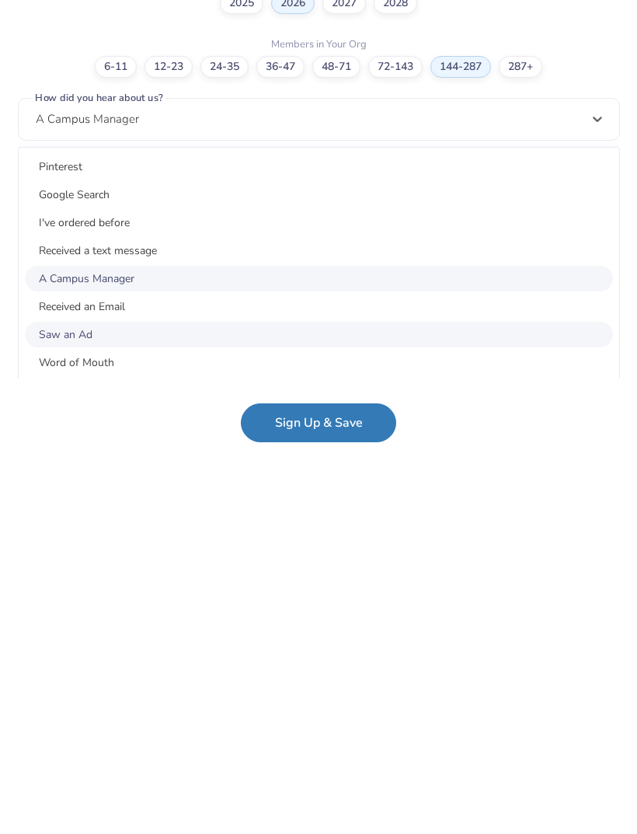
click at [127, 584] on div "Saw an Ad" at bounding box center [319, 597] width 588 height 26
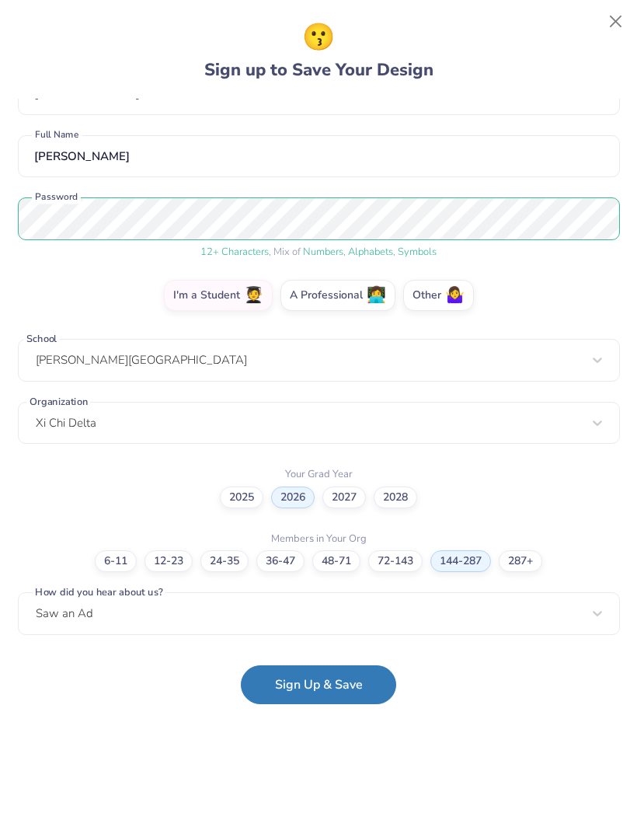
click at [311, 687] on button "Sign Up & Save" at bounding box center [318, 684] width 155 height 39
